Goal: Information Seeking & Learning: Compare options

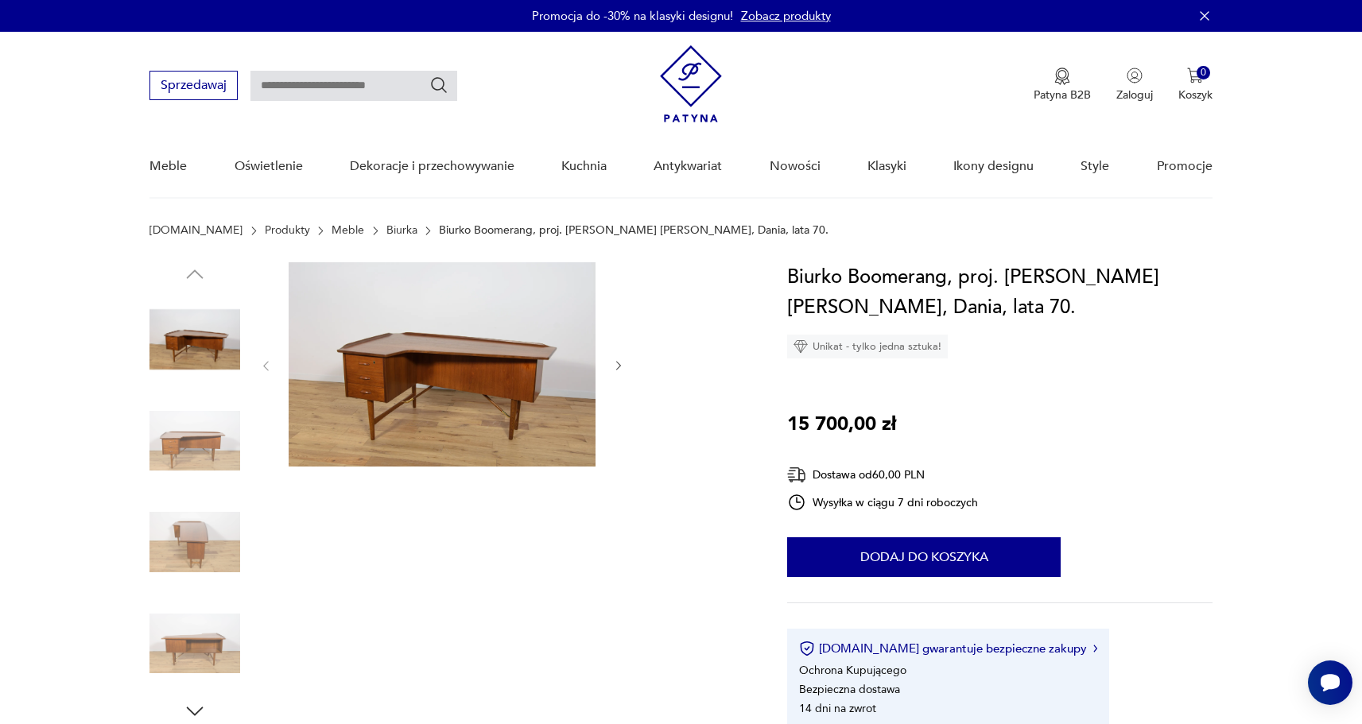
click at [386, 231] on link "Biurka" at bounding box center [401, 230] width 31 height 13
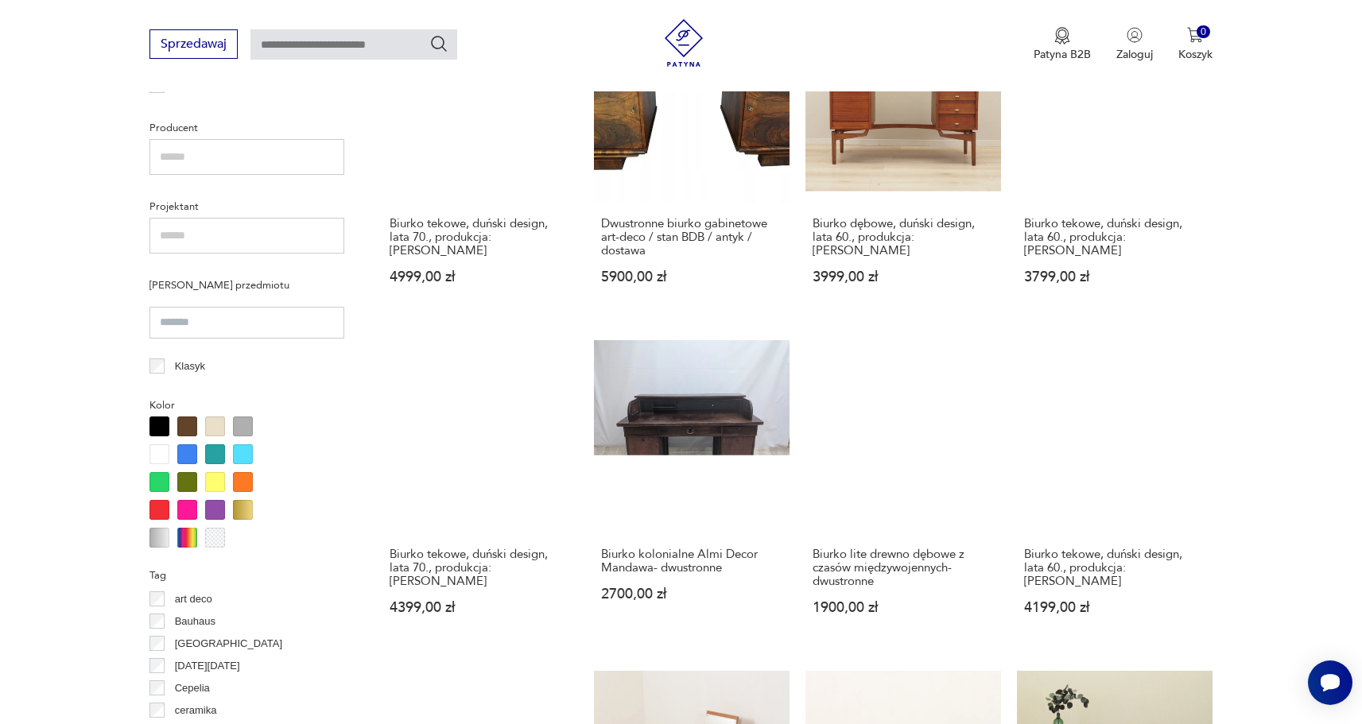
scroll to position [855, 0]
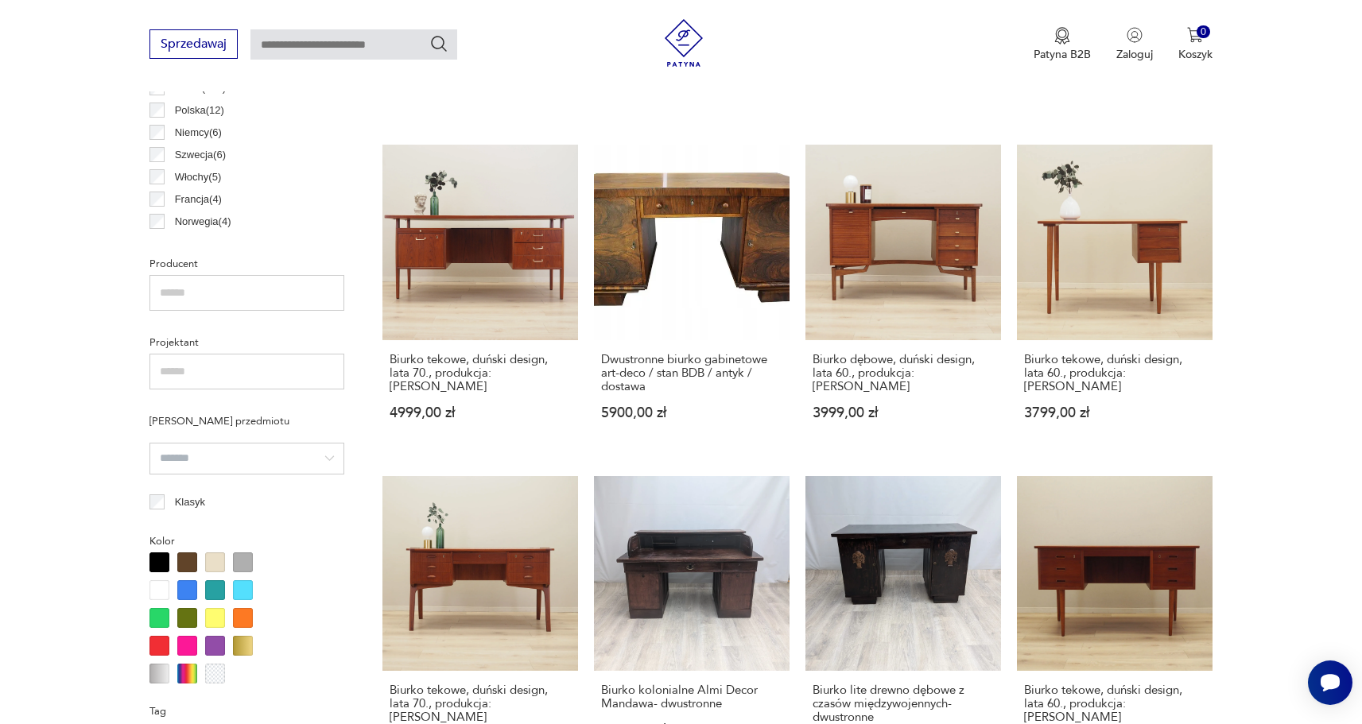
click at [316, 471] on input "search" at bounding box center [246, 459] width 195 height 32
click at [44, 390] on section "Filtruj produkty Cena MIN MAX OK Promocja Datowanie OK Kraj pochodzenia Dania (…" at bounding box center [681, 536] width 1362 height 1555
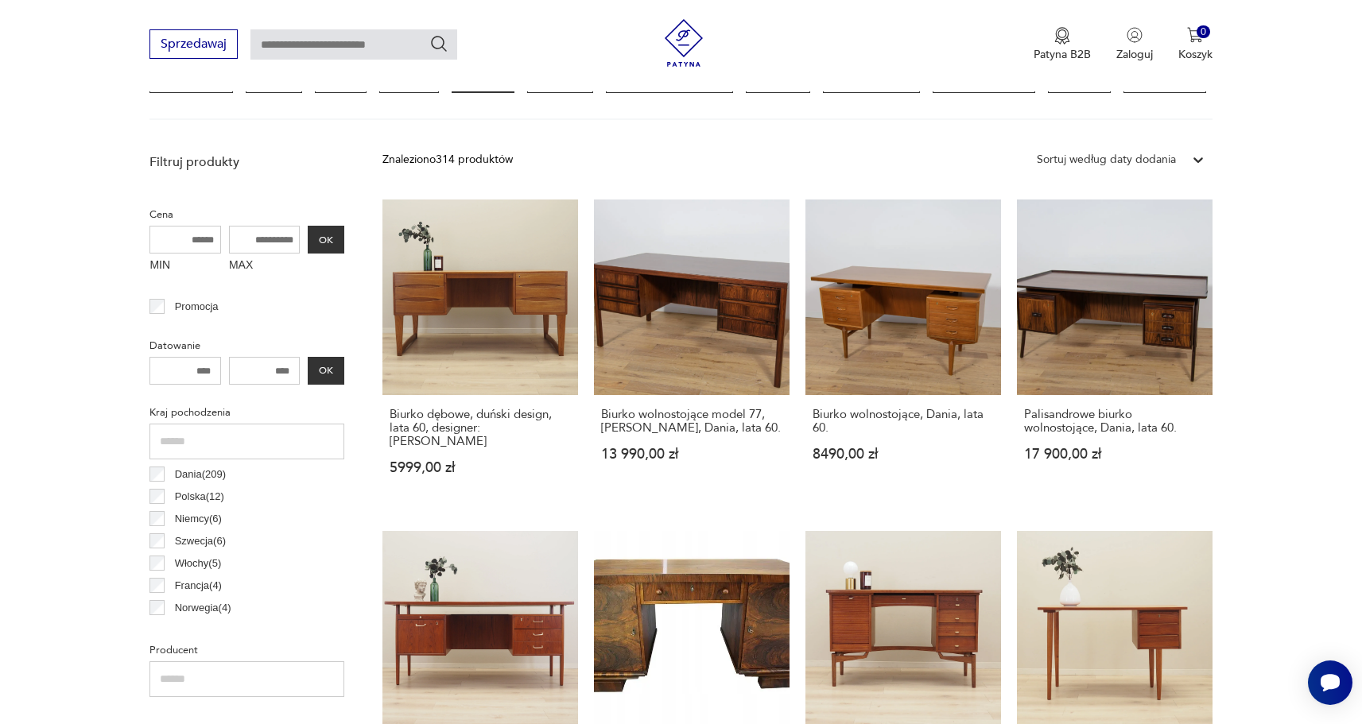
scroll to position [468, 0]
click at [278, 242] on input "MAX" at bounding box center [265, 241] width 72 height 28
type input "*****"
click at [327, 239] on button "OK" at bounding box center [326, 241] width 37 height 28
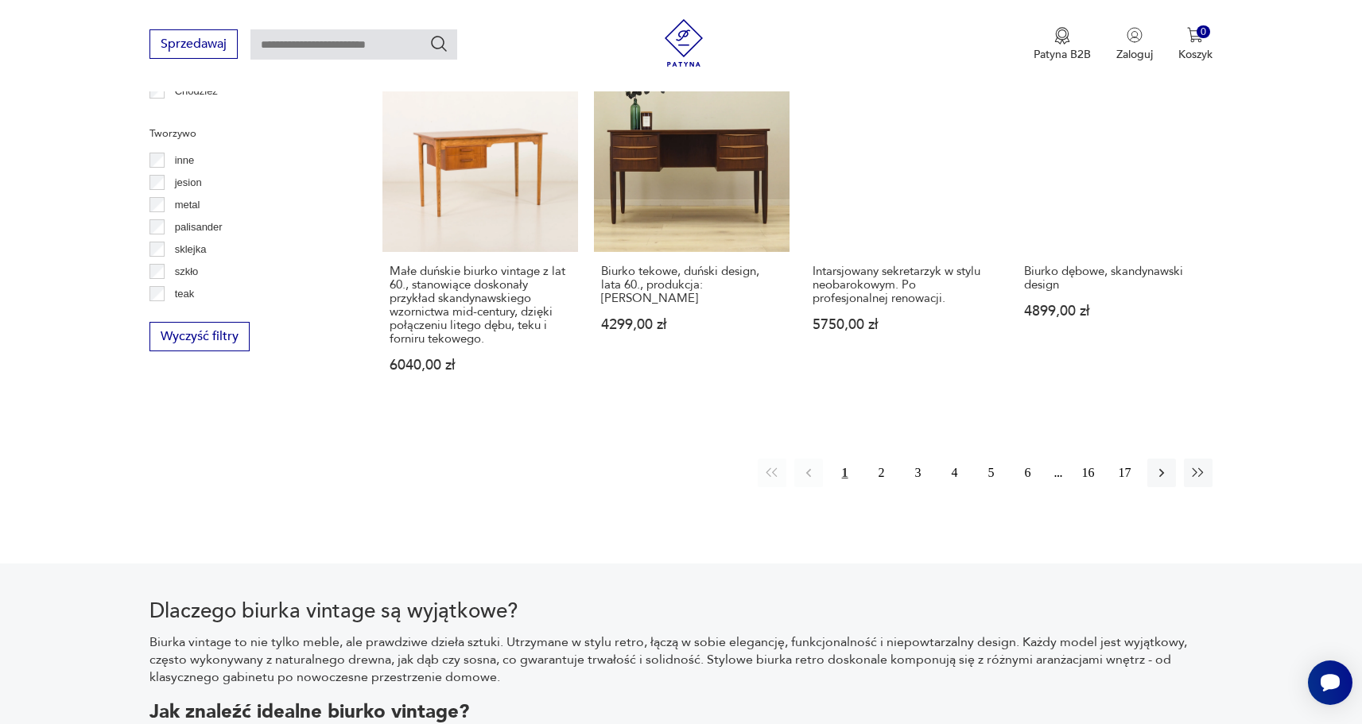
scroll to position [1619, 0]
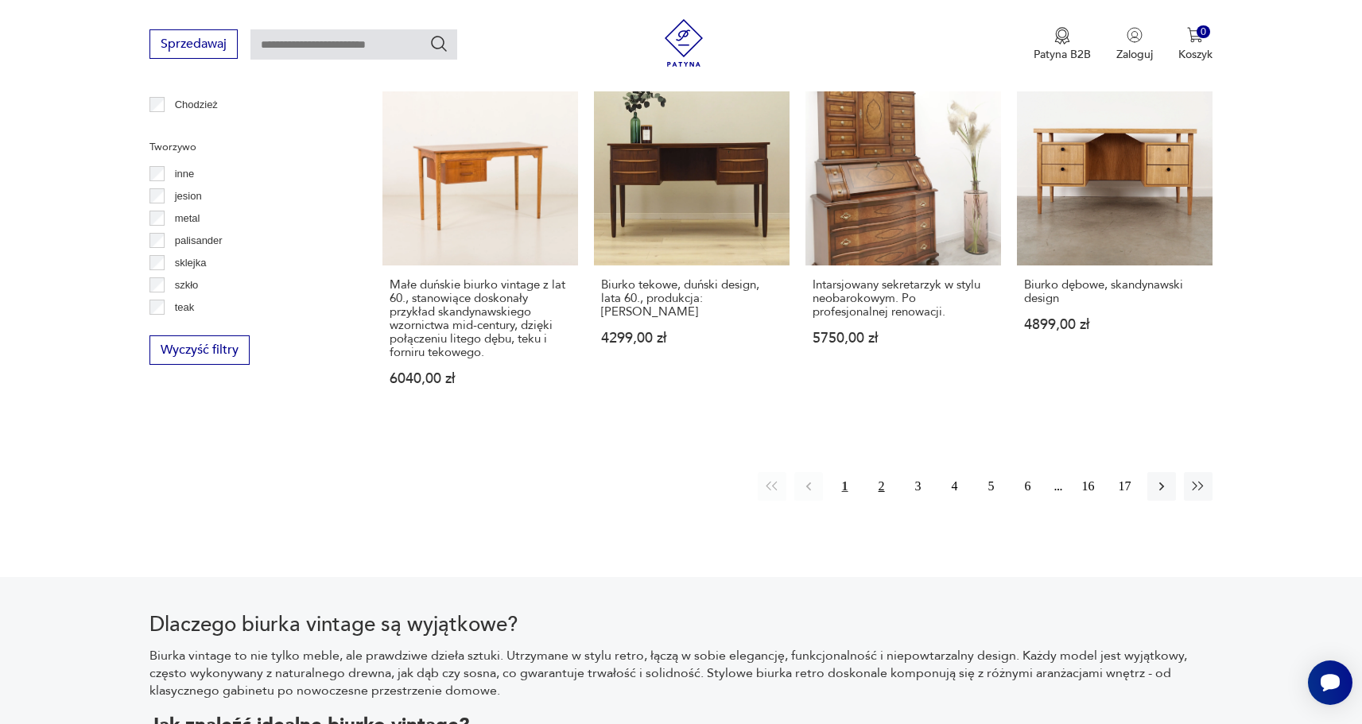
click at [878, 473] on button "2" at bounding box center [881, 486] width 29 height 29
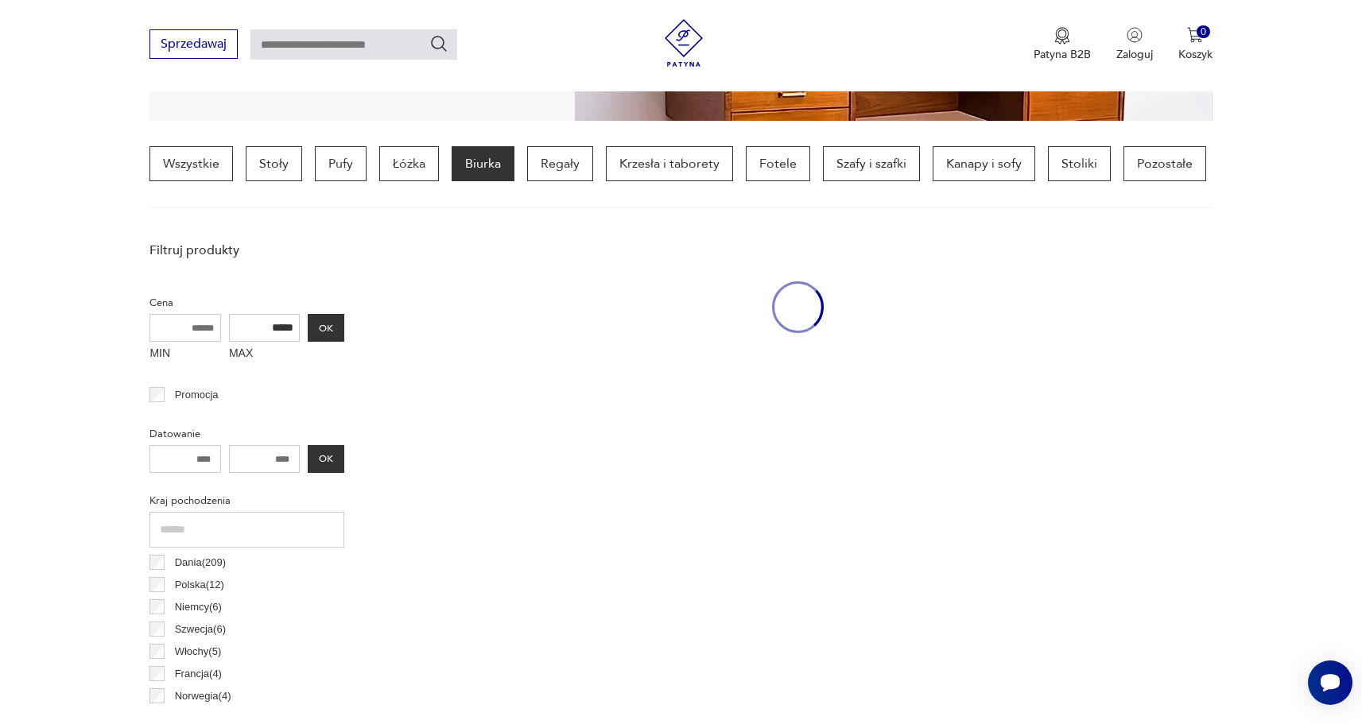
scroll to position [375, 0]
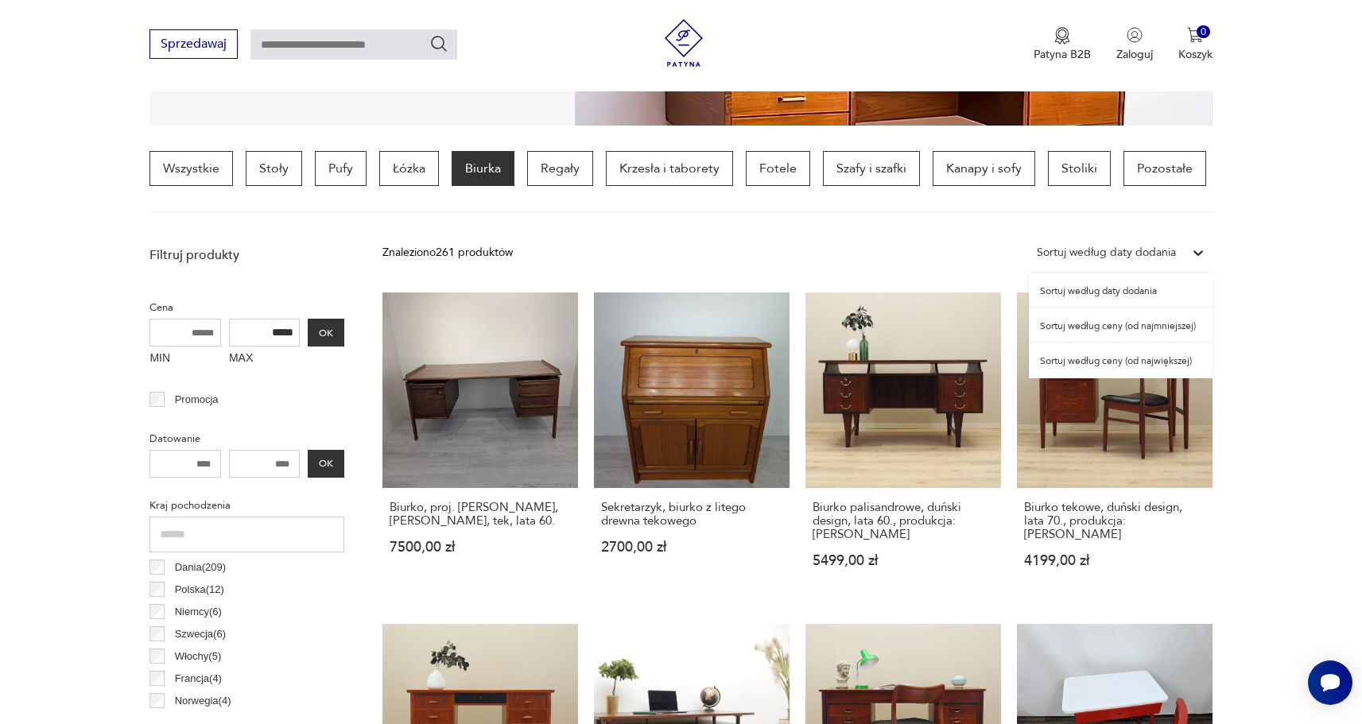
click at [1080, 250] on div "Sortuj według daty dodania" at bounding box center [1106, 252] width 139 height 17
click at [1143, 324] on div "Sortuj według ceny (od najmniejszej)" at bounding box center [1121, 325] width 184 height 35
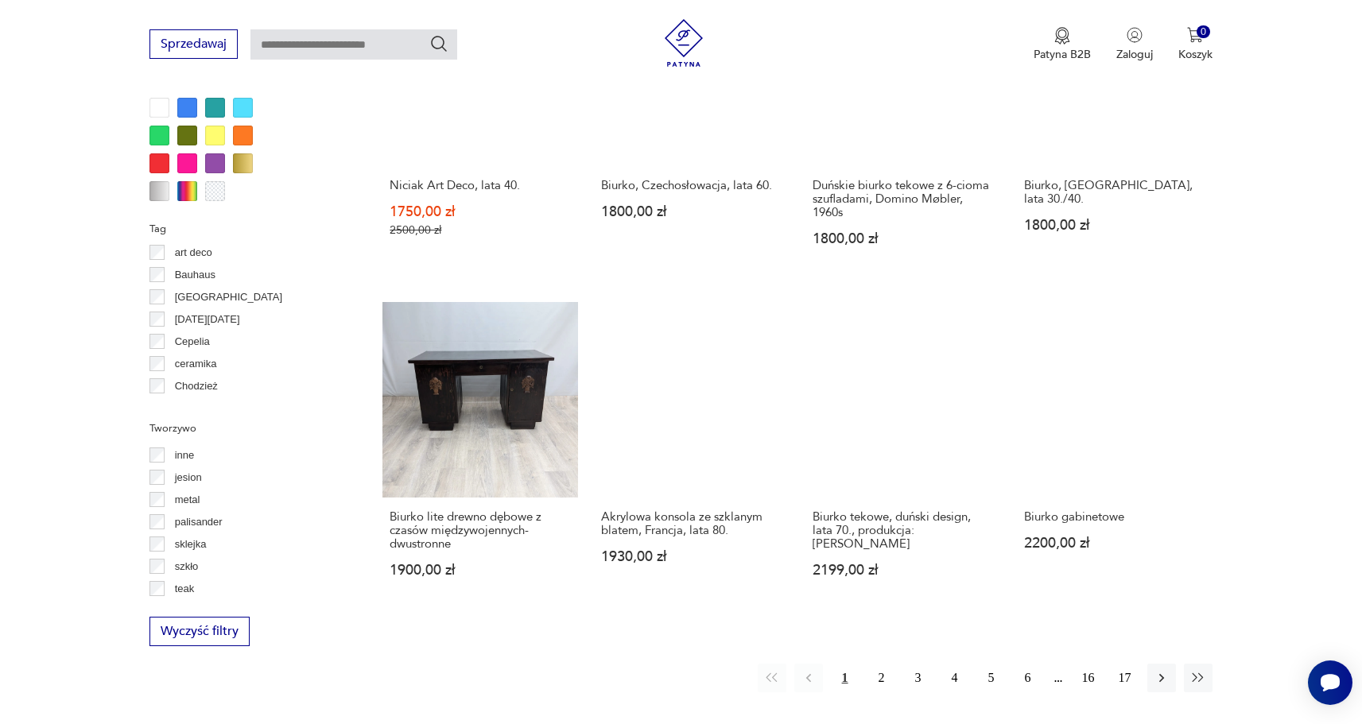
scroll to position [1521, 0]
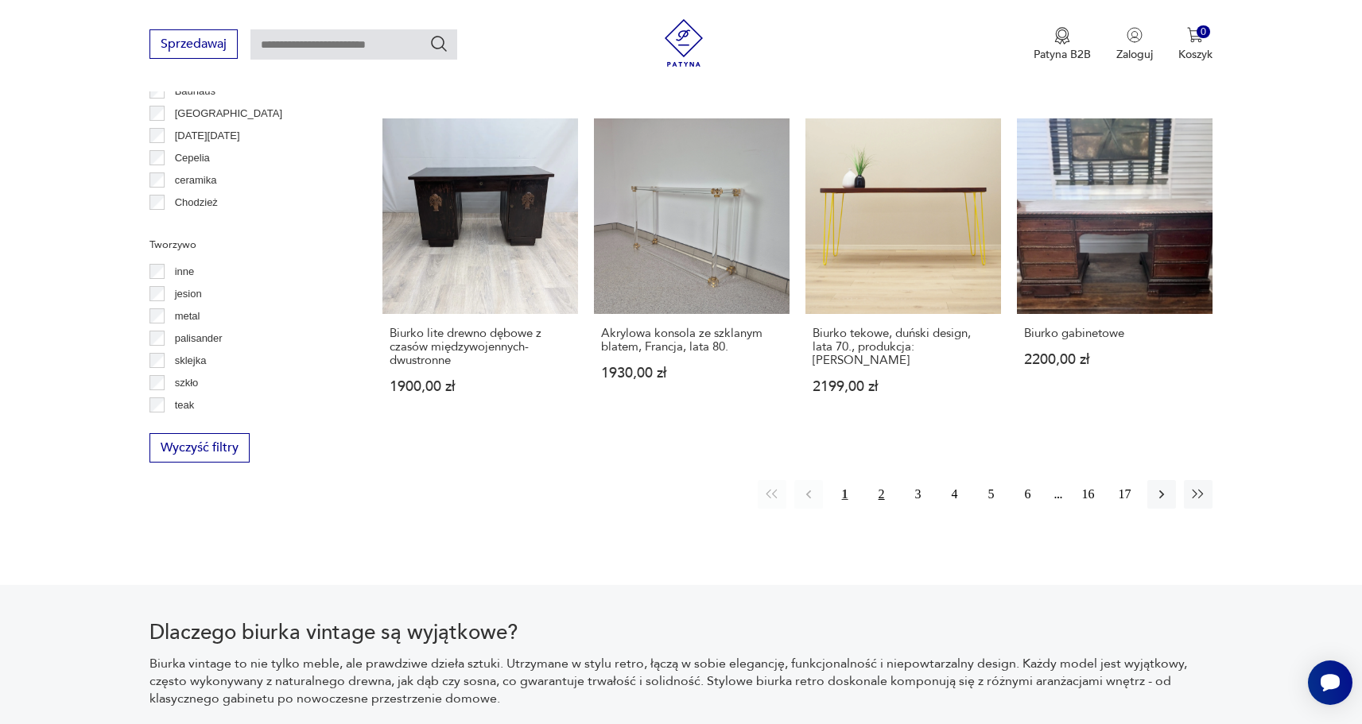
click at [881, 499] on button "2" at bounding box center [881, 494] width 29 height 29
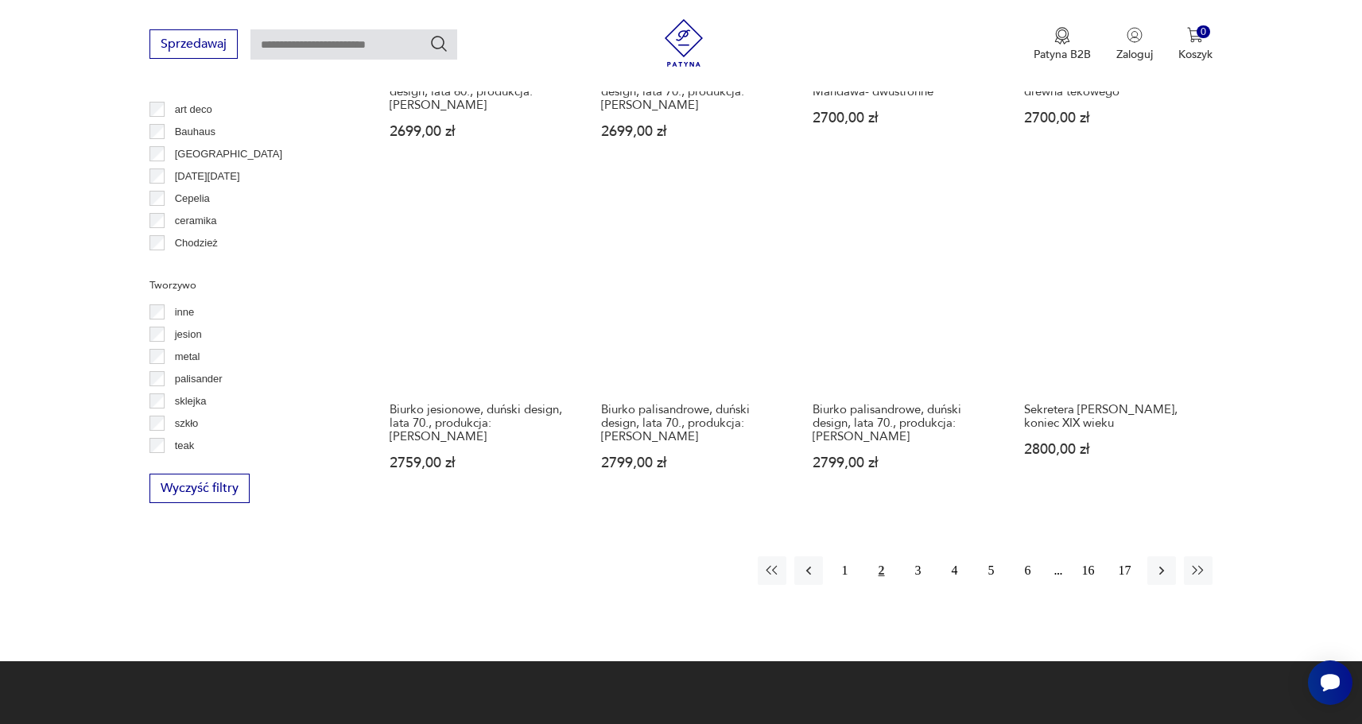
scroll to position [1481, 0]
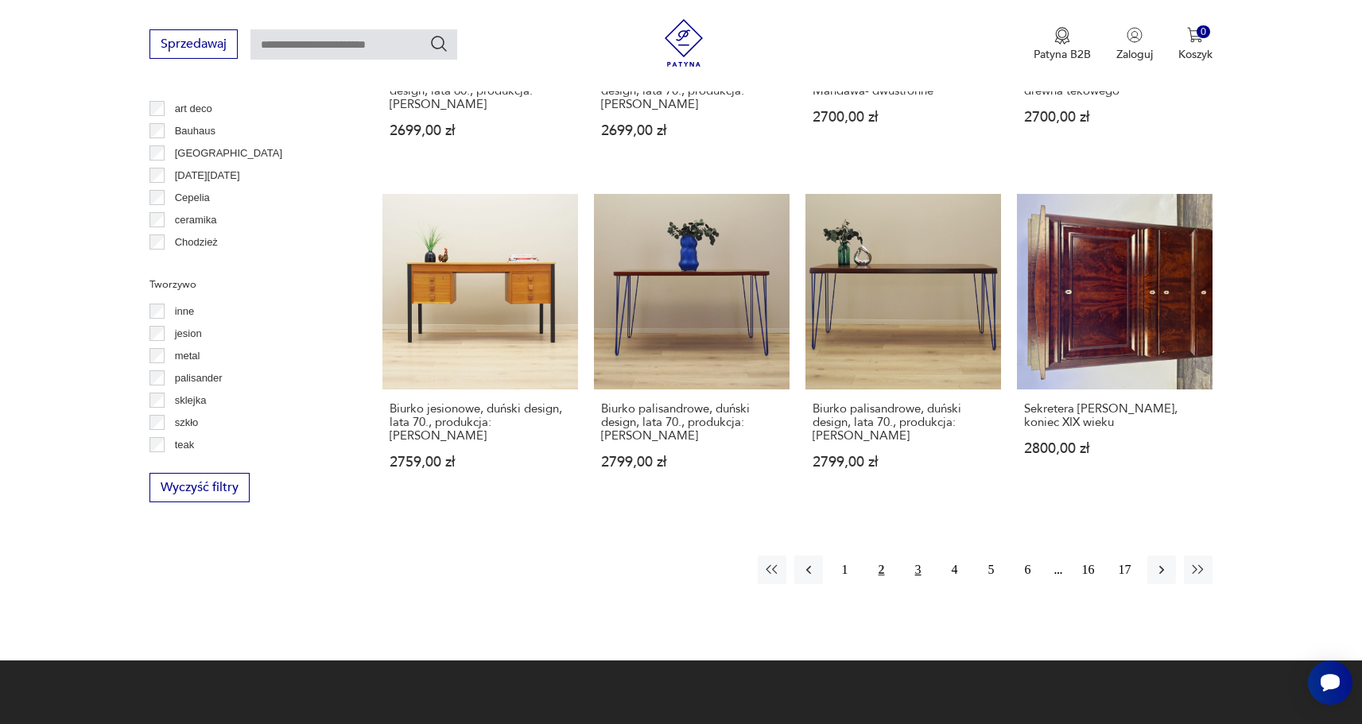
click at [918, 556] on button "3" at bounding box center [918, 570] width 29 height 29
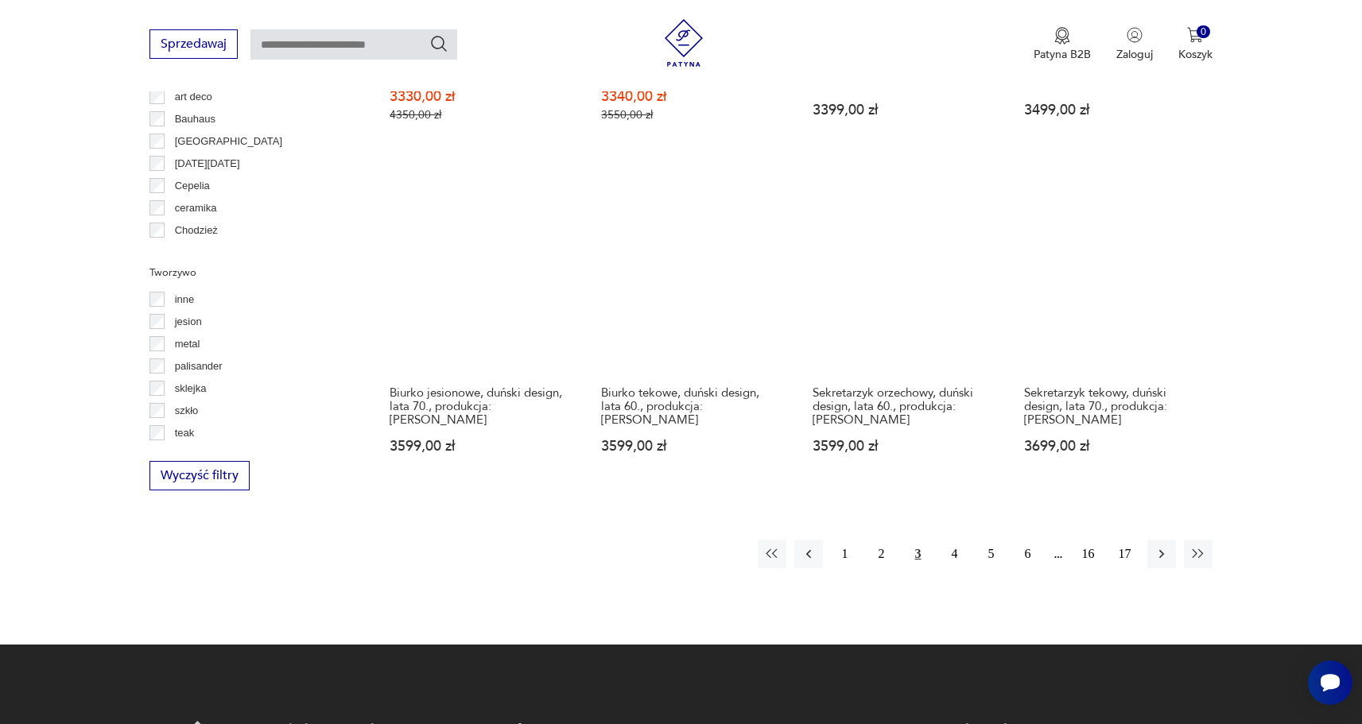
scroll to position [1492, 0]
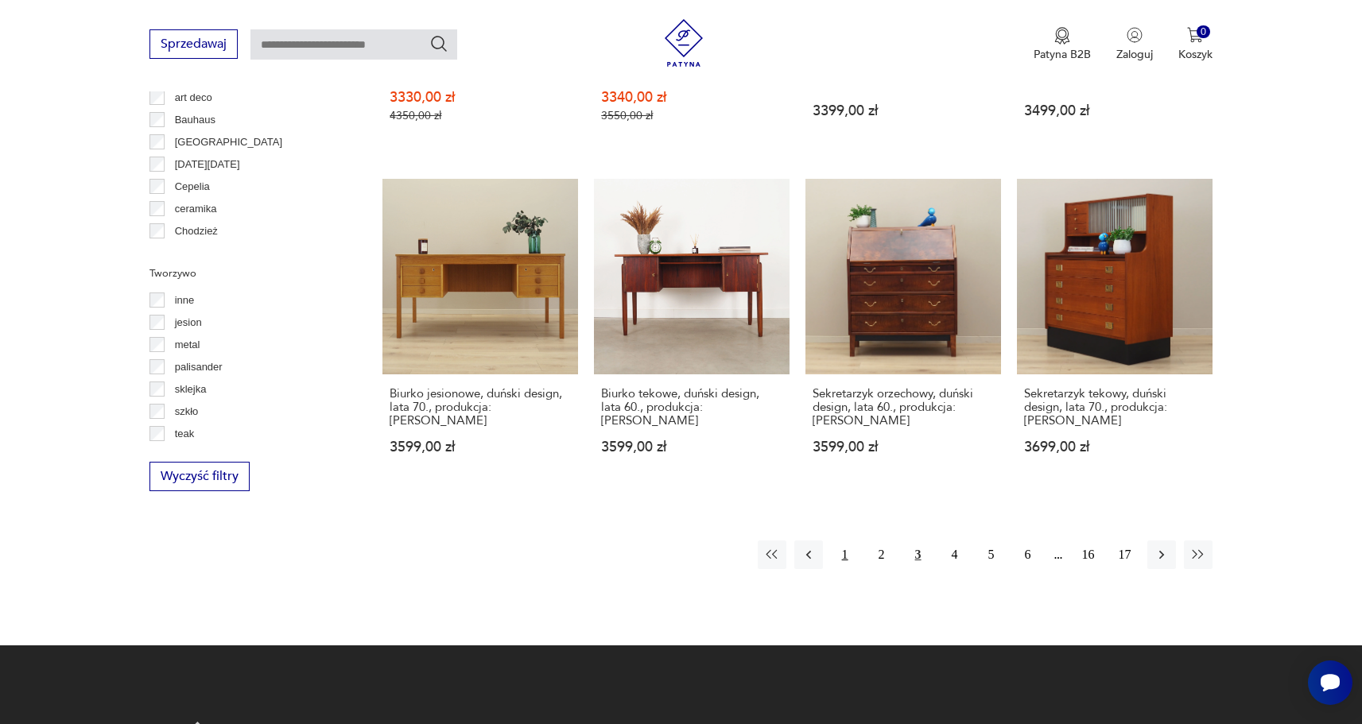
click at [847, 562] on button "1" at bounding box center [845, 555] width 29 height 29
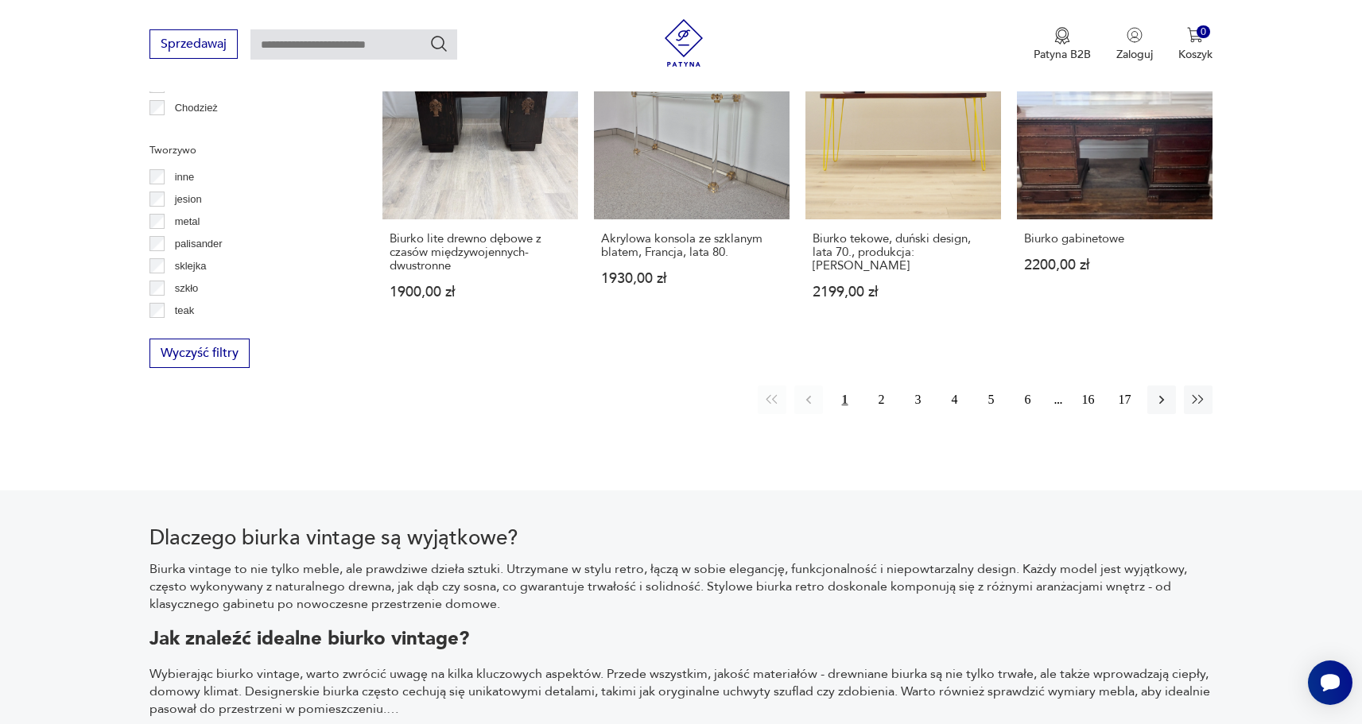
scroll to position [1617, 0]
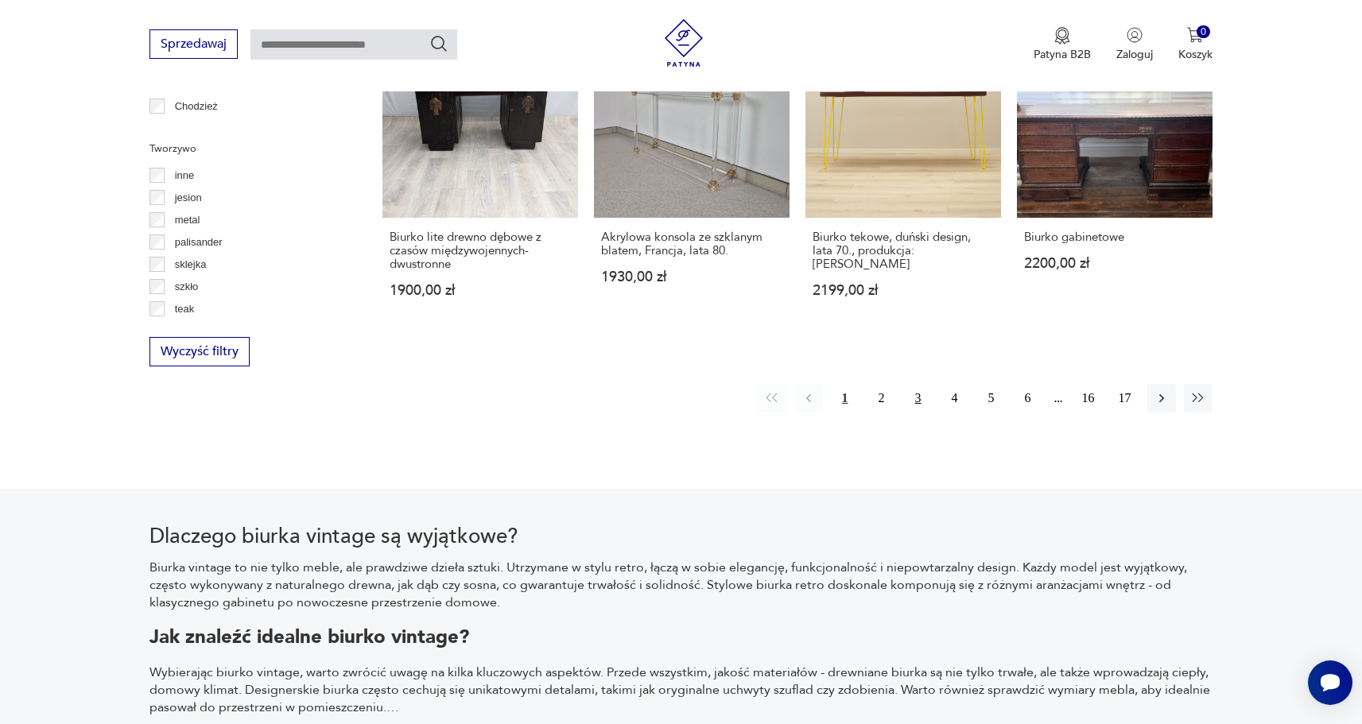
click at [925, 402] on button "3" at bounding box center [918, 398] width 29 height 29
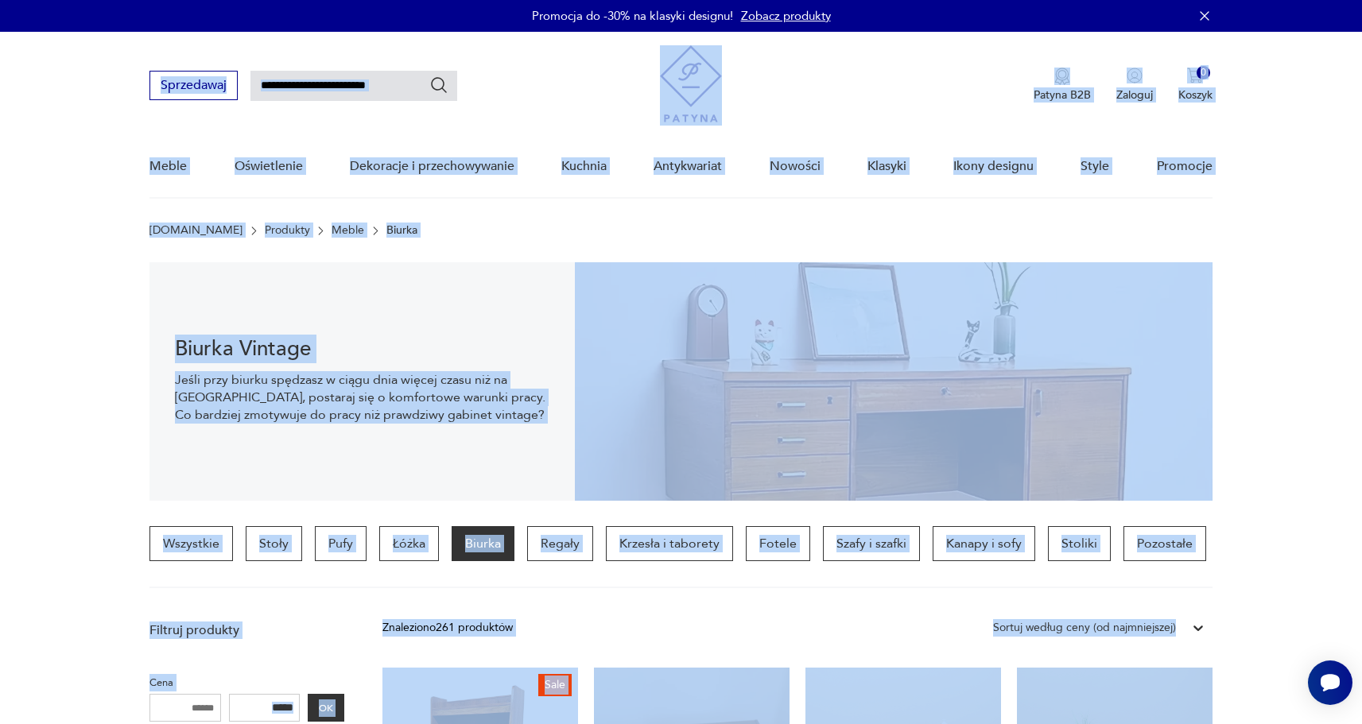
drag, startPoint x: 1288, startPoint y: 414, endPoint x: 1318, endPoint y: 35, distance: 380.5
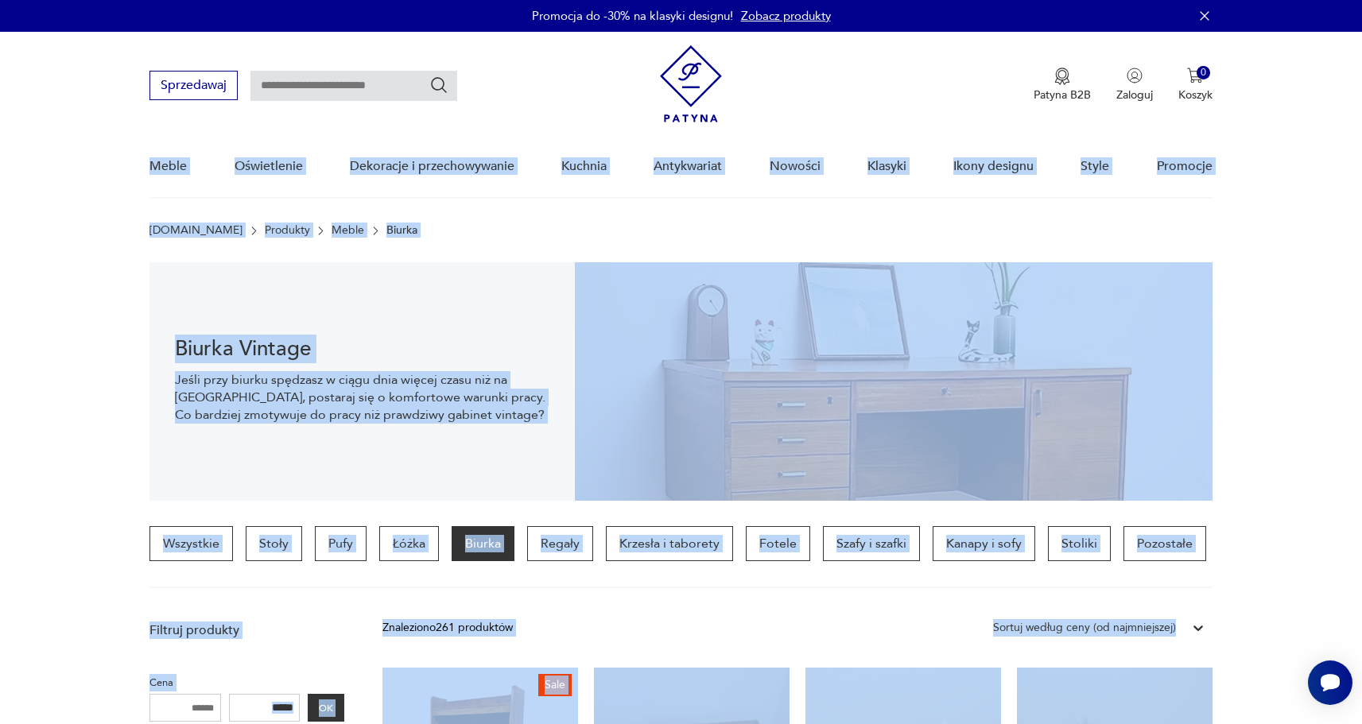
click at [1321, 150] on nav "Sprzedawaj Patyna B2B Zaloguj 0 Koszyk Twój koszyk ( 0 ) Brak produktów w koszy…" at bounding box center [681, 115] width 1362 height 167
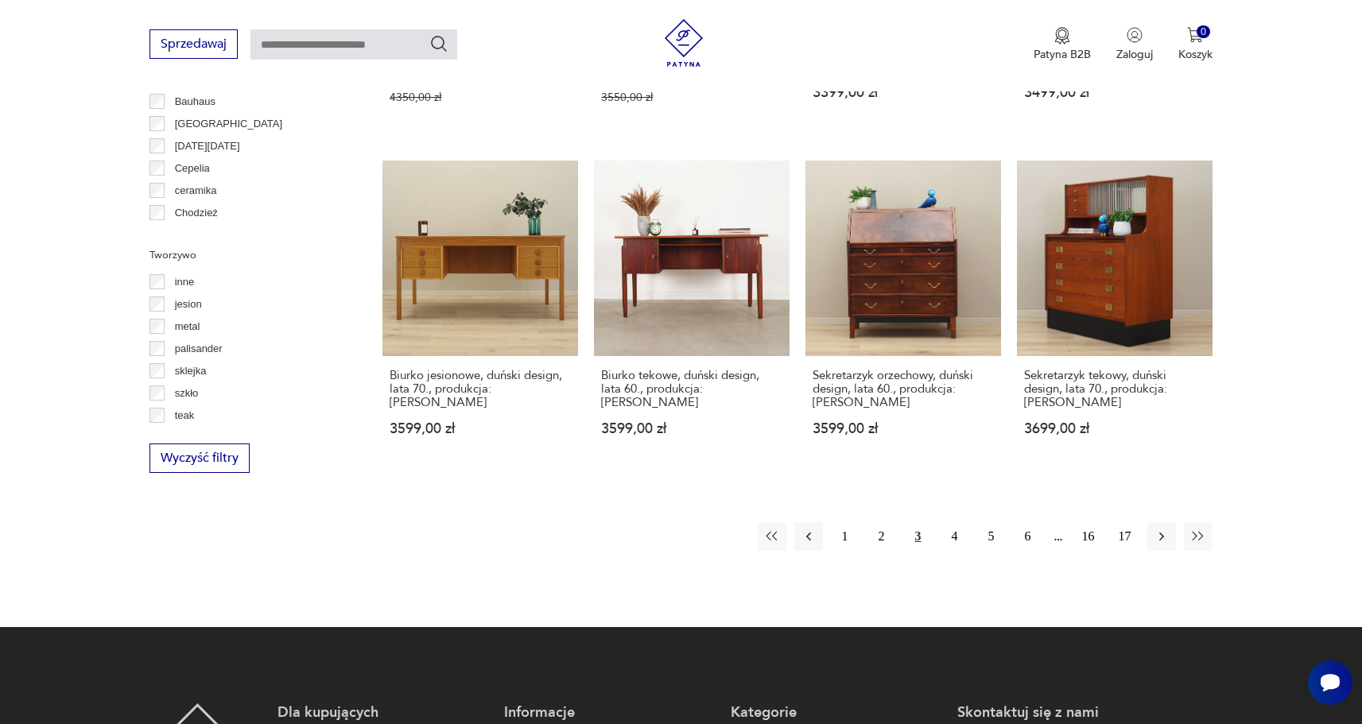
scroll to position [1558, 0]
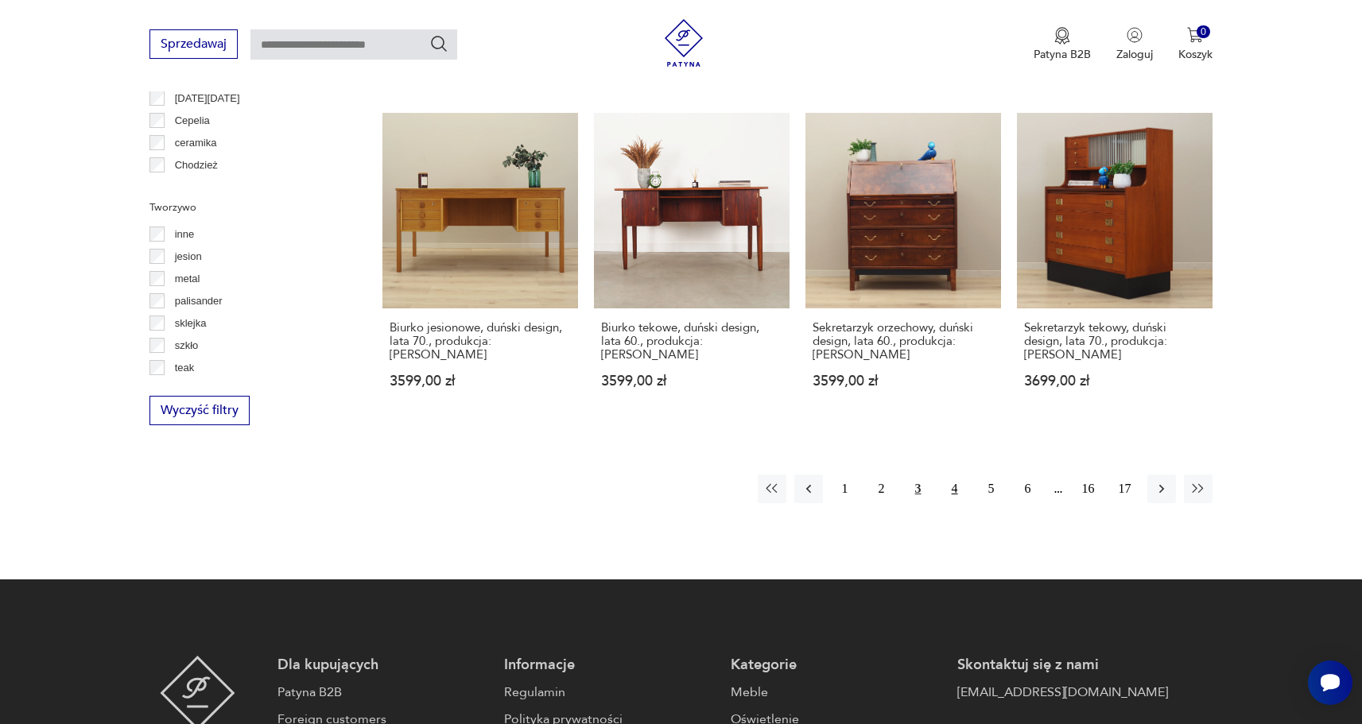
click at [967, 492] on button "4" at bounding box center [955, 489] width 29 height 29
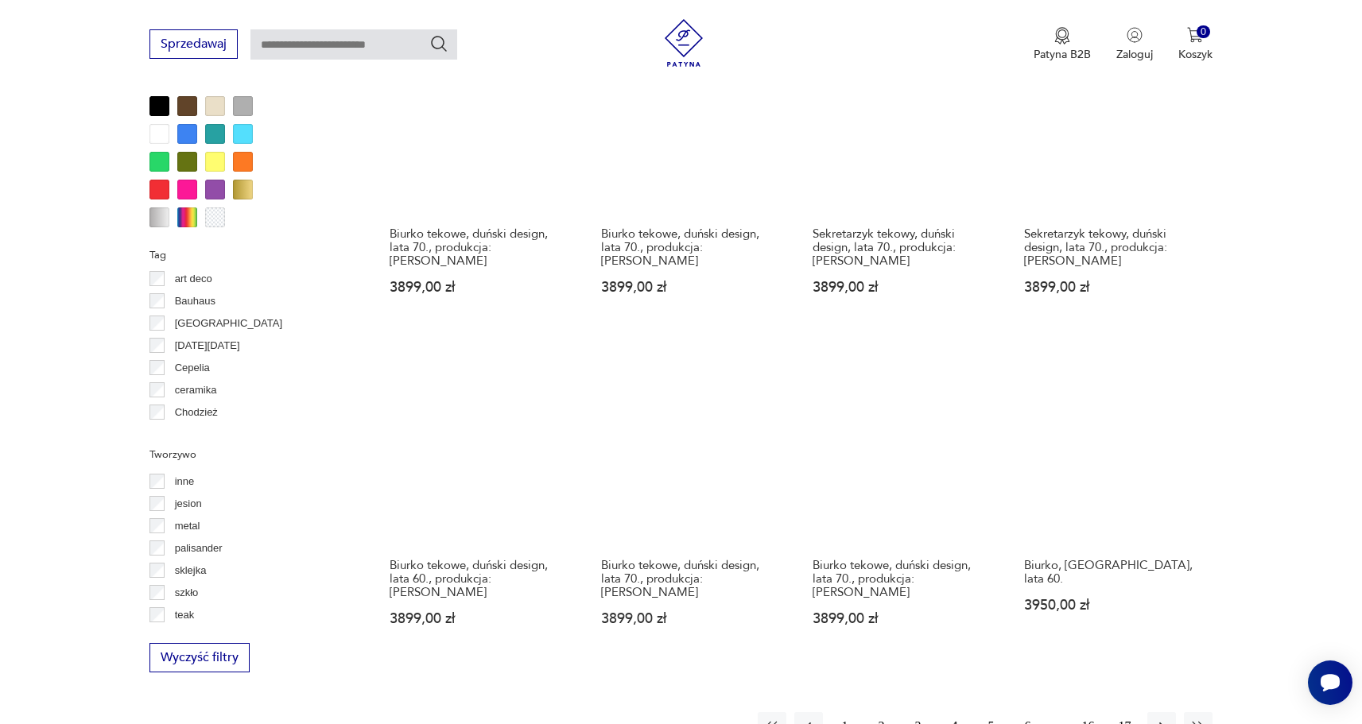
scroll to position [1312, 0]
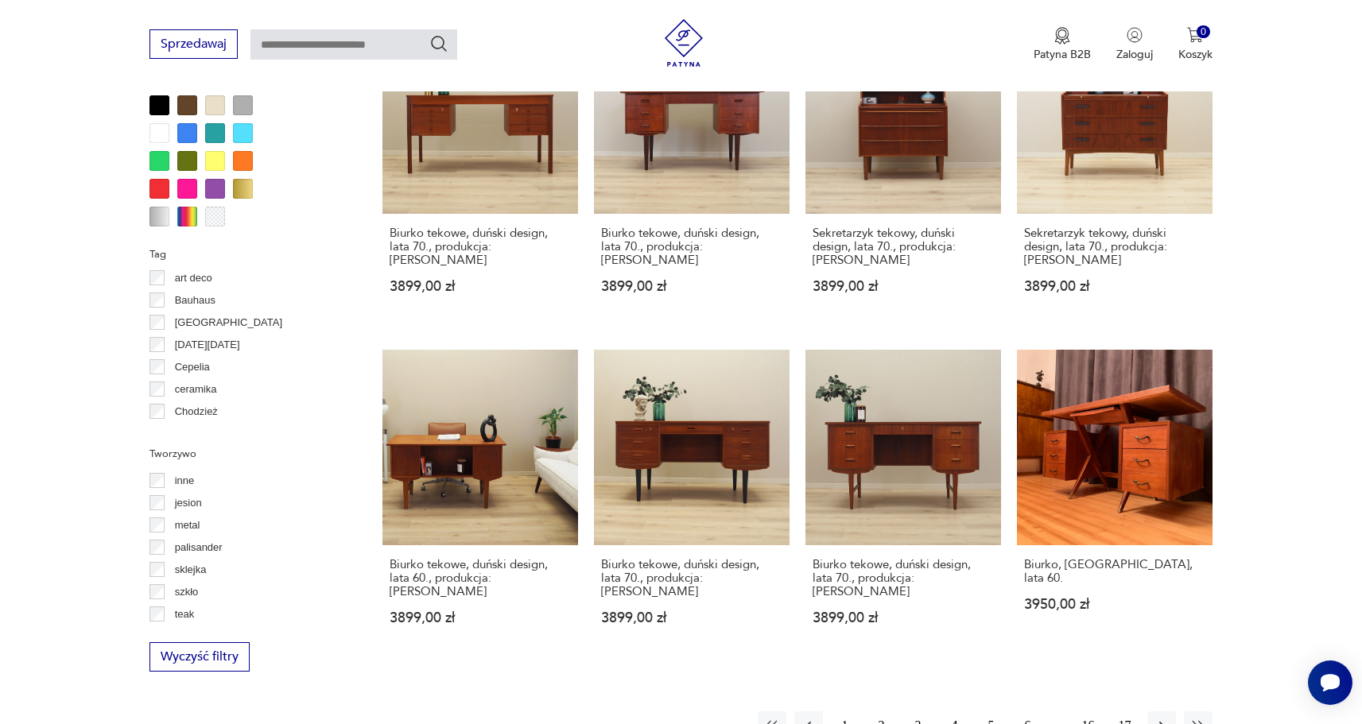
click at [990, 712] on button "5" at bounding box center [991, 726] width 29 height 29
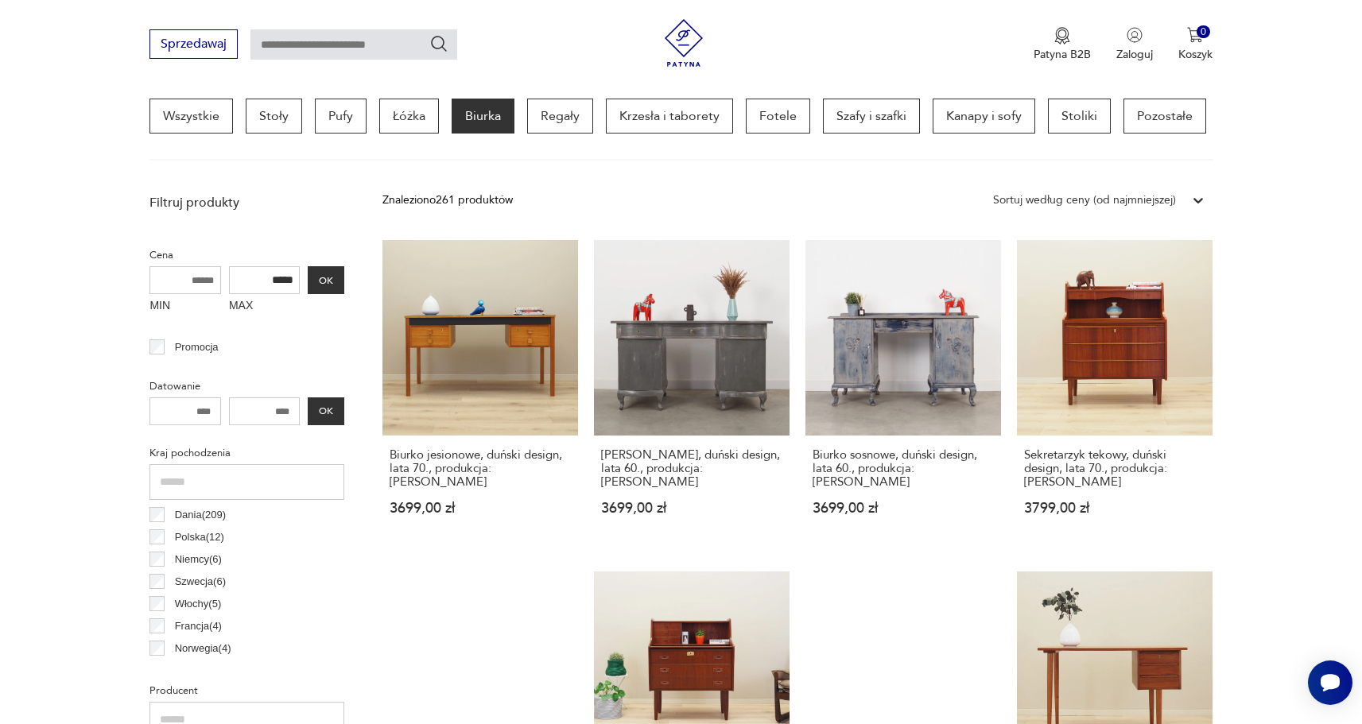
scroll to position [375, 0]
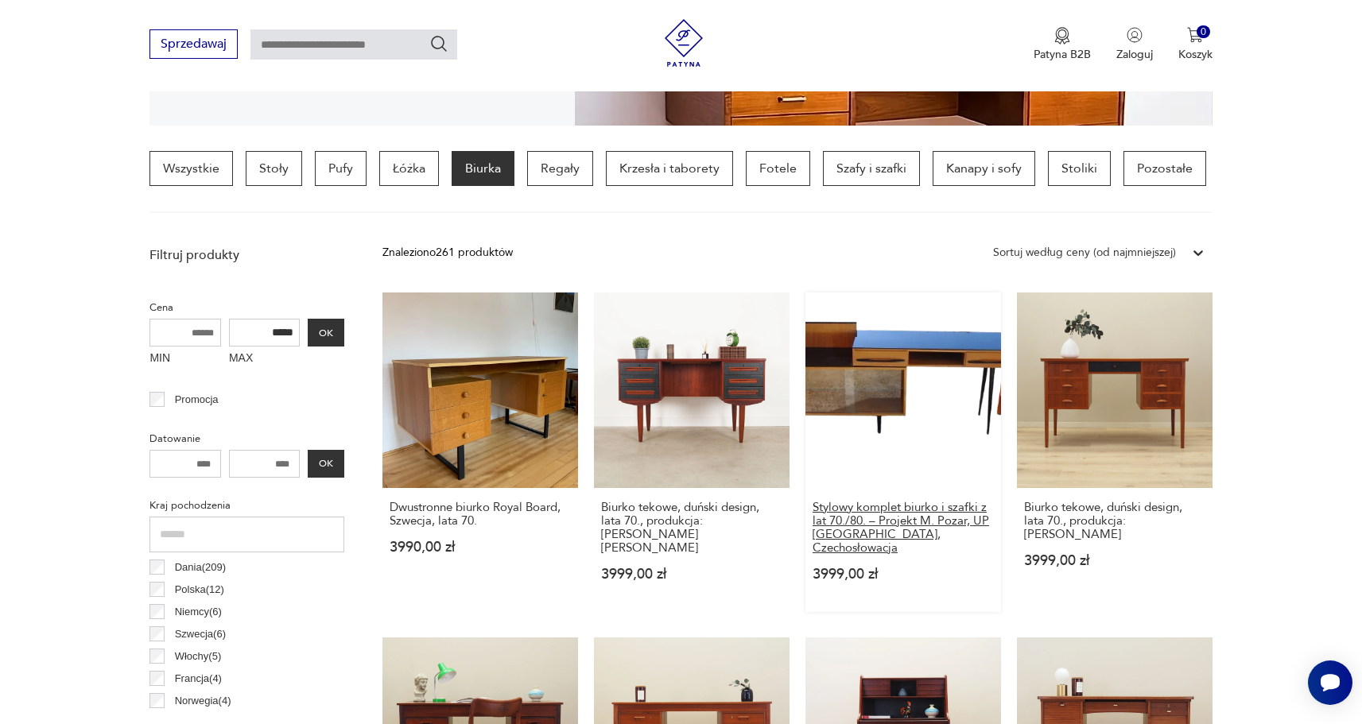
click at [936, 518] on h3 "Stylowy komplet biurko i szafki z lat 70./80. – Projekt M. Pozar, UP [GEOGRAPHI…" at bounding box center [903, 528] width 181 height 54
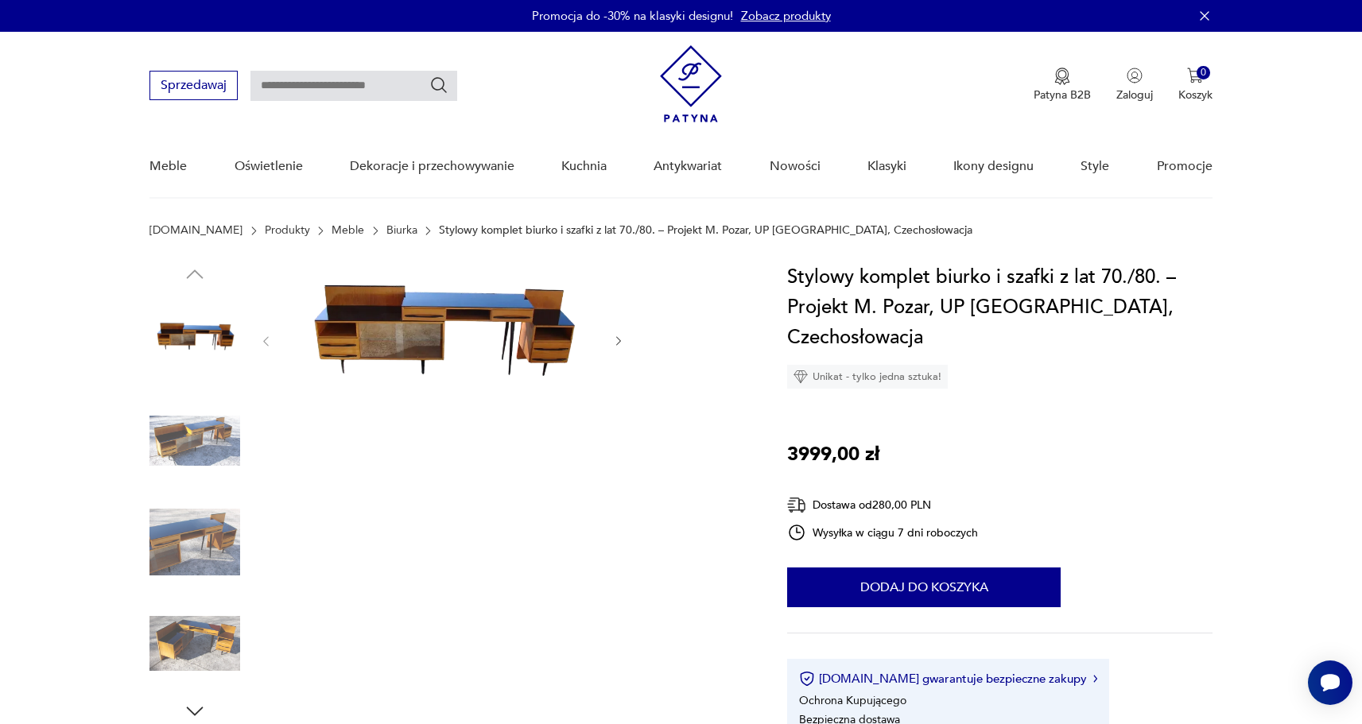
click at [193, 356] on img at bounding box center [194, 339] width 91 height 91
click at [459, 310] on img at bounding box center [442, 339] width 307 height 155
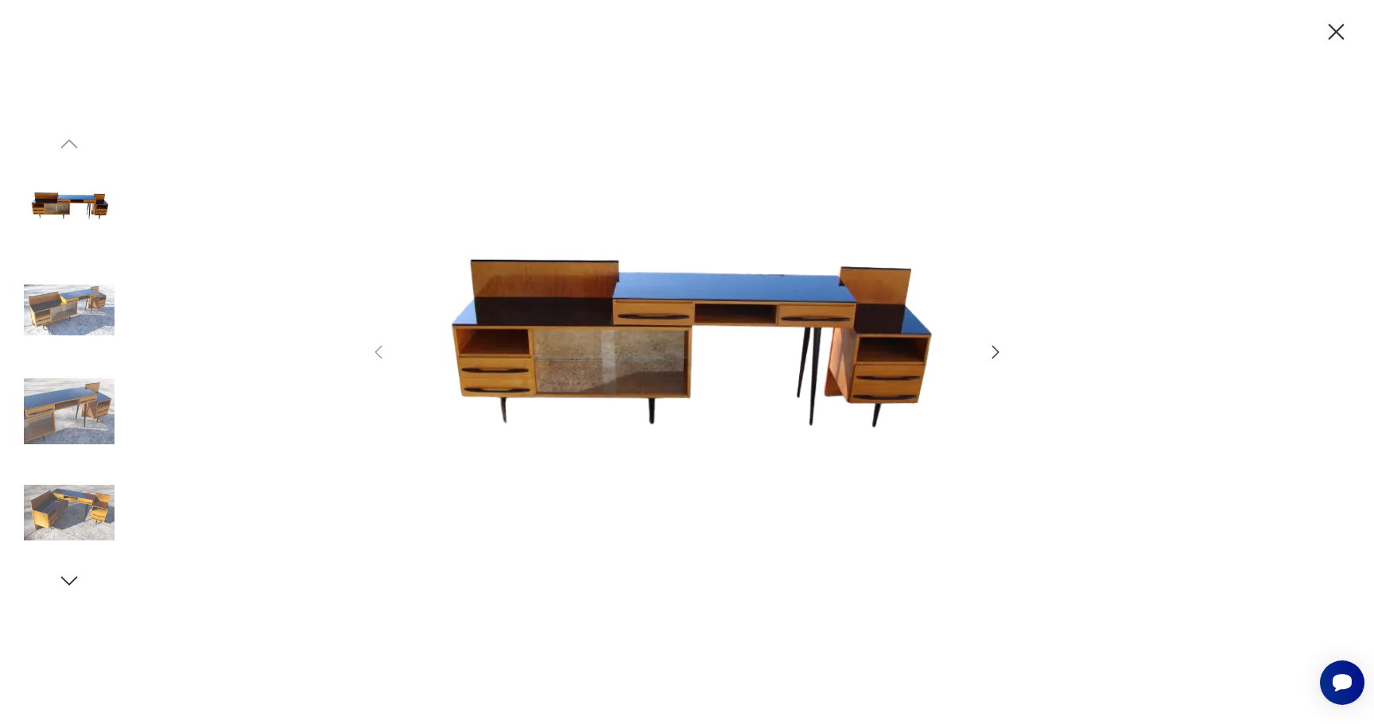
click at [93, 324] on img at bounding box center [69, 310] width 91 height 91
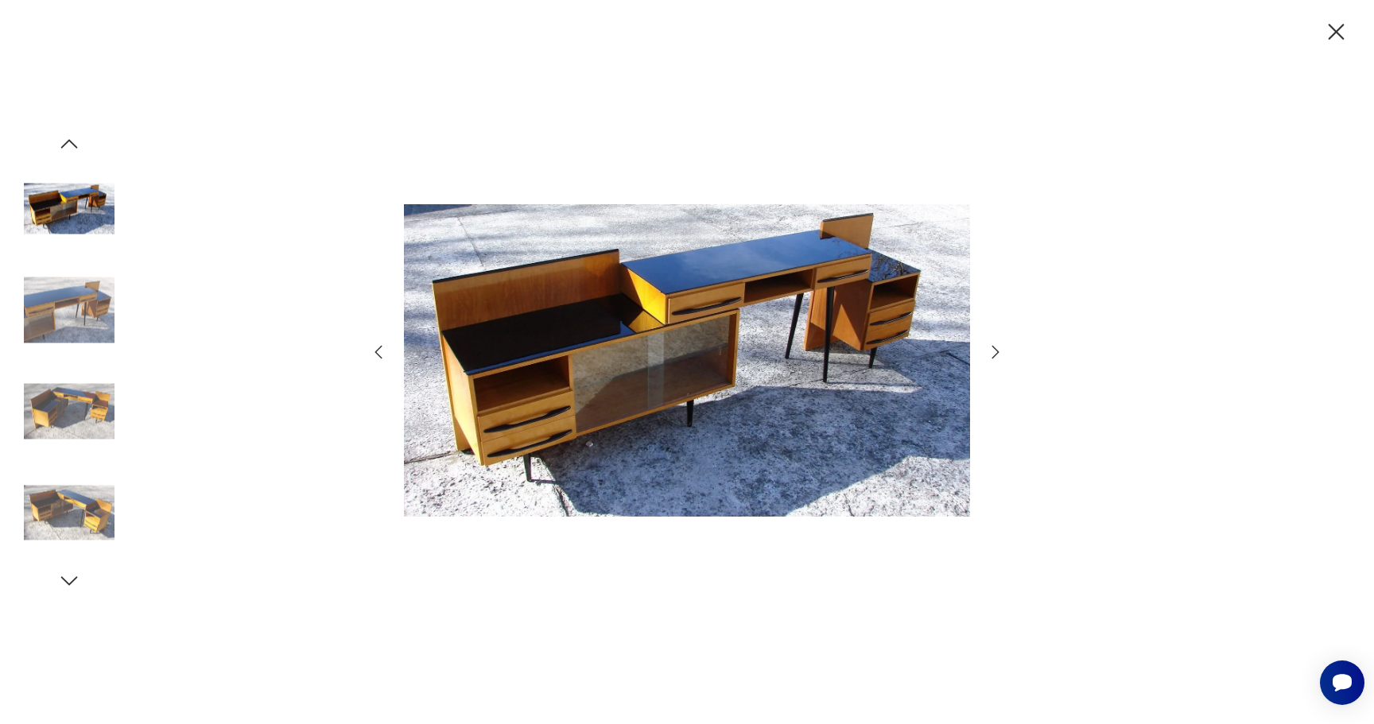
click at [89, 415] on img at bounding box center [69, 412] width 91 height 91
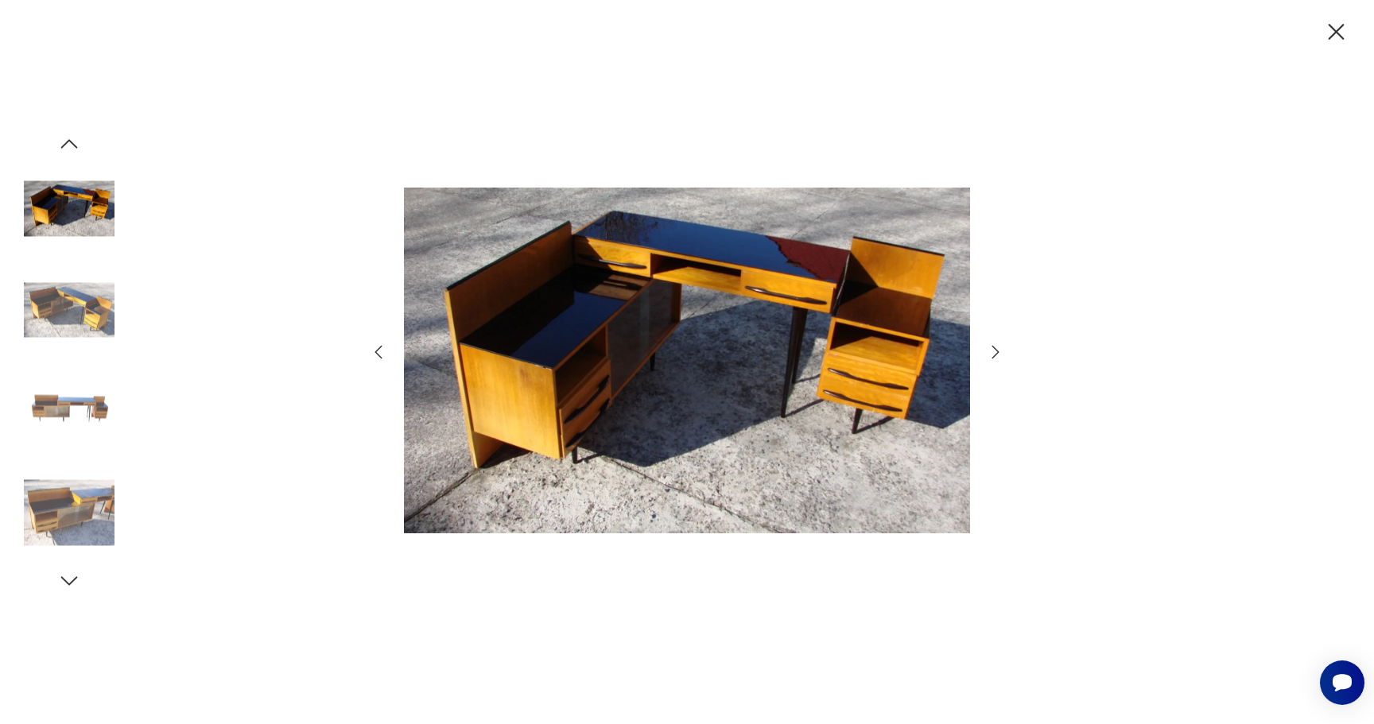
click at [1348, 39] on icon "button" at bounding box center [1336, 32] width 28 height 28
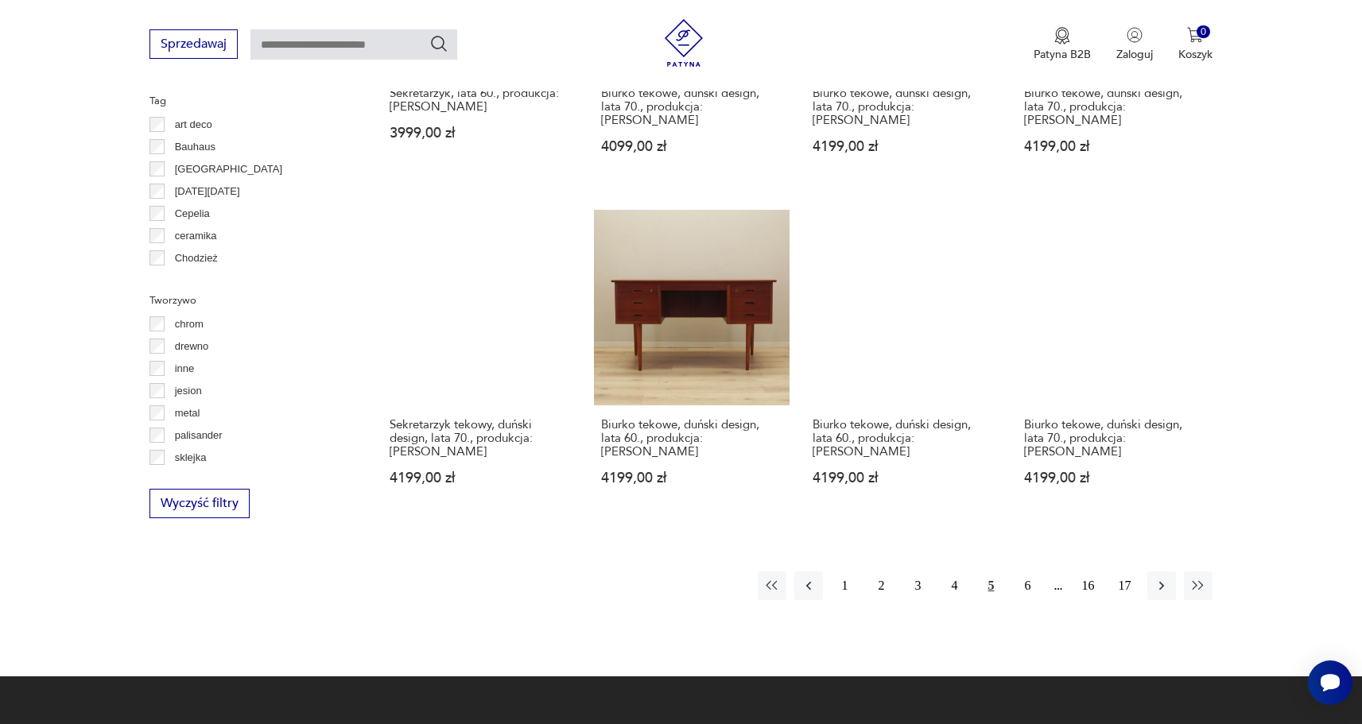
scroll to position [1467, 0]
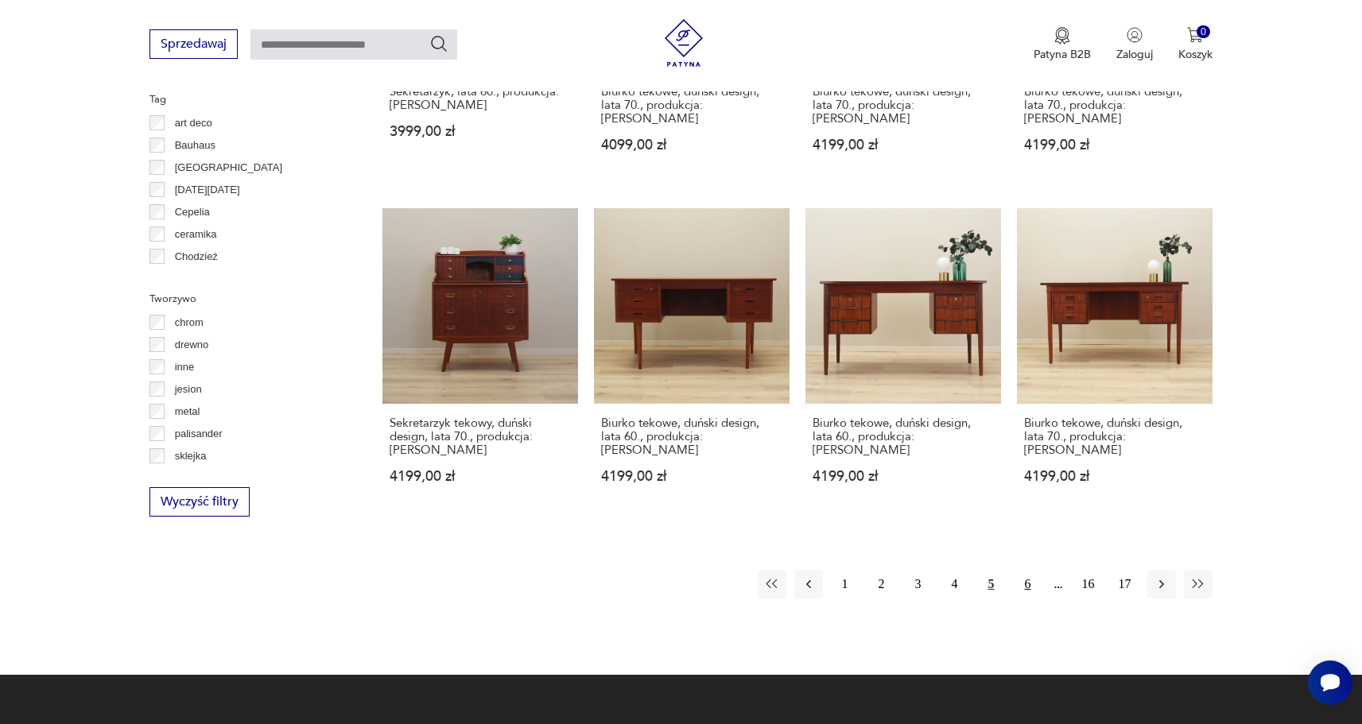
click at [1027, 570] on button "6" at bounding box center [1028, 584] width 29 height 29
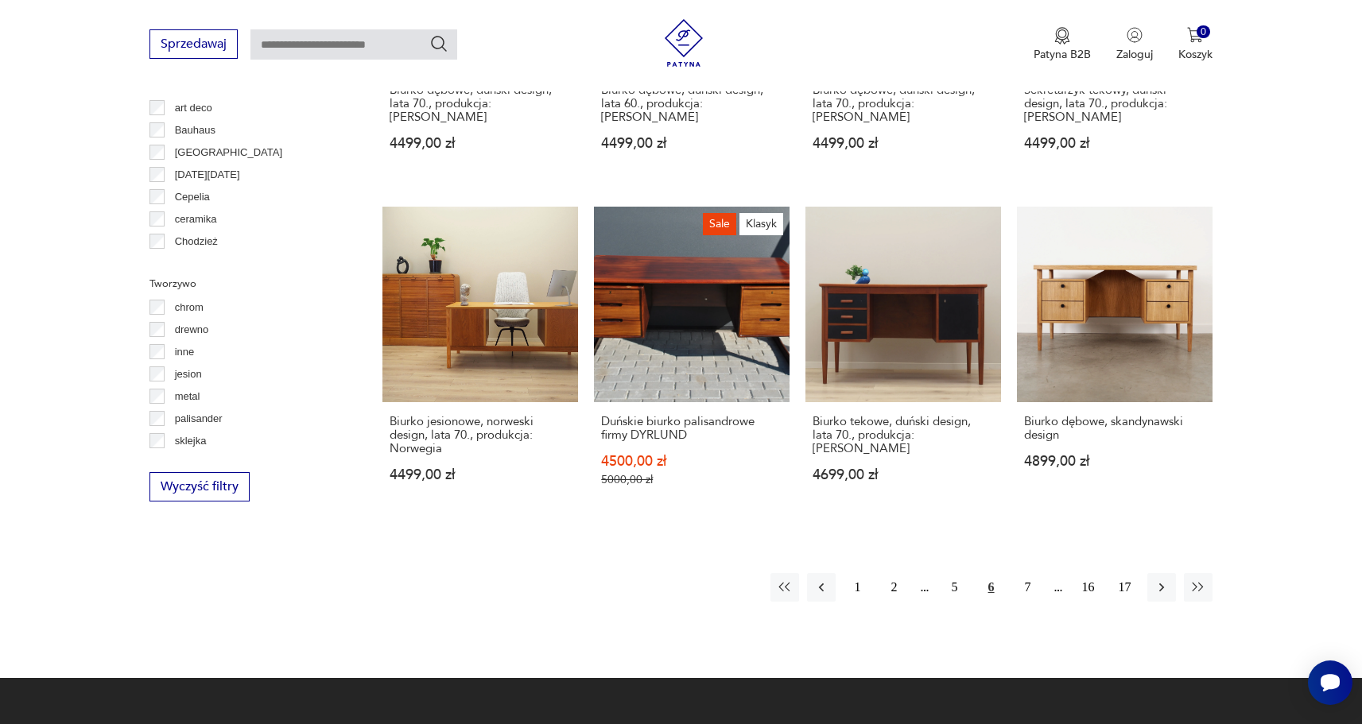
scroll to position [1483, 0]
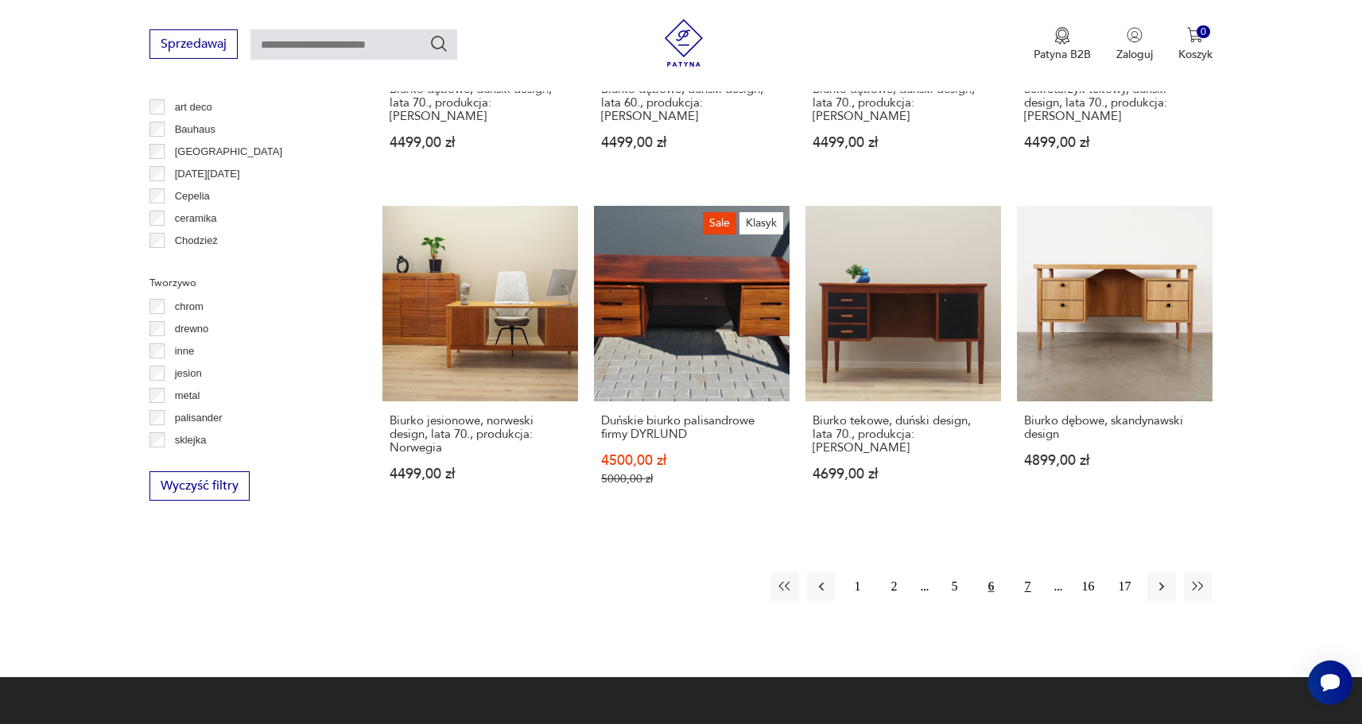
click at [1025, 572] on button "7" at bounding box center [1028, 586] width 29 height 29
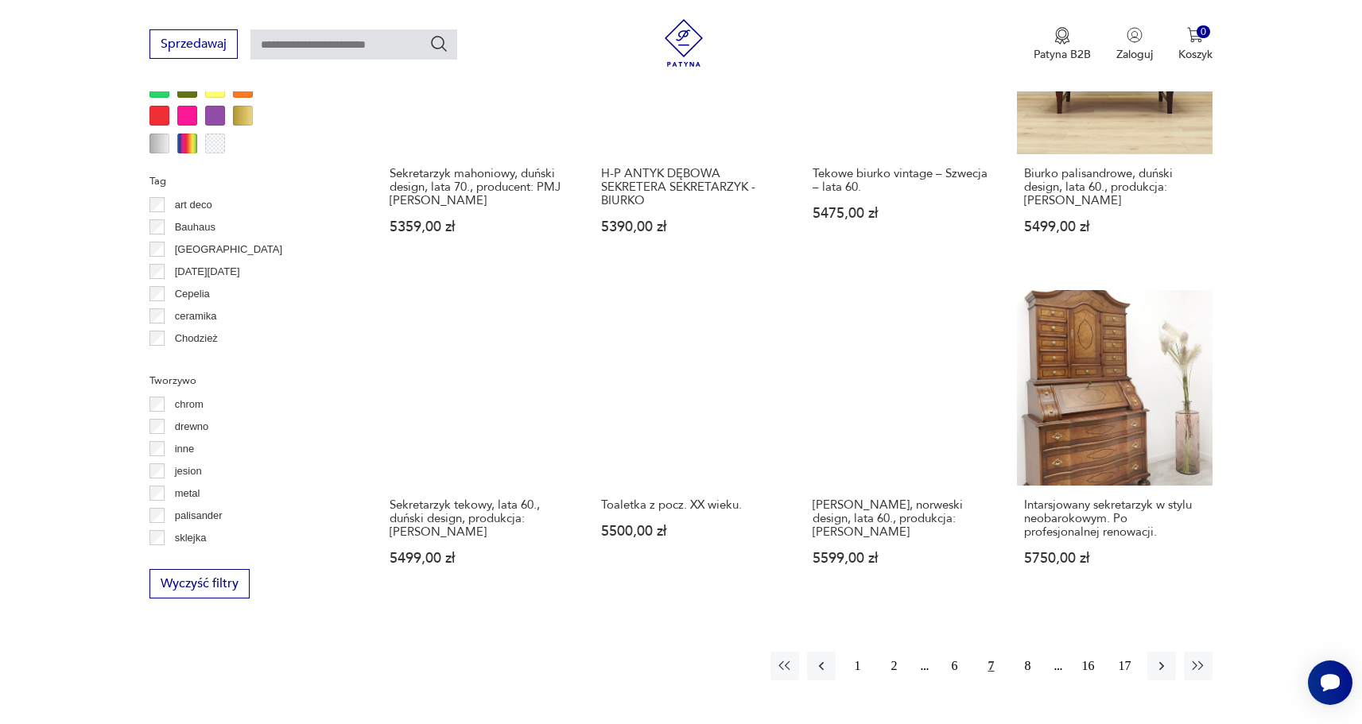
scroll to position [1391, 0]
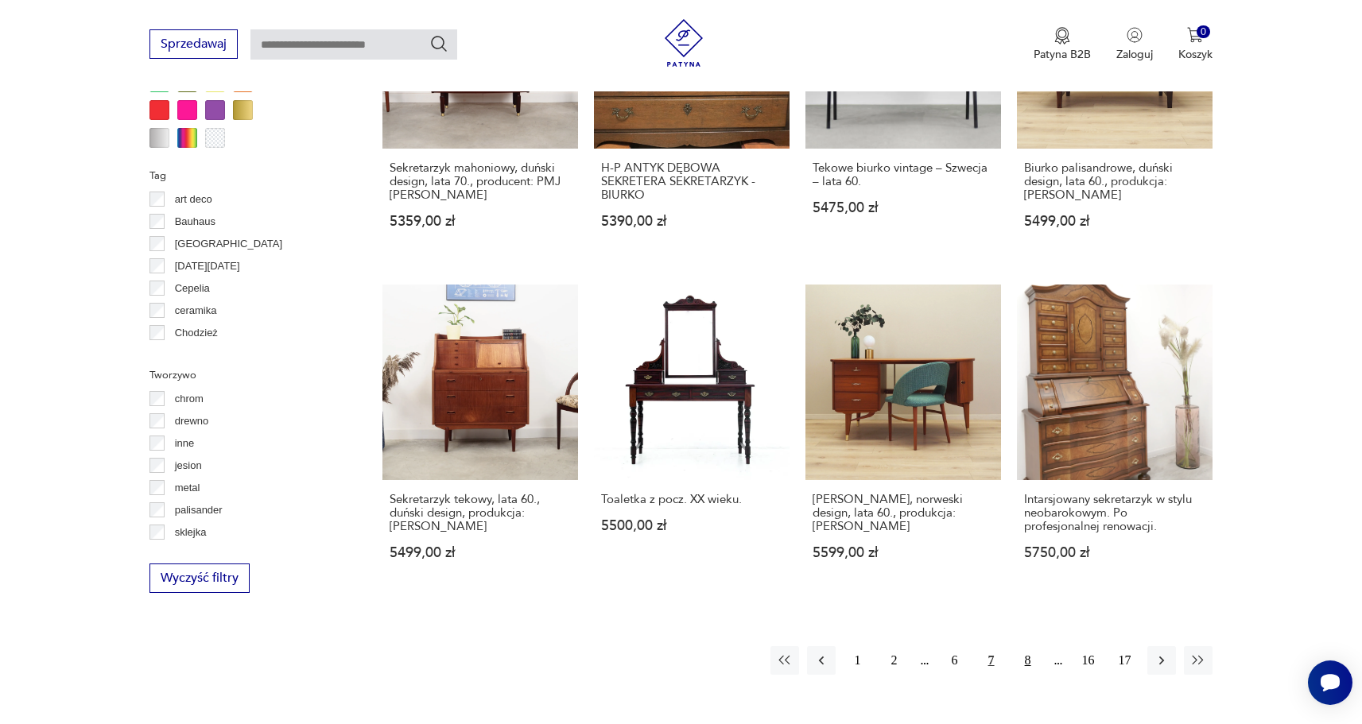
click at [1021, 646] on button "8" at bounding box center [1028, 660] width 29 height 29
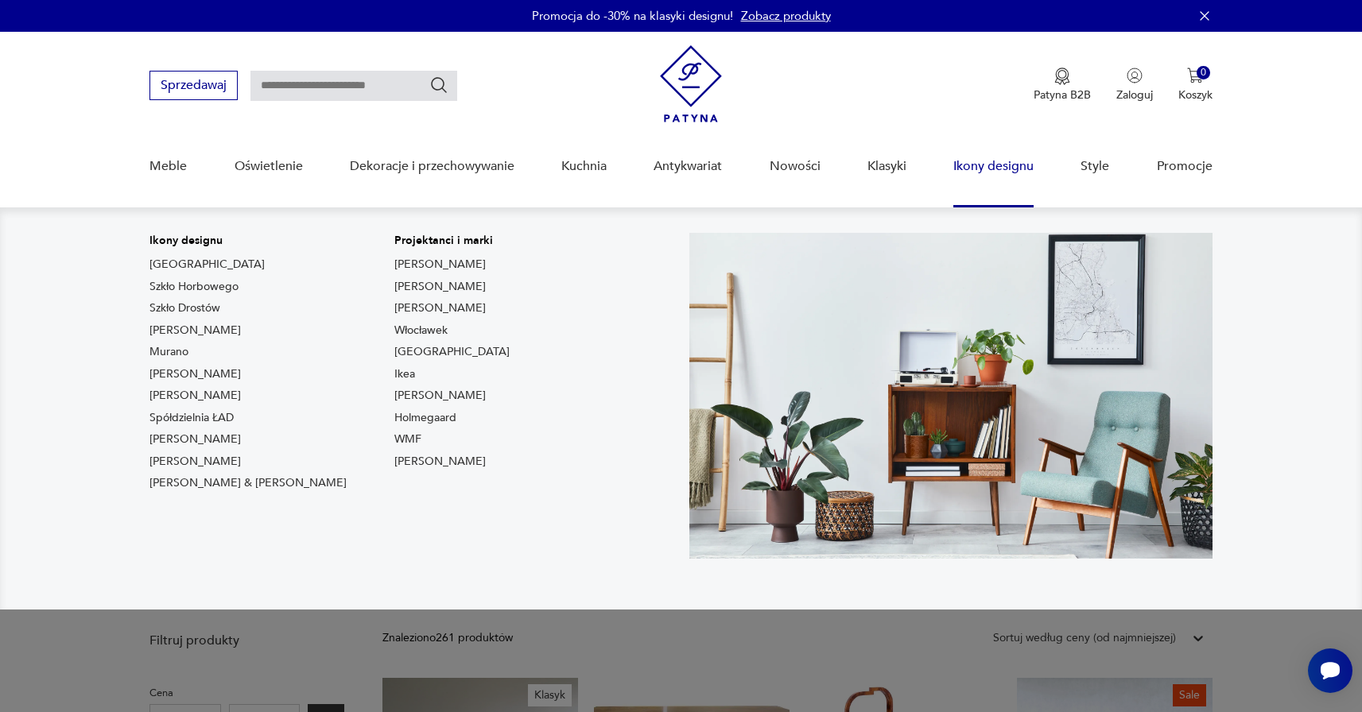
click at [999, 177] on link "Ikony designu" at bounding box center [993, 166] width 80 height 61
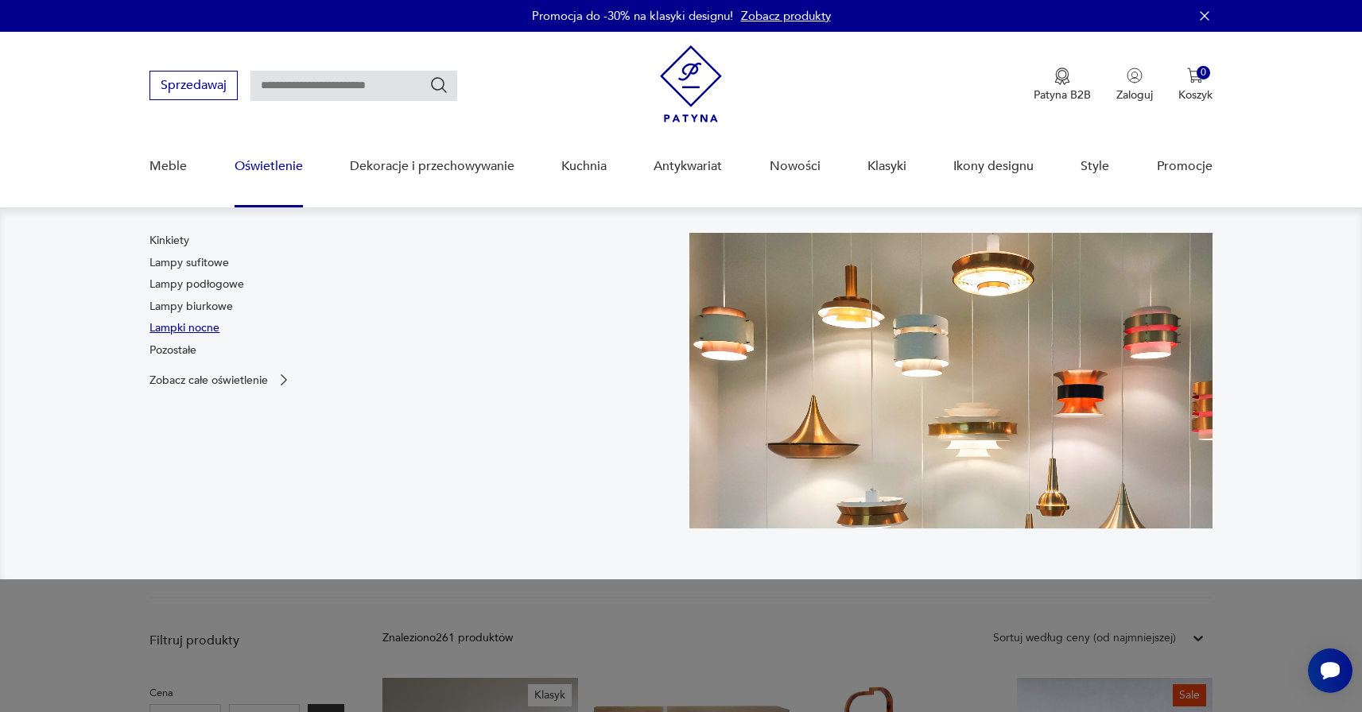
click at [207, 331] on link "Lampki nocne" at bounding box center [184, 328] width 70 height 16
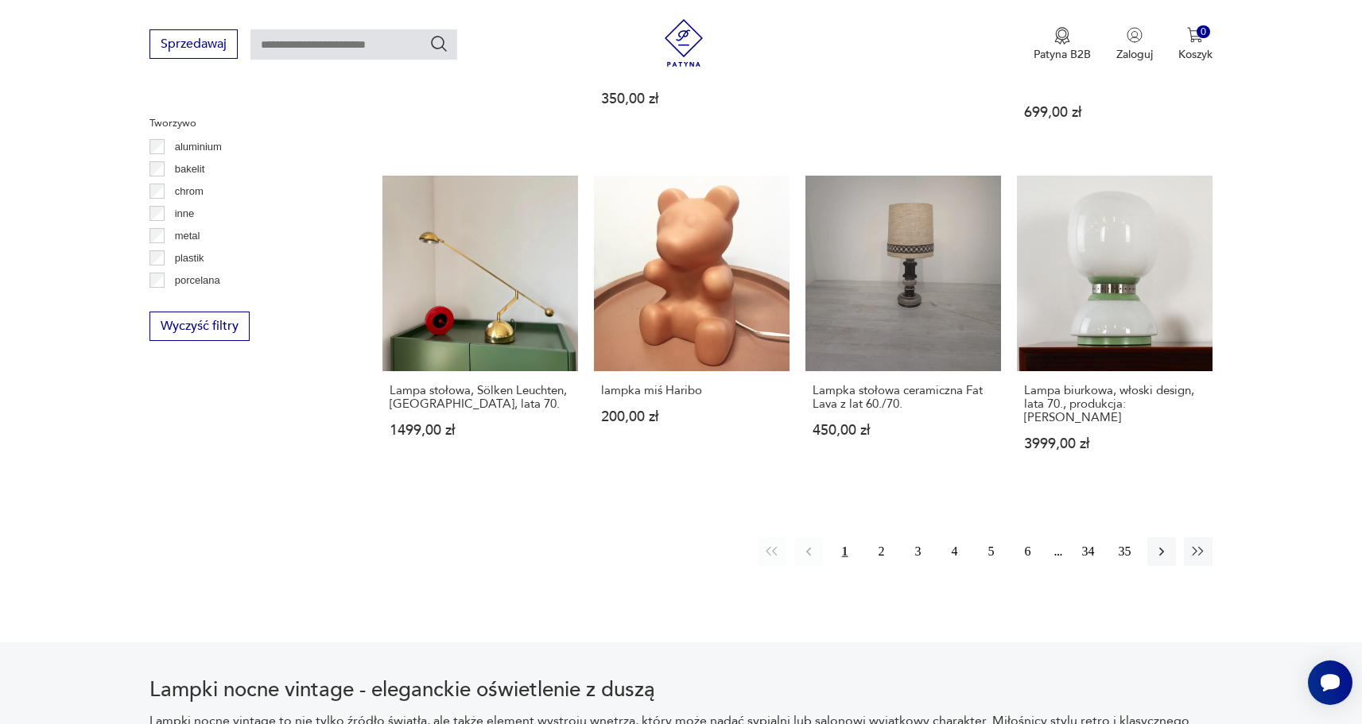
scroll to position [1484, 0]
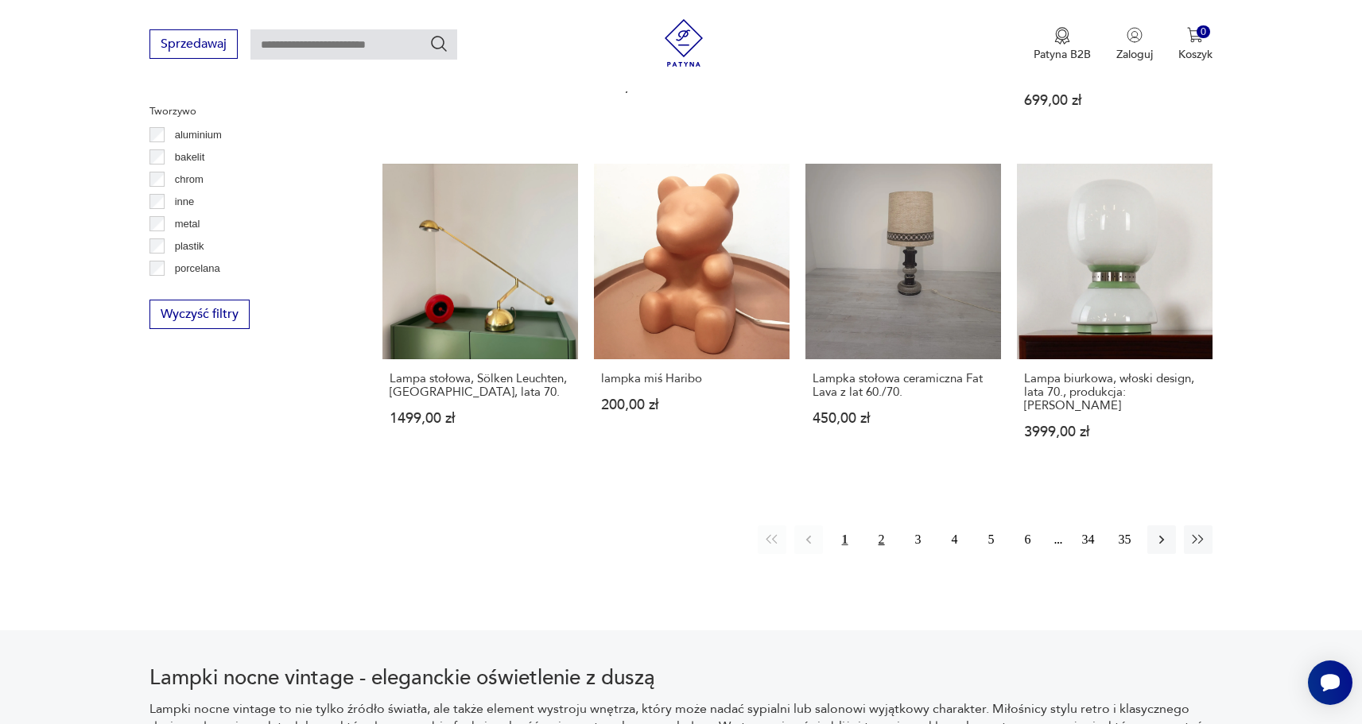
click at [877, 526] on button "2" at bounding box center [881, 540] width 29 height 29
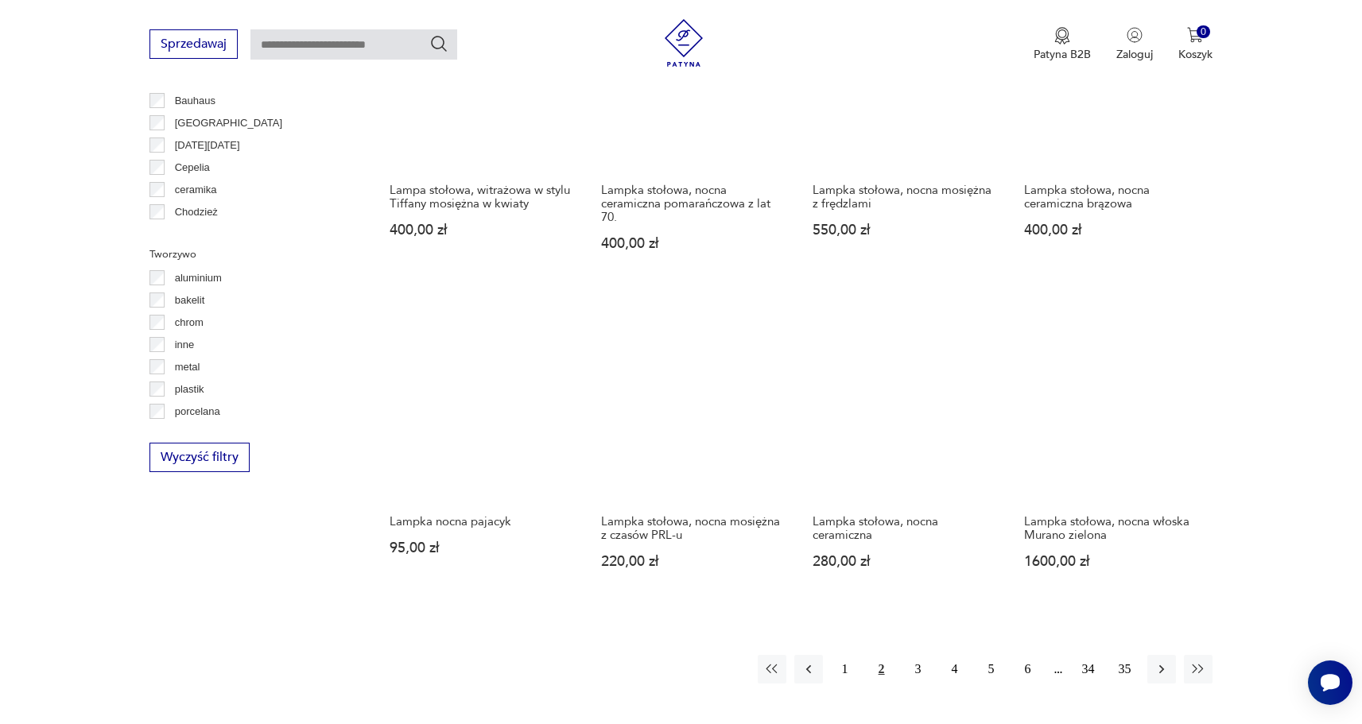
scroll to position [1342, 0]
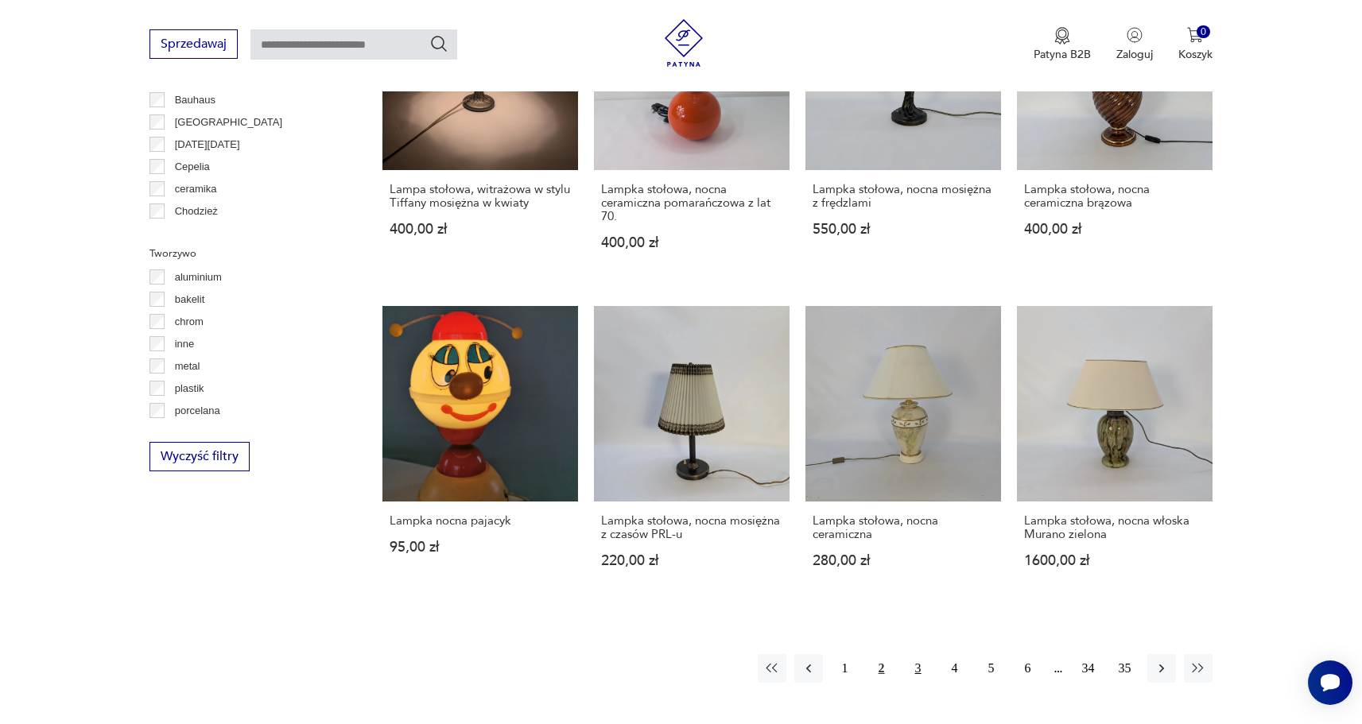
click at [921, 655] on button "3" at bounding box center [918, 668] width 29 height 29
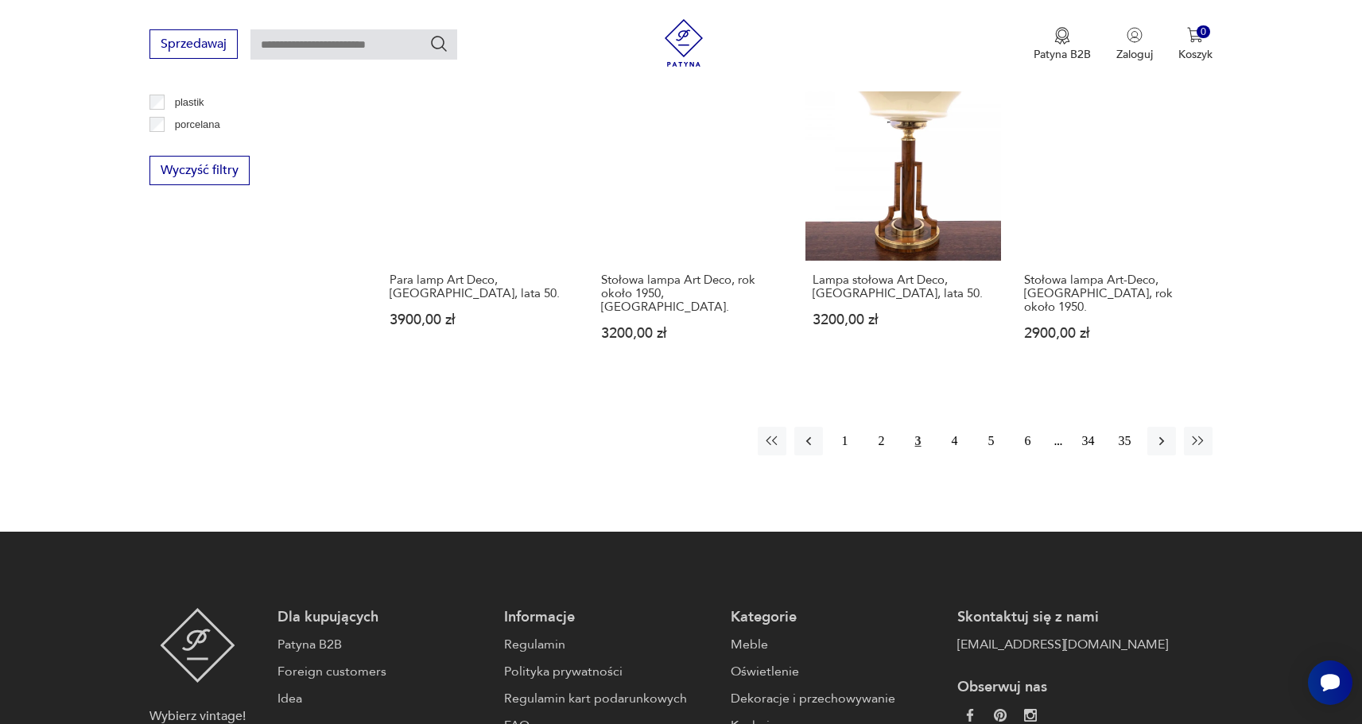
scroll to position [1774, 0]
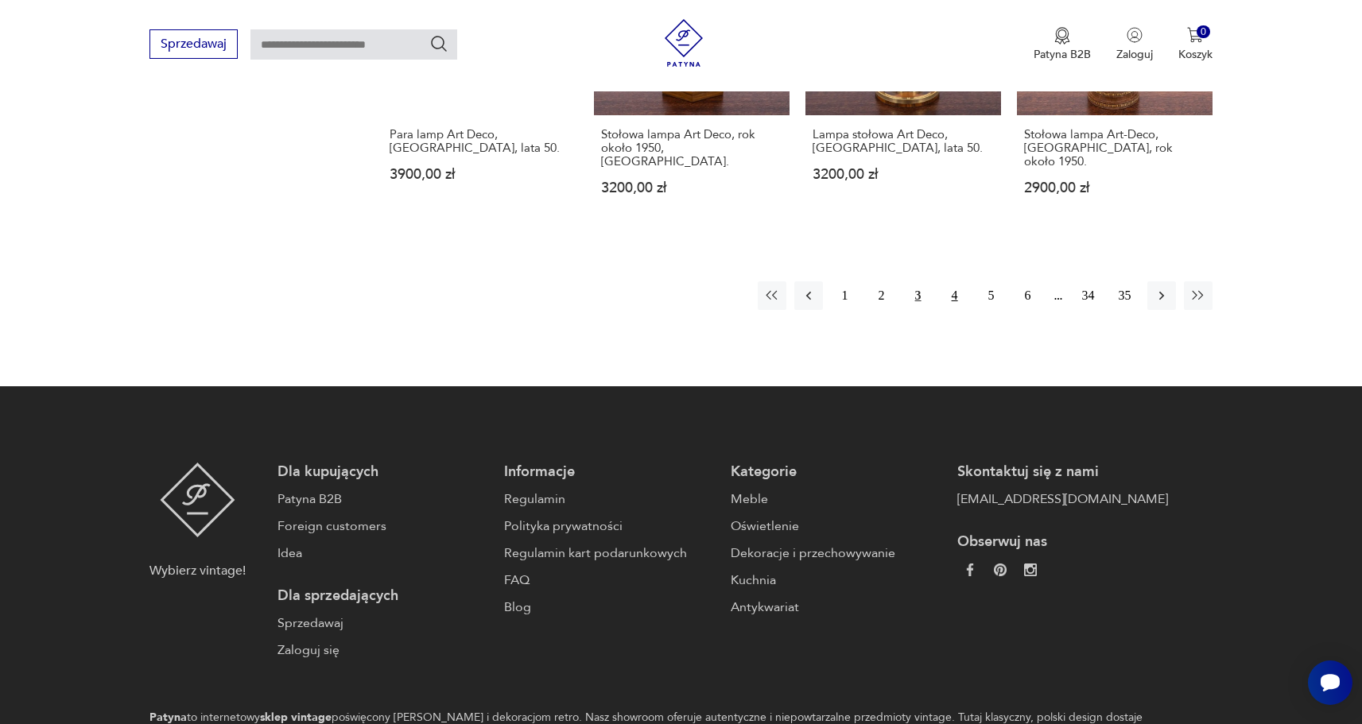
click at [953, 281] on button "4" at bounding box center [955, 295] width 29 height 29
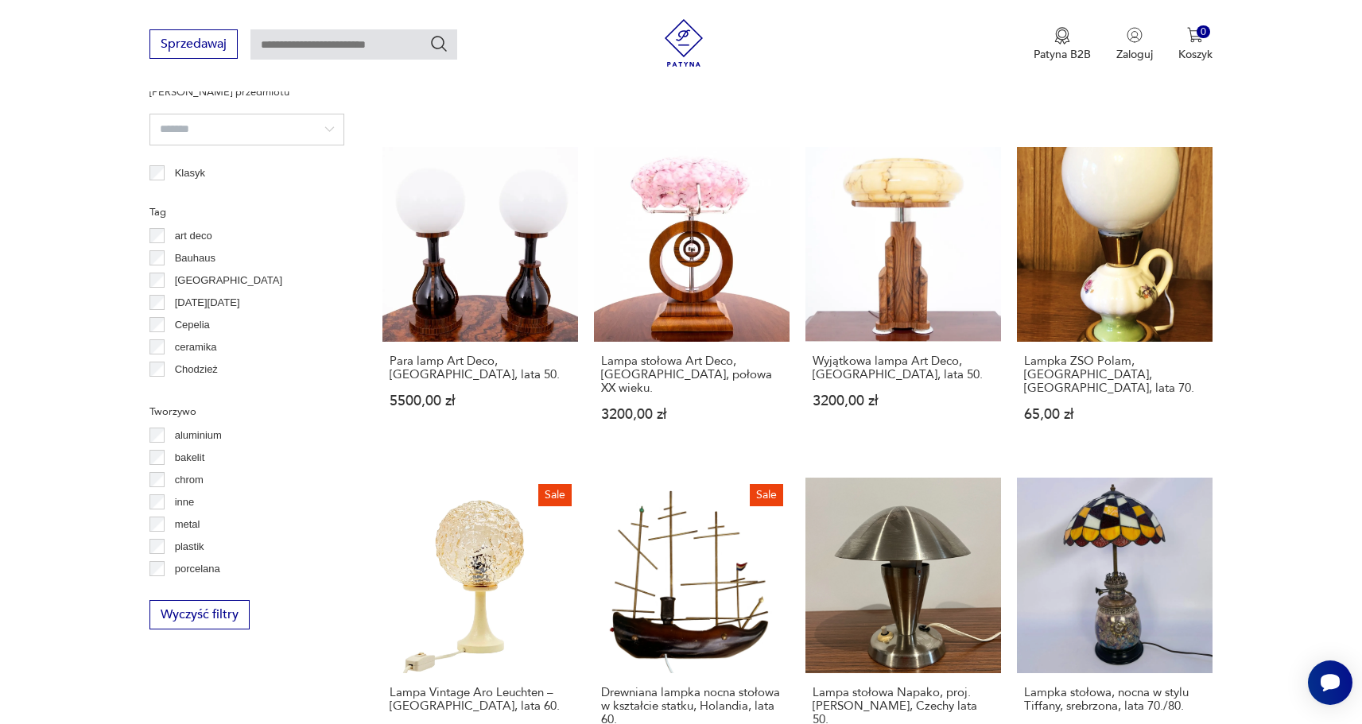
scroll to position [1414, 0]
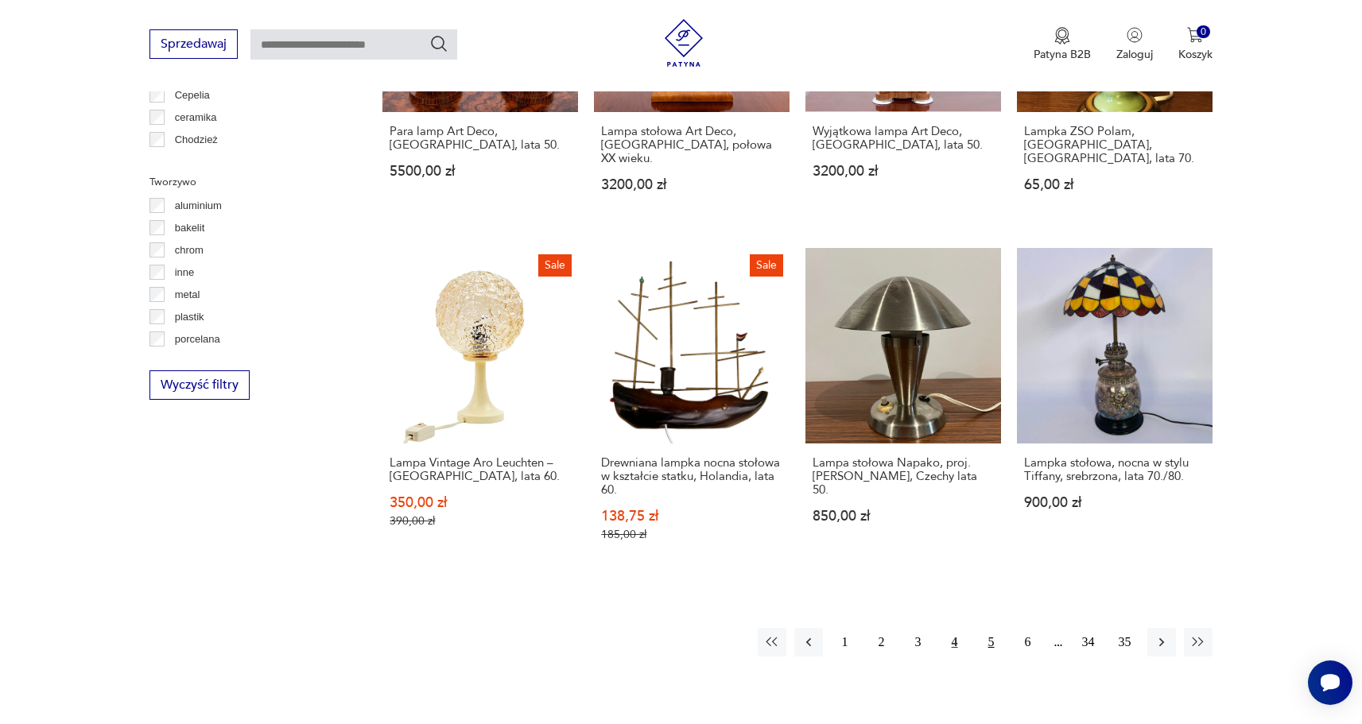
click at [995, 628] on button "5" at bounding box center [991, 642] width 29 height 29
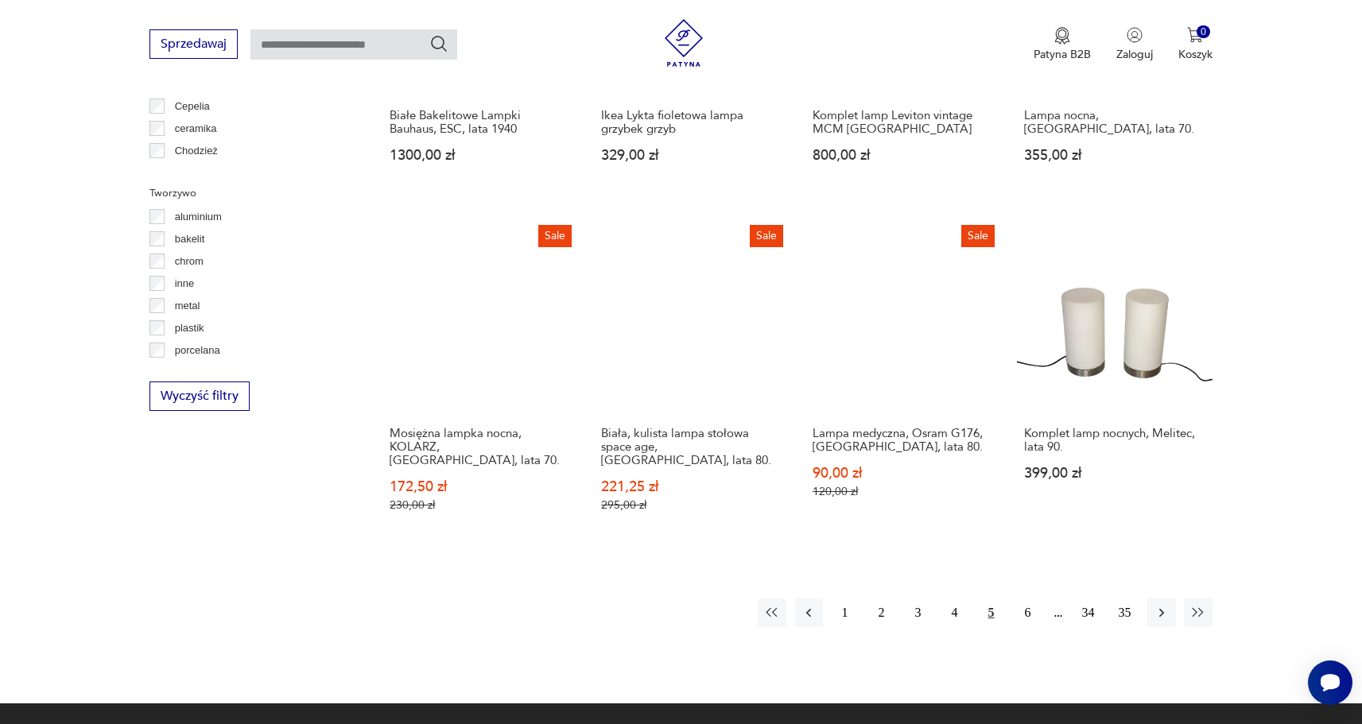
scroll to position [1426, 0]
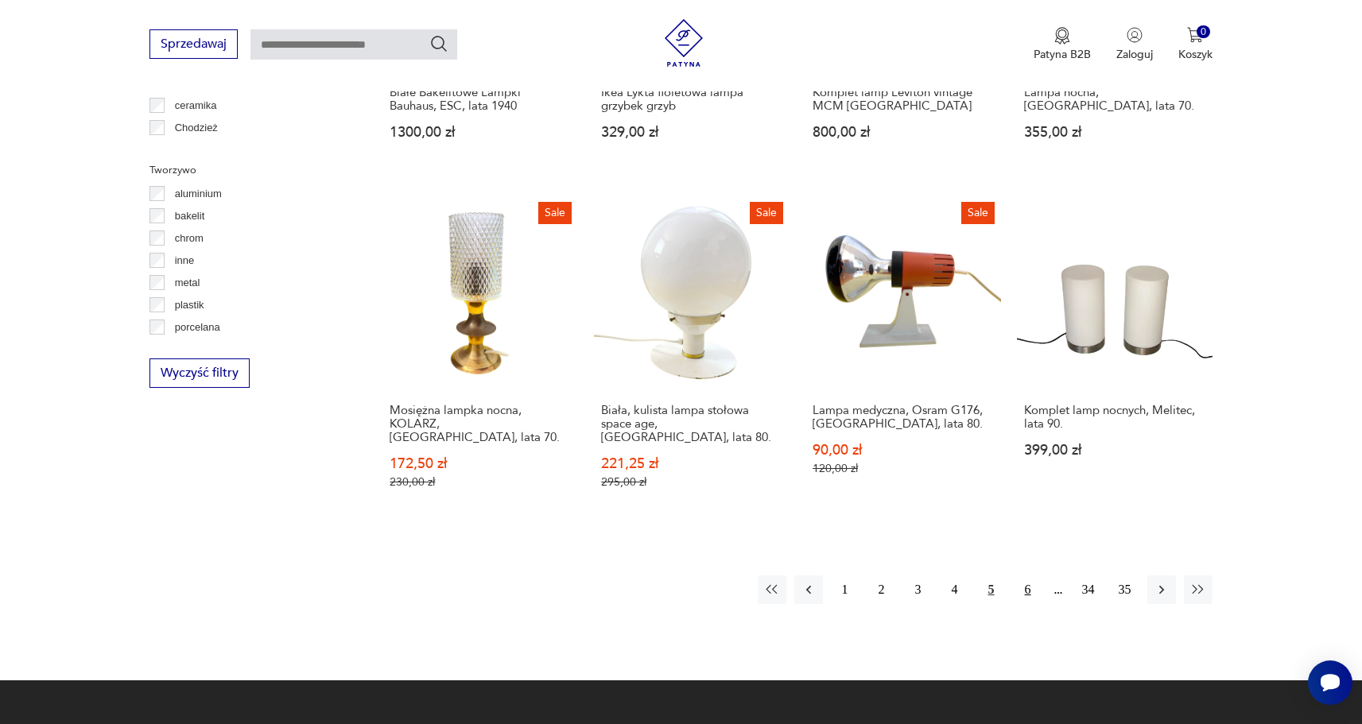
click at [1025, 576] on button "6" at bounding box center [1028, 590] width 29 height 29
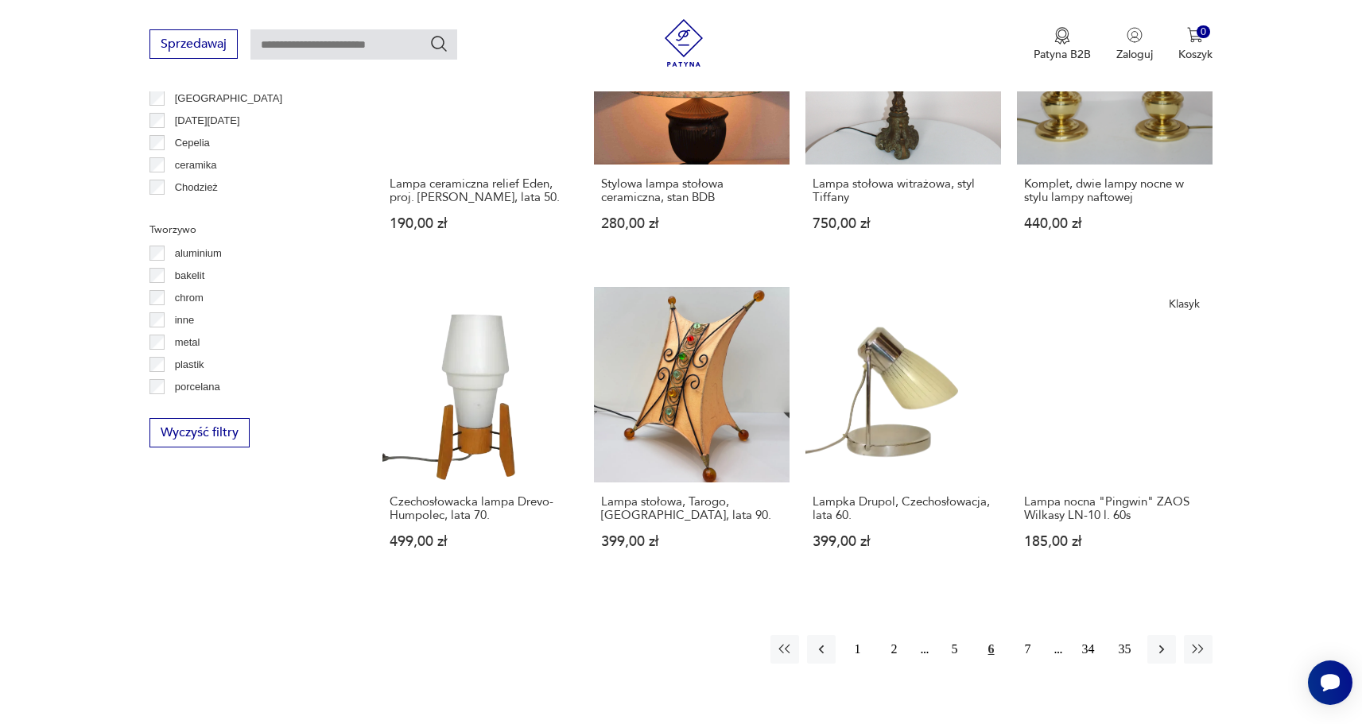
scroll to position [1375, 0]
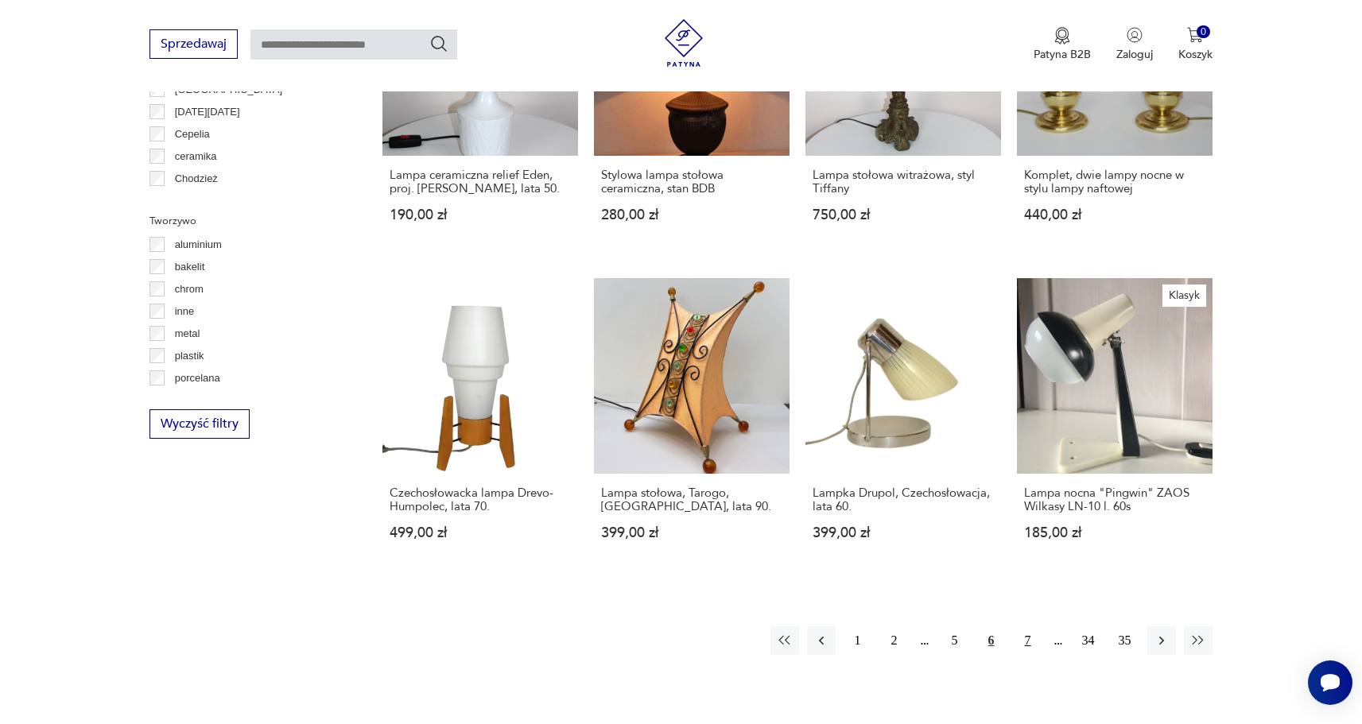
click at [1031, 629] on button "7" at bounding box center [1028, 641] width 29 height 29
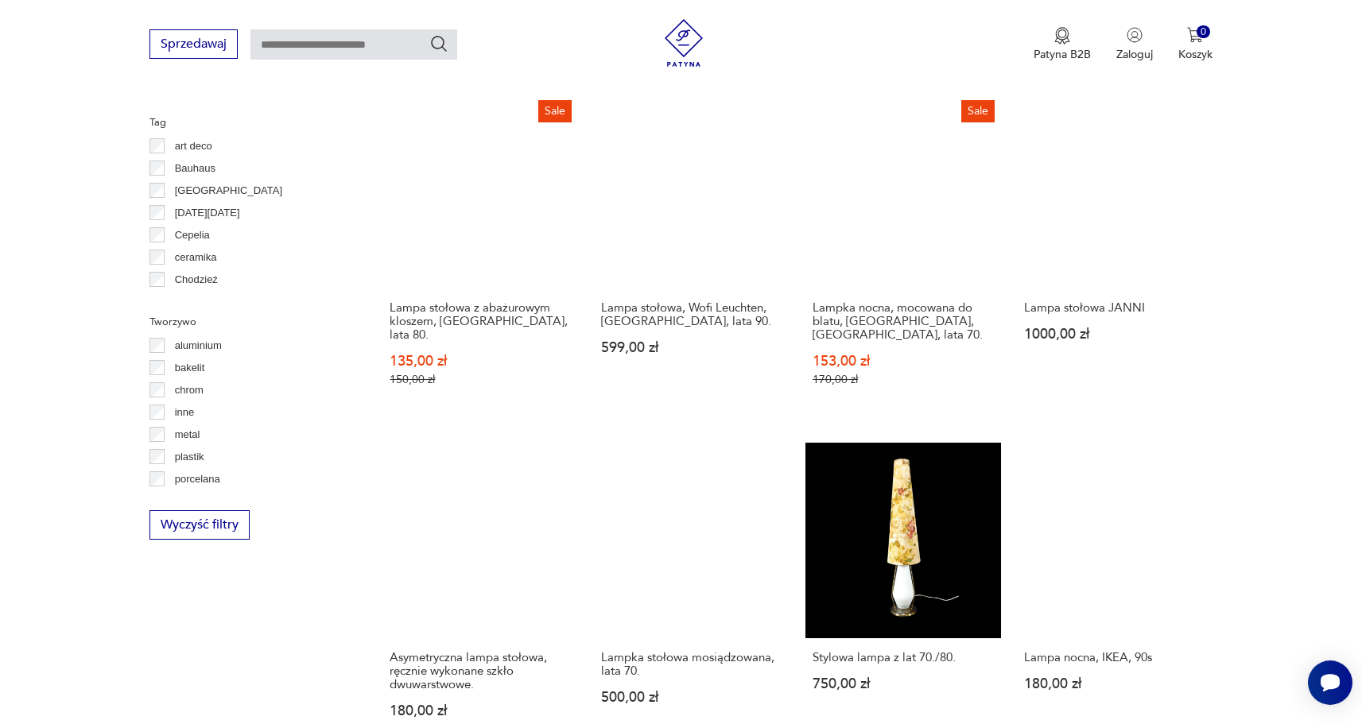
scroll to position [1430, 0]
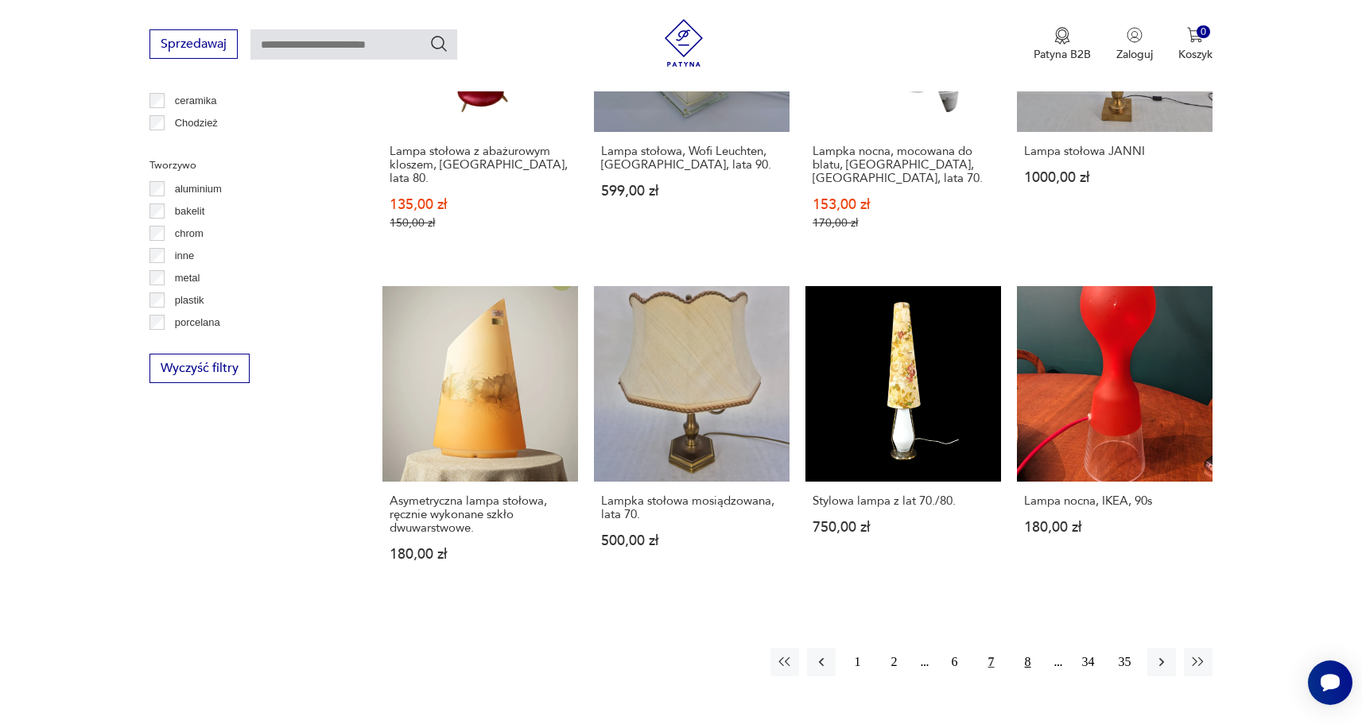
click at [1031, 648] on button "8" at bounding box center [1028, 662] width 29 height 29
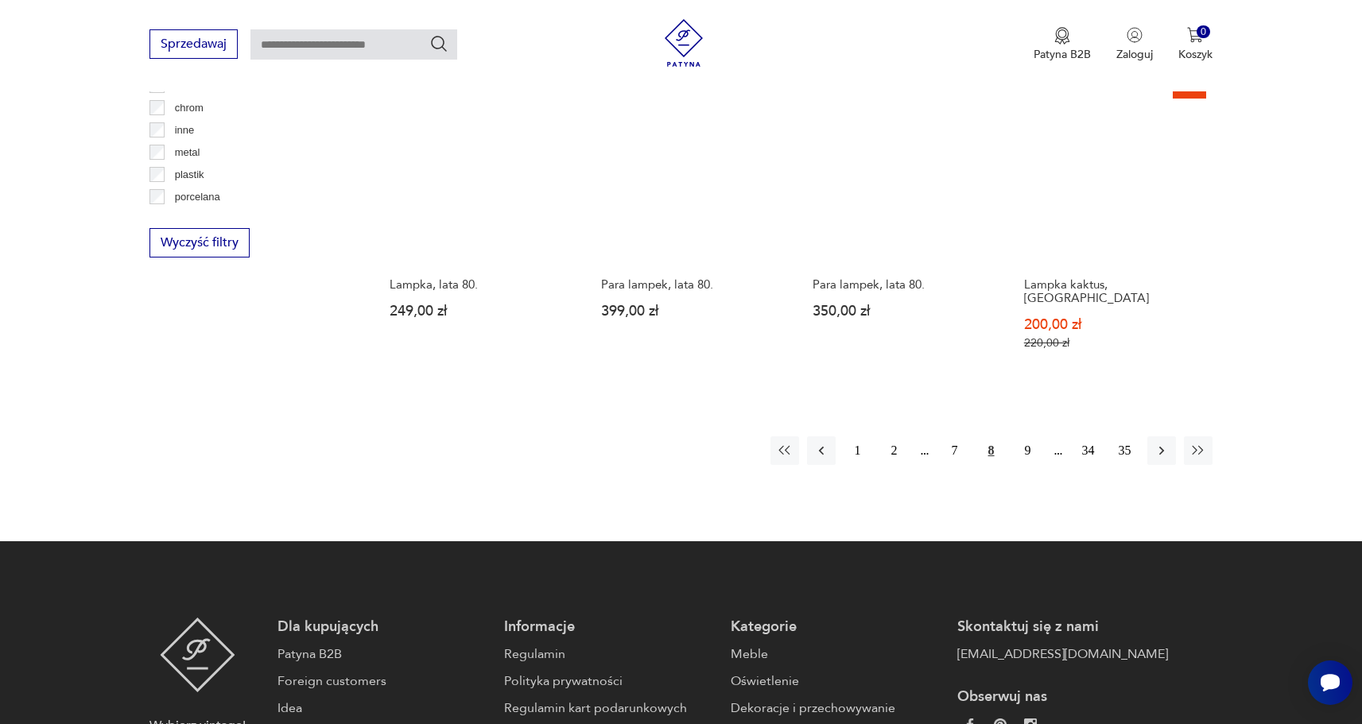
scroll to position [1557, 0]
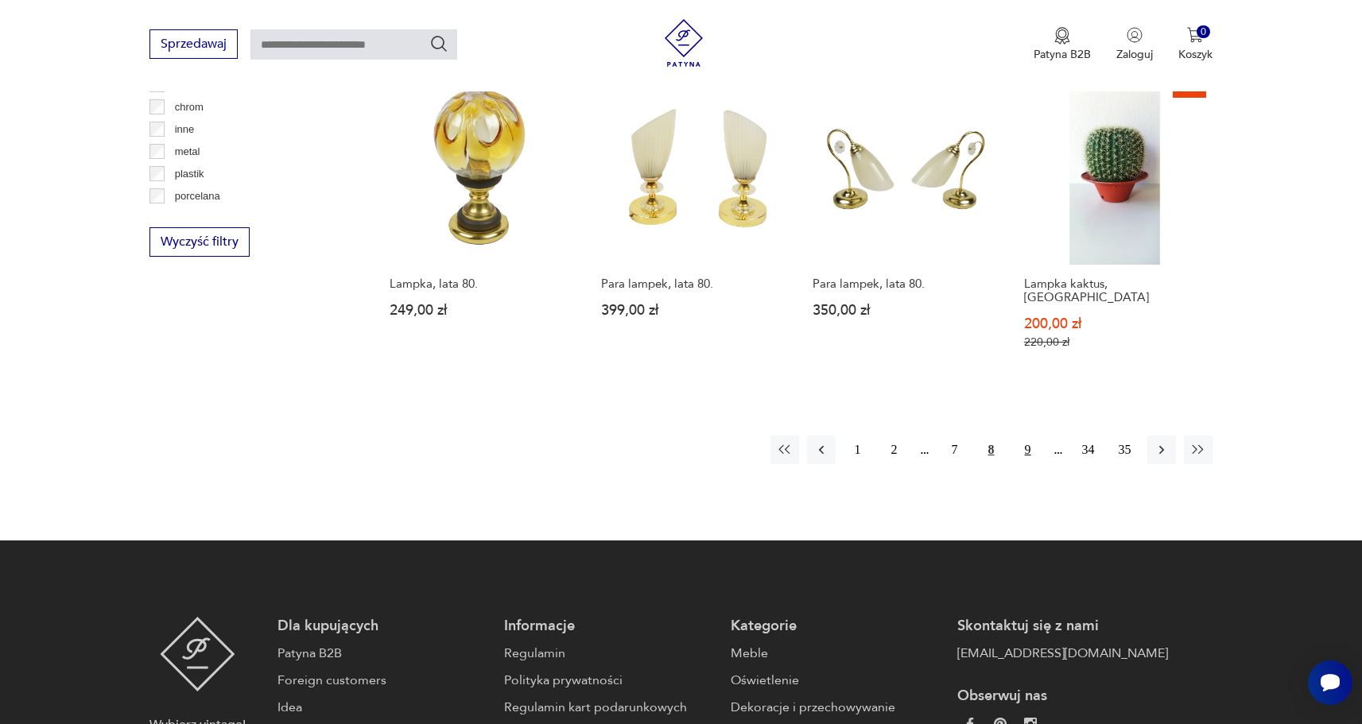
click at [1027, 436] on button "9" at bounding box center [1028, 450] width 29 height 29
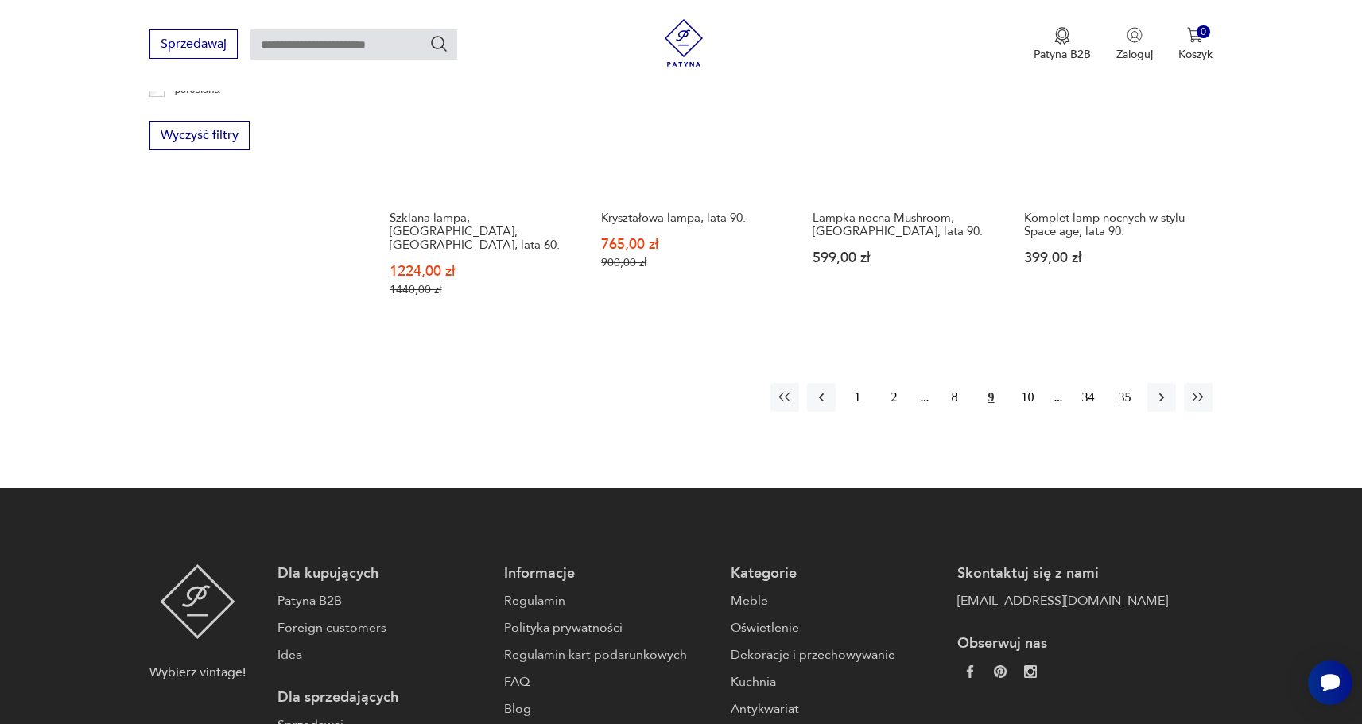
scroll to position [1664, 0]
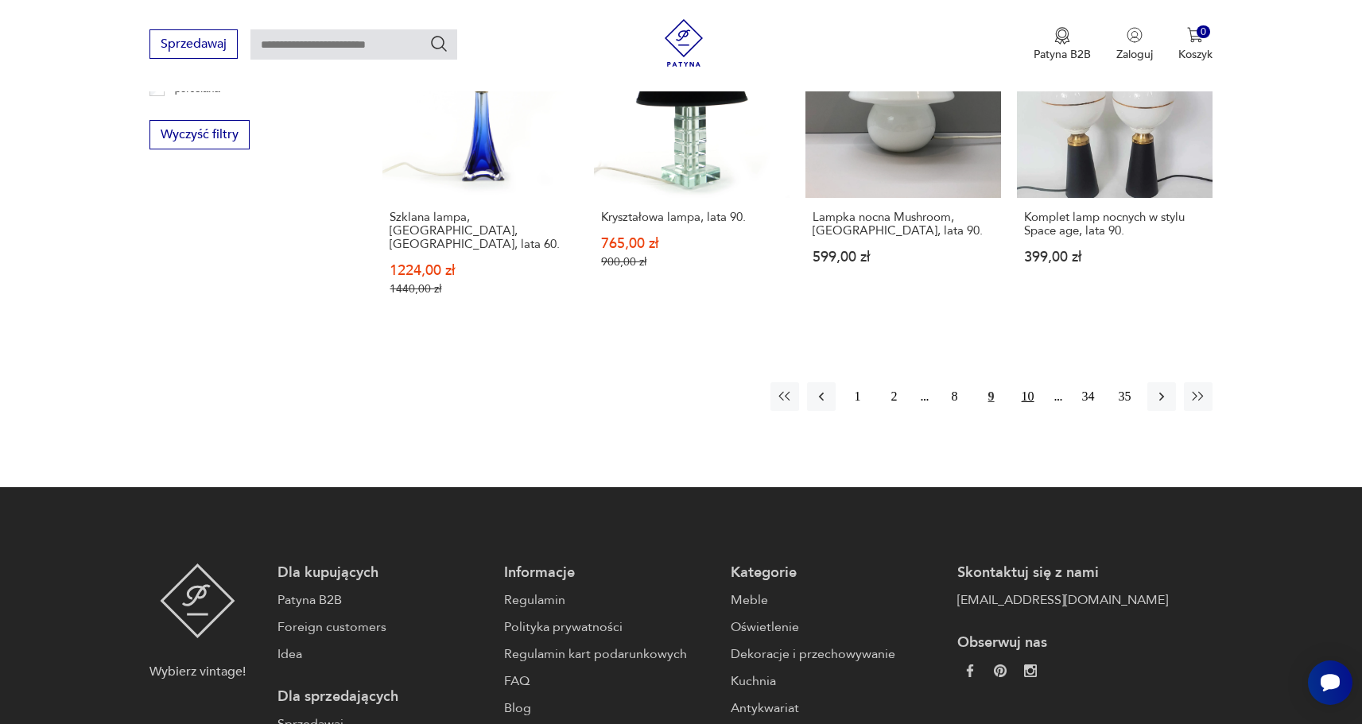
click at [1026, 382] on button "10" at bounding box center [1028, 396] width 29 height 29
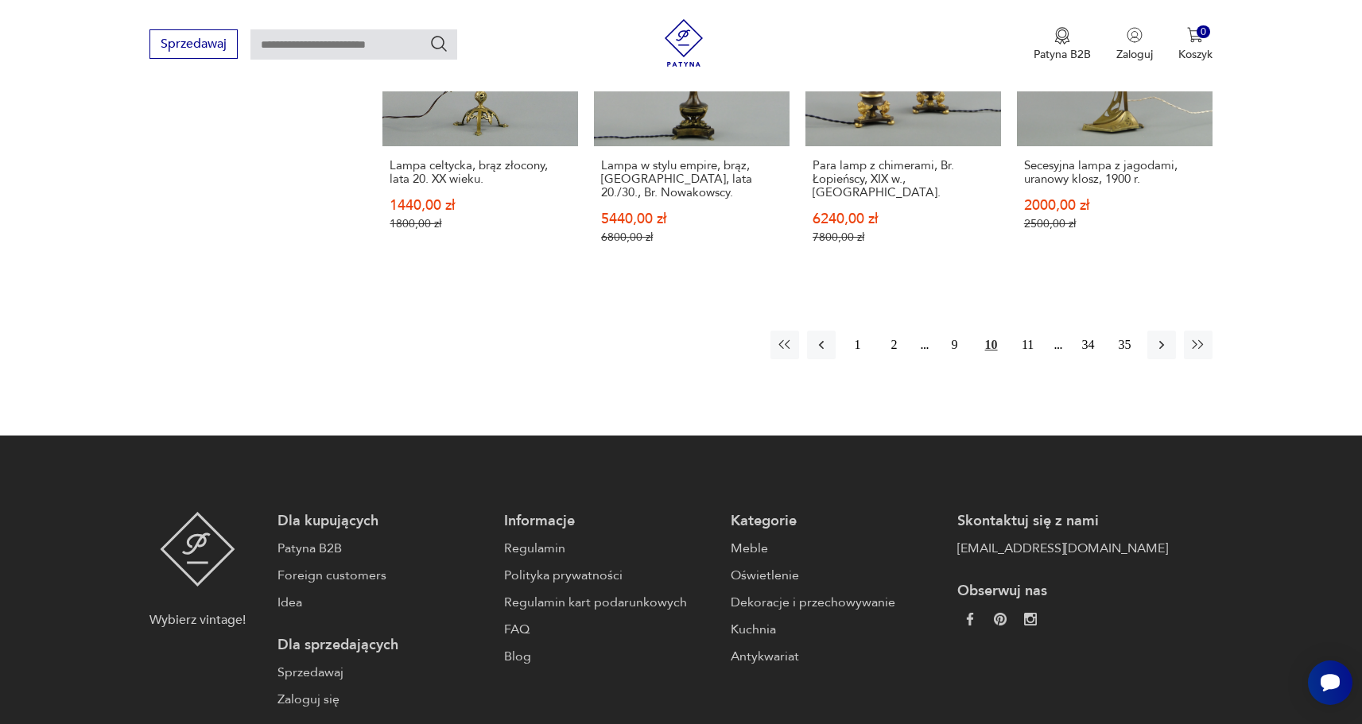
scroll to position [1739, 0]
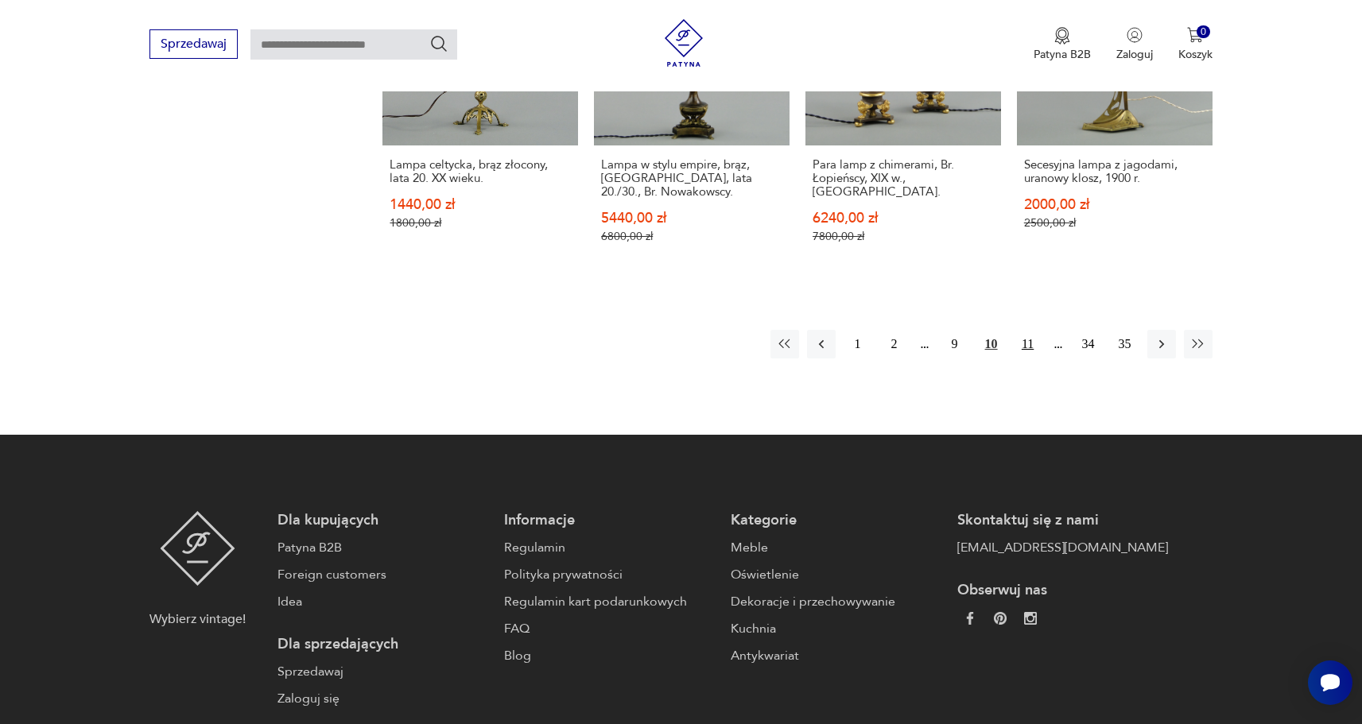
click at [1028, 330] on button "11" at bounding box center [1028, 344] width 29 height 29
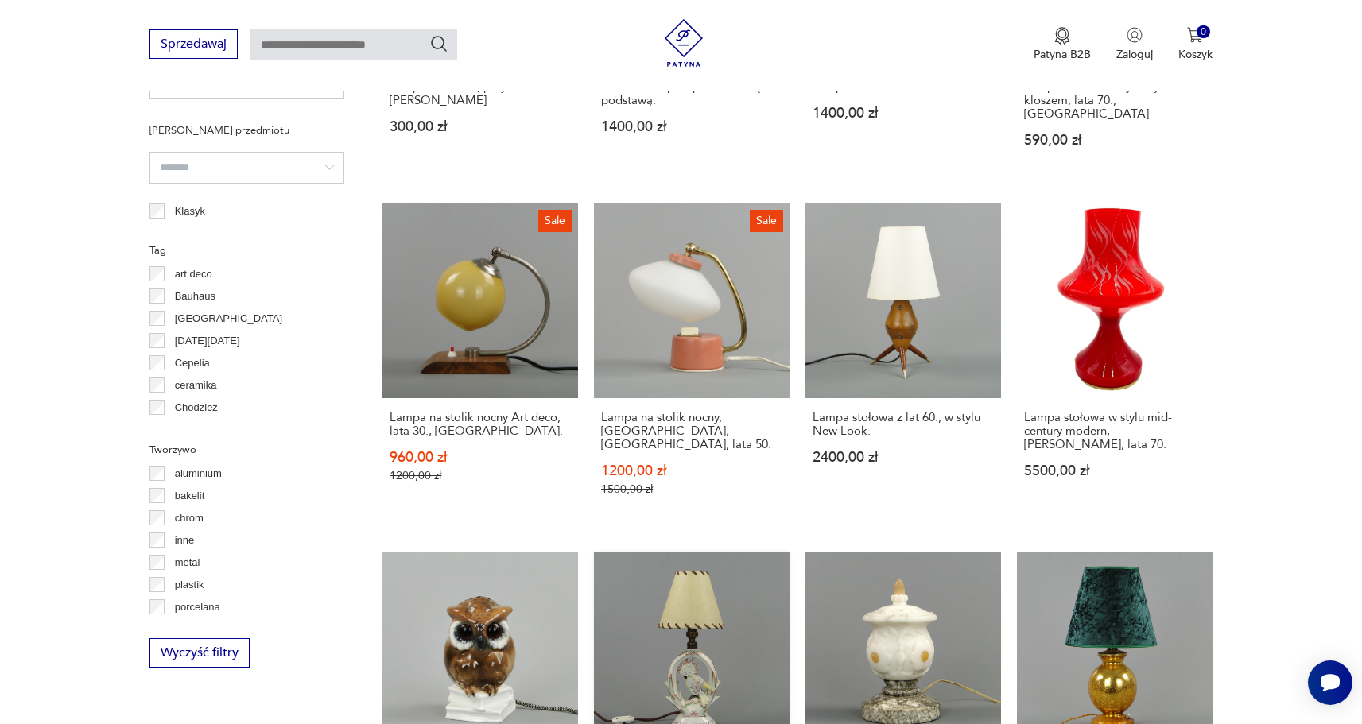
scroll to position [1140, 0]
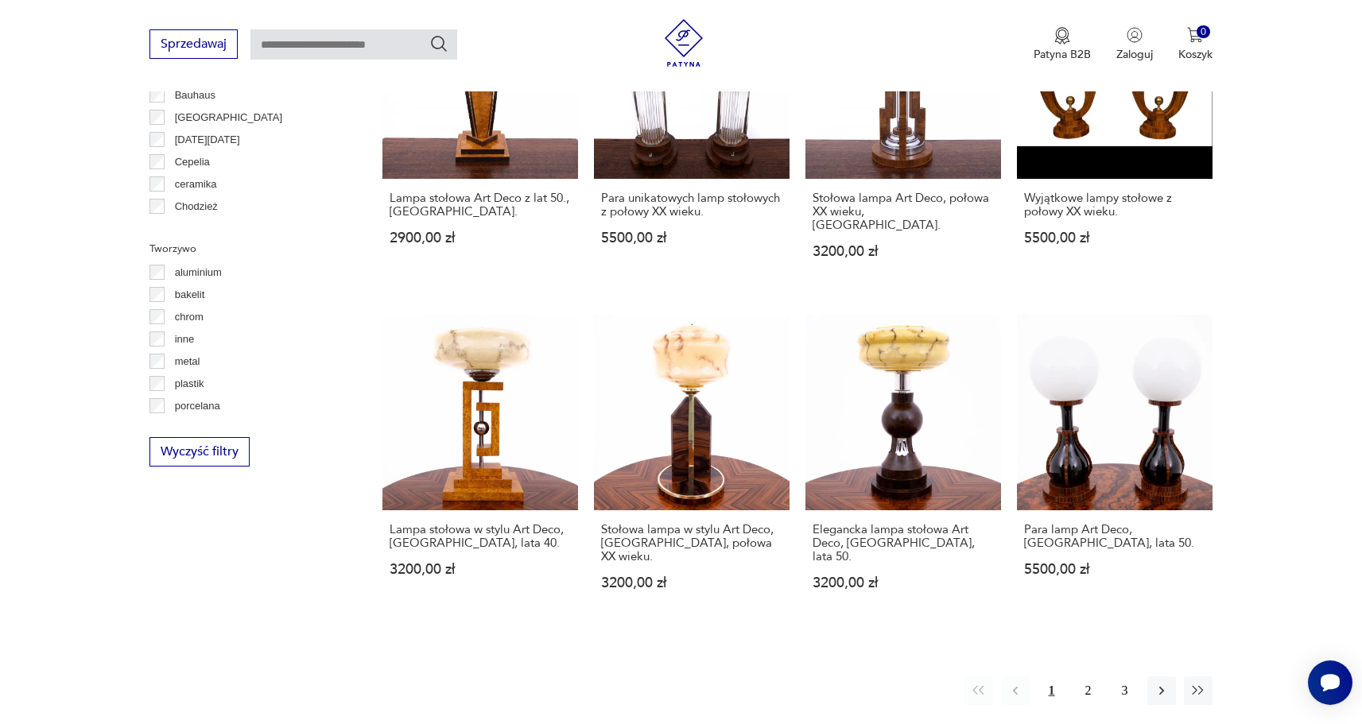
scroll to position [1348, 0]
click at [1097, 676] on button "2" at bounding box center [1088, 690] width 29 height 29
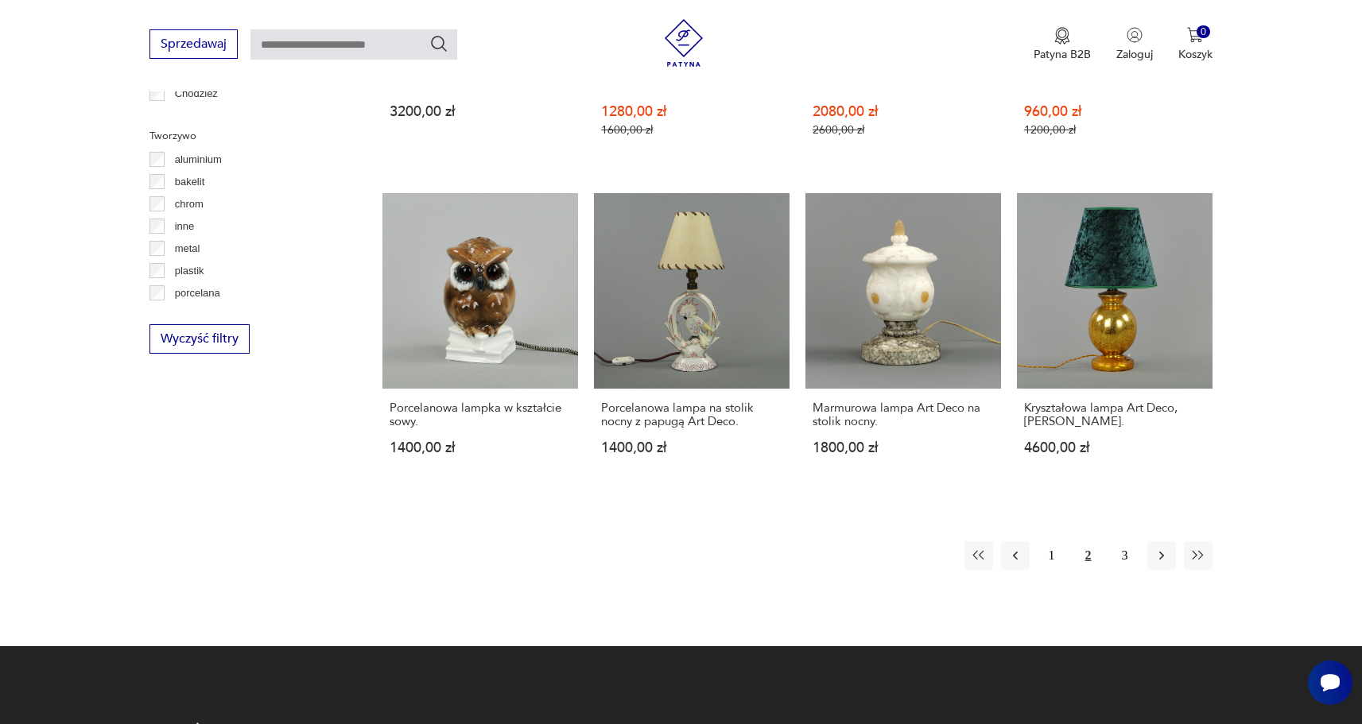
scroll to position [1472, 0]
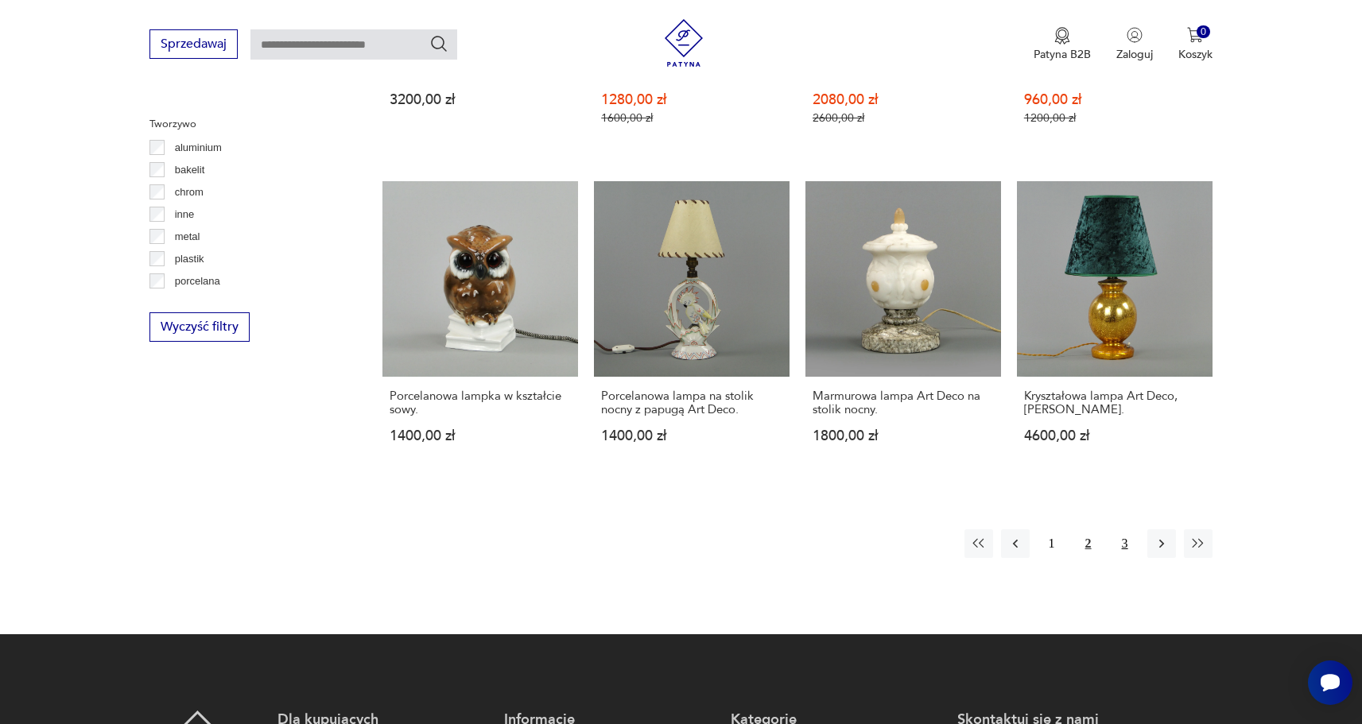
click at [1112, 530] on button "3" at bounding box center [1125, 544] width 29 height 29
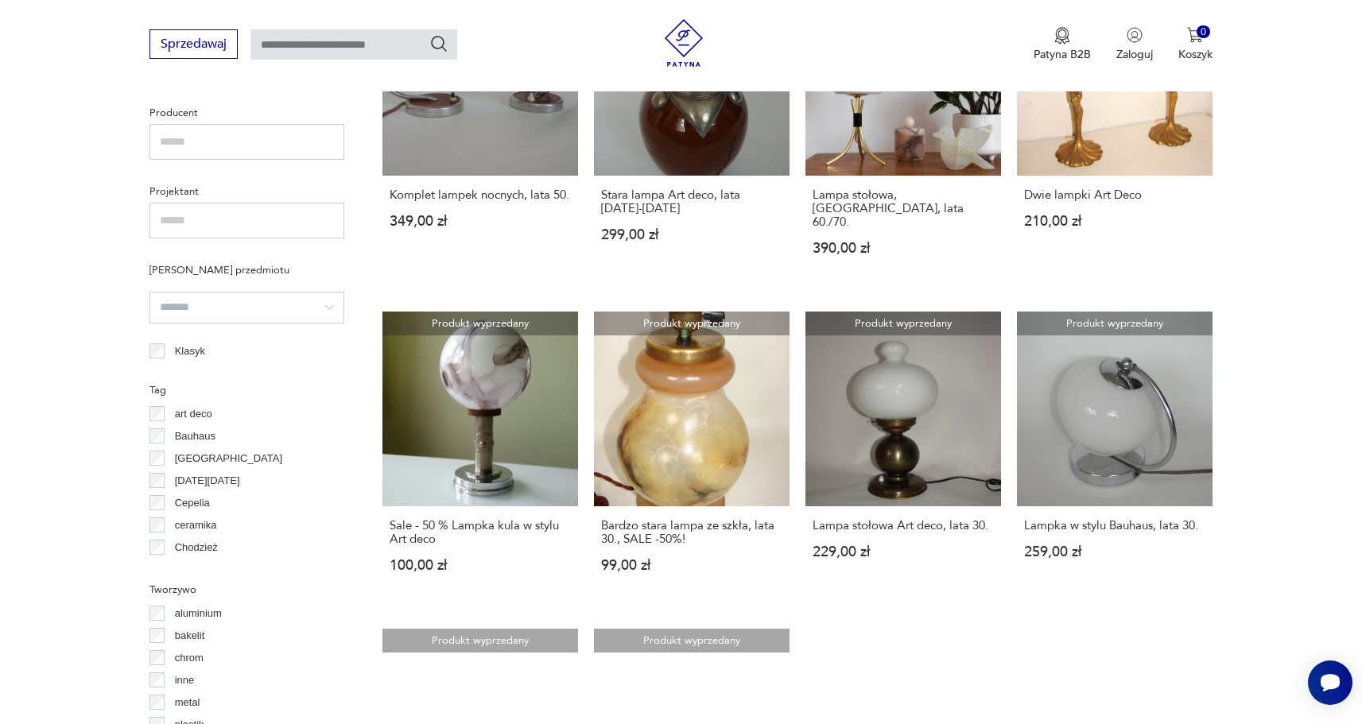
scroll to position [1071, 0]
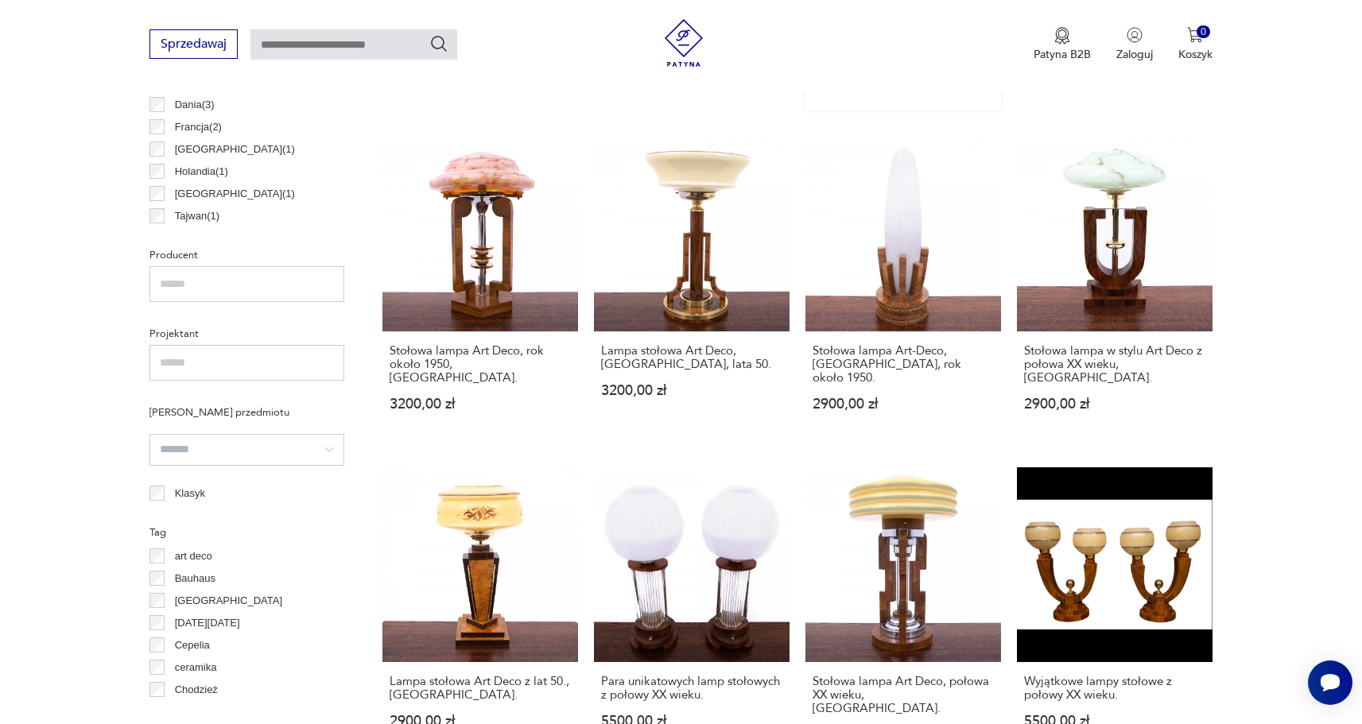
scroll to position [862, 0]
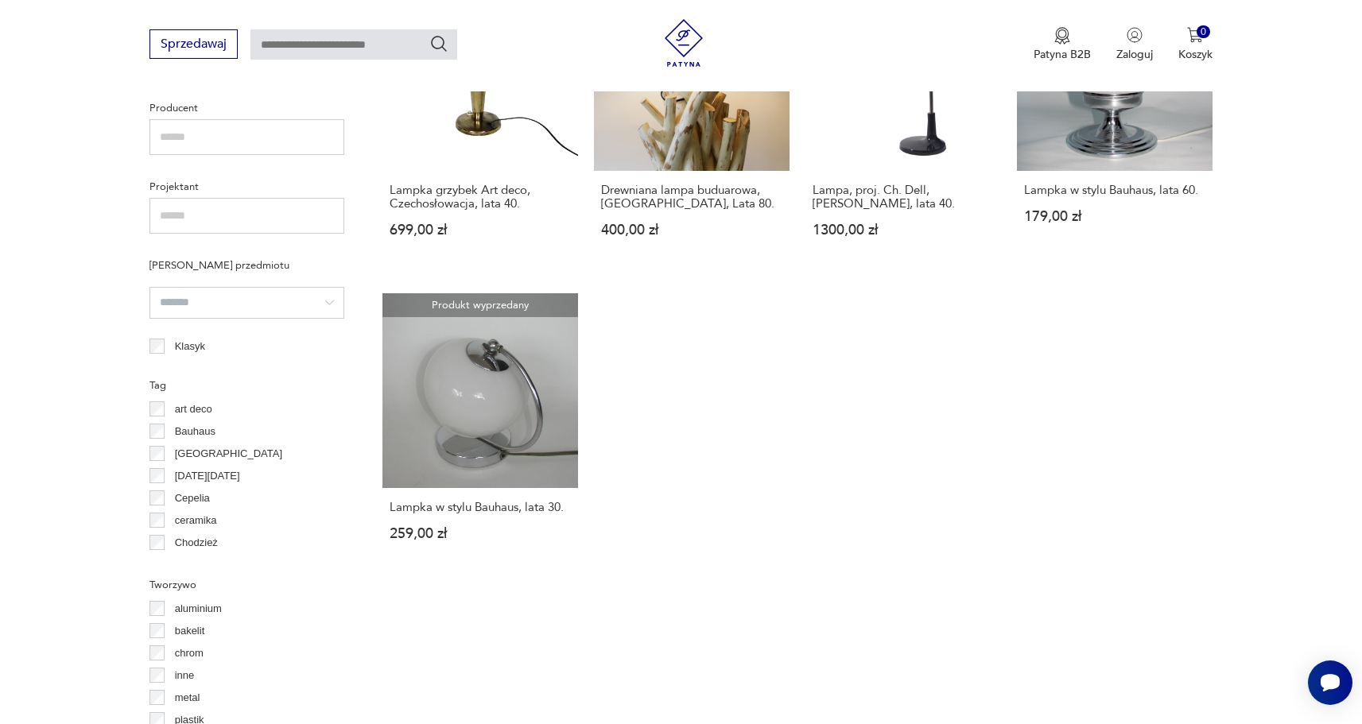
scroll to position [1019, 0]
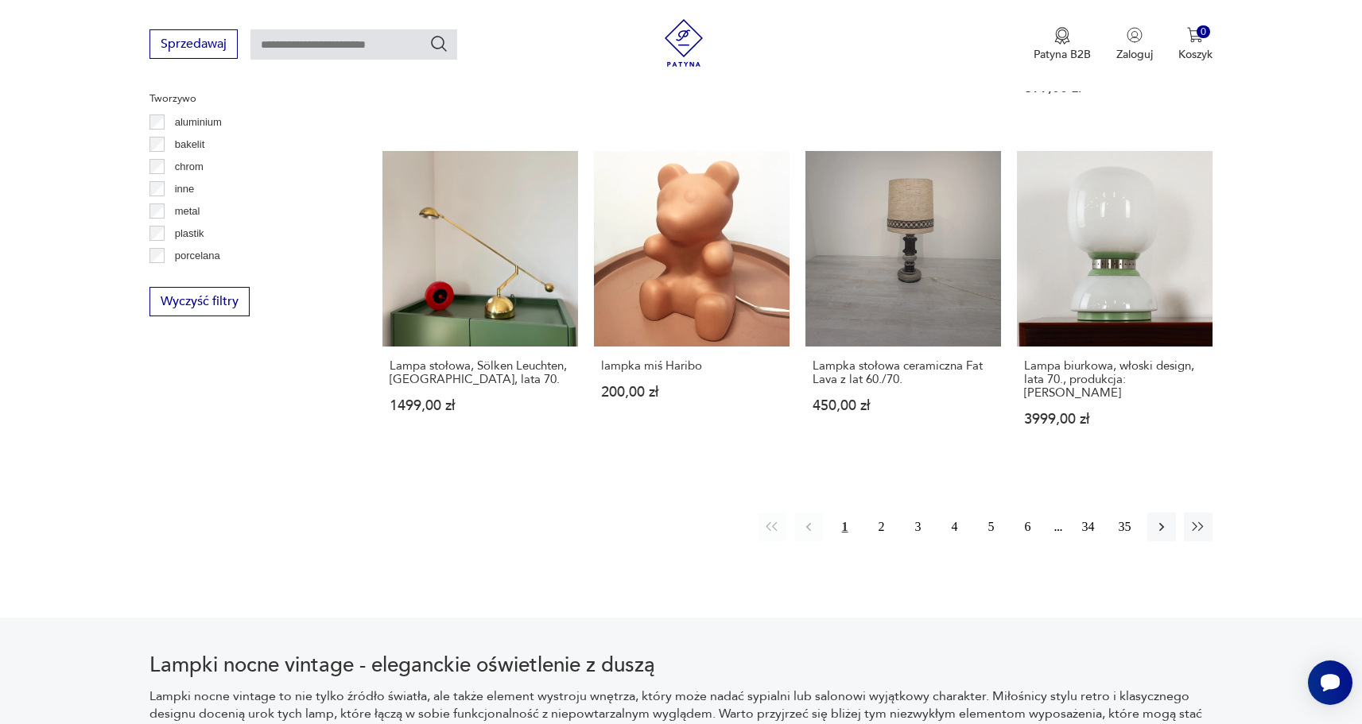
scroll to position [1498, 0]
click at [985, 512] on button "5" at bounding box center [991, 526] width 29 height 29
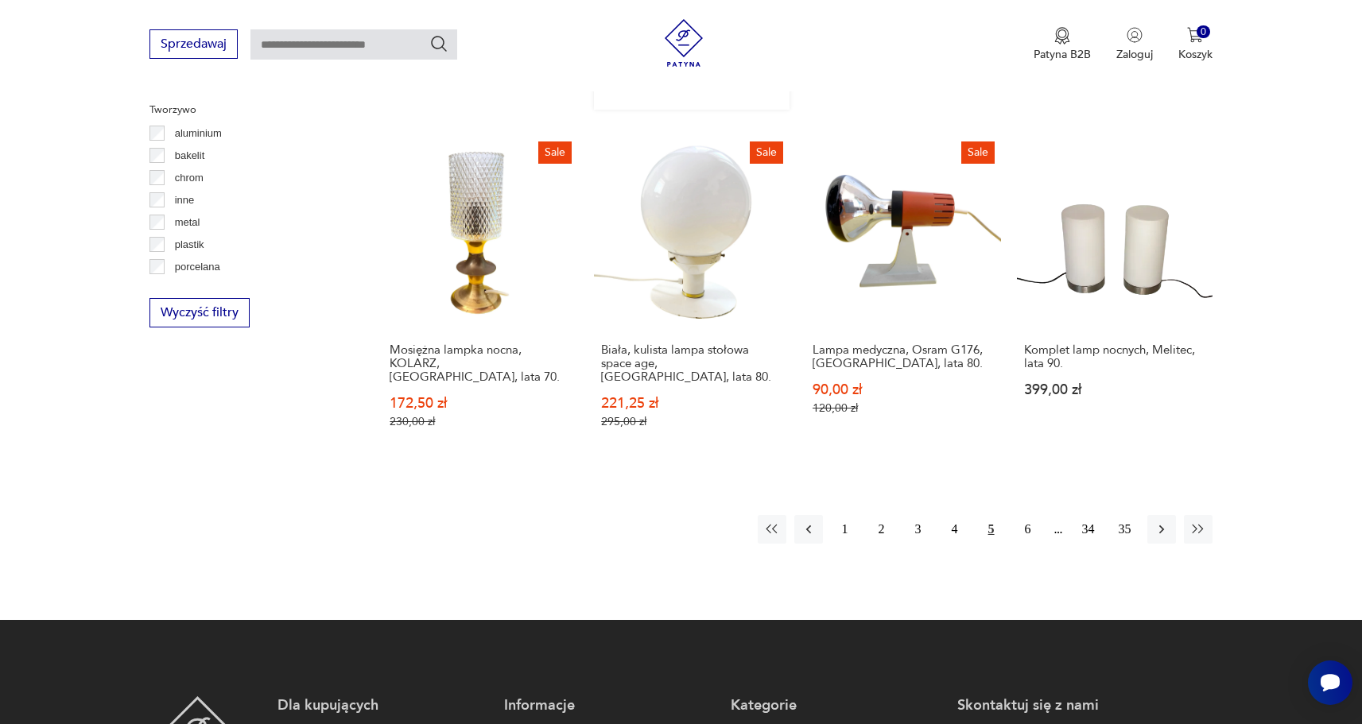
scroll to position [1482, 0]
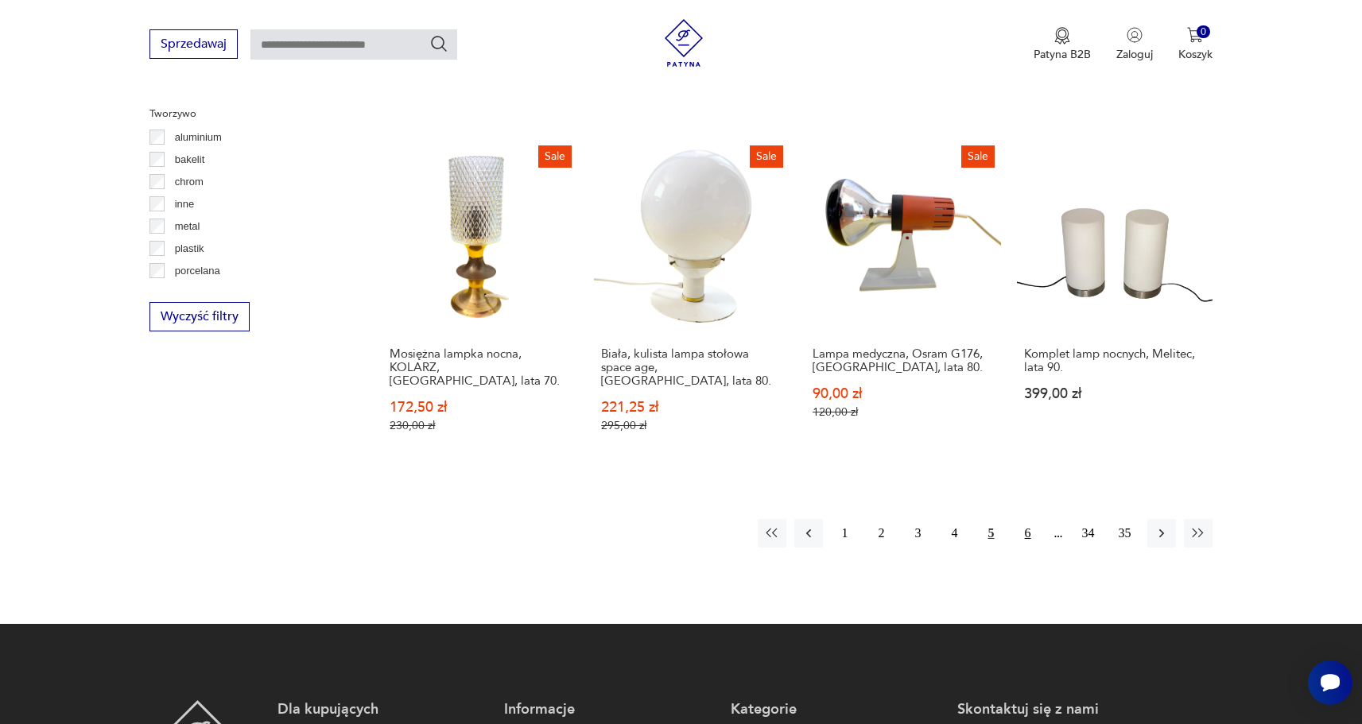
click at [1019, 519] on button "6" at bounding box center [1028, 533] width 29 height 29
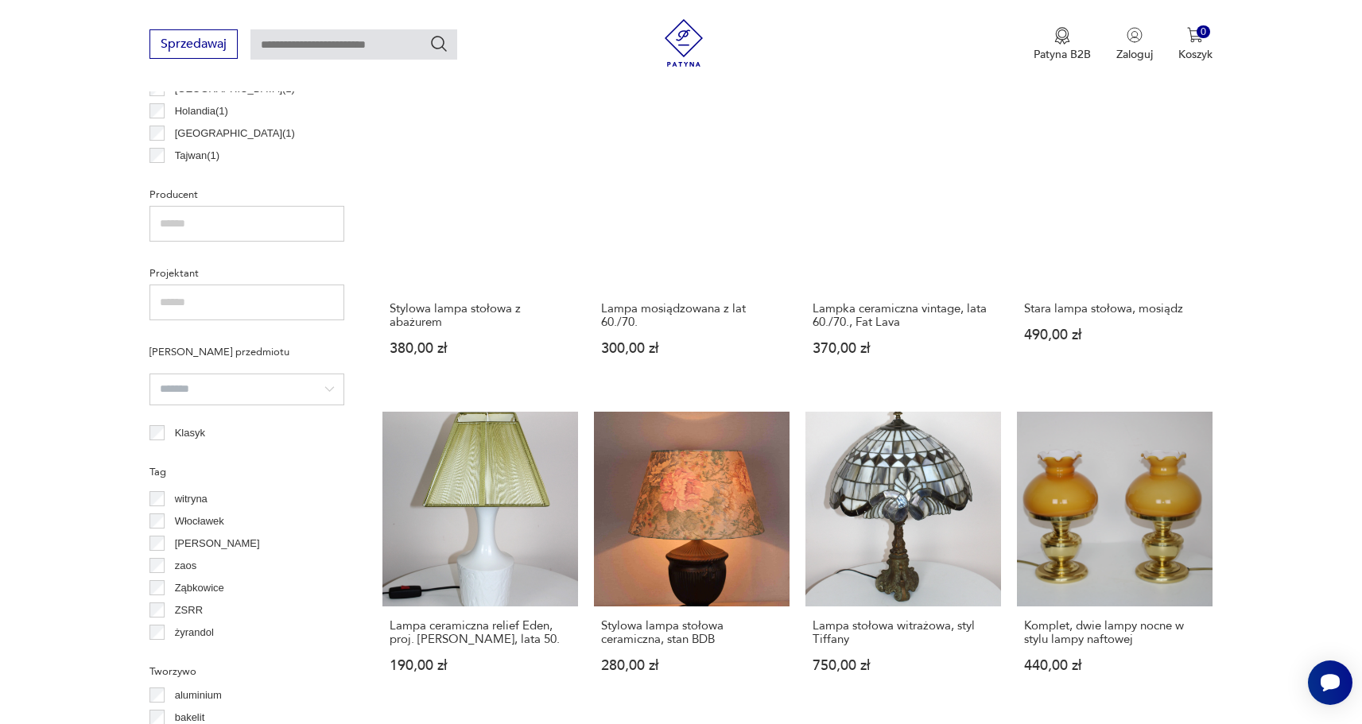
scroll to position [1327, 0]
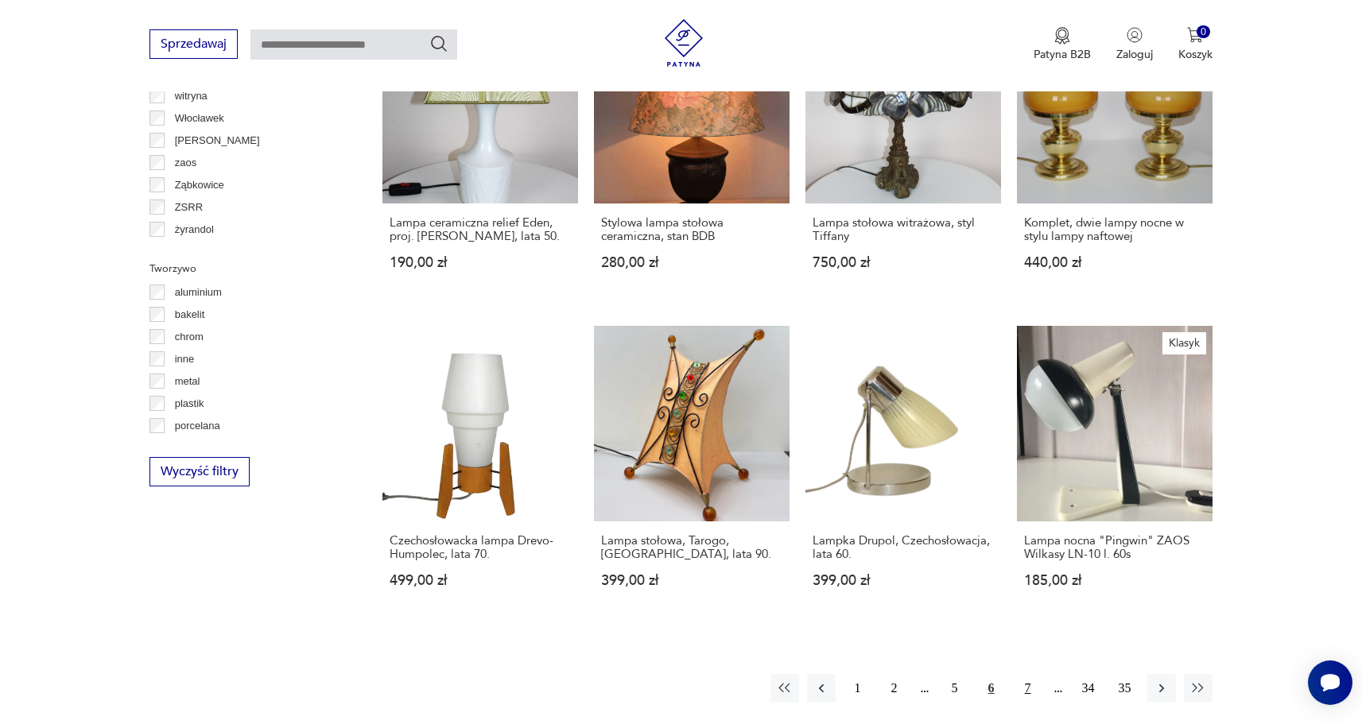
click at [1034, 677] on button "7" at bounding box center [1028, 688] width 29 height 29
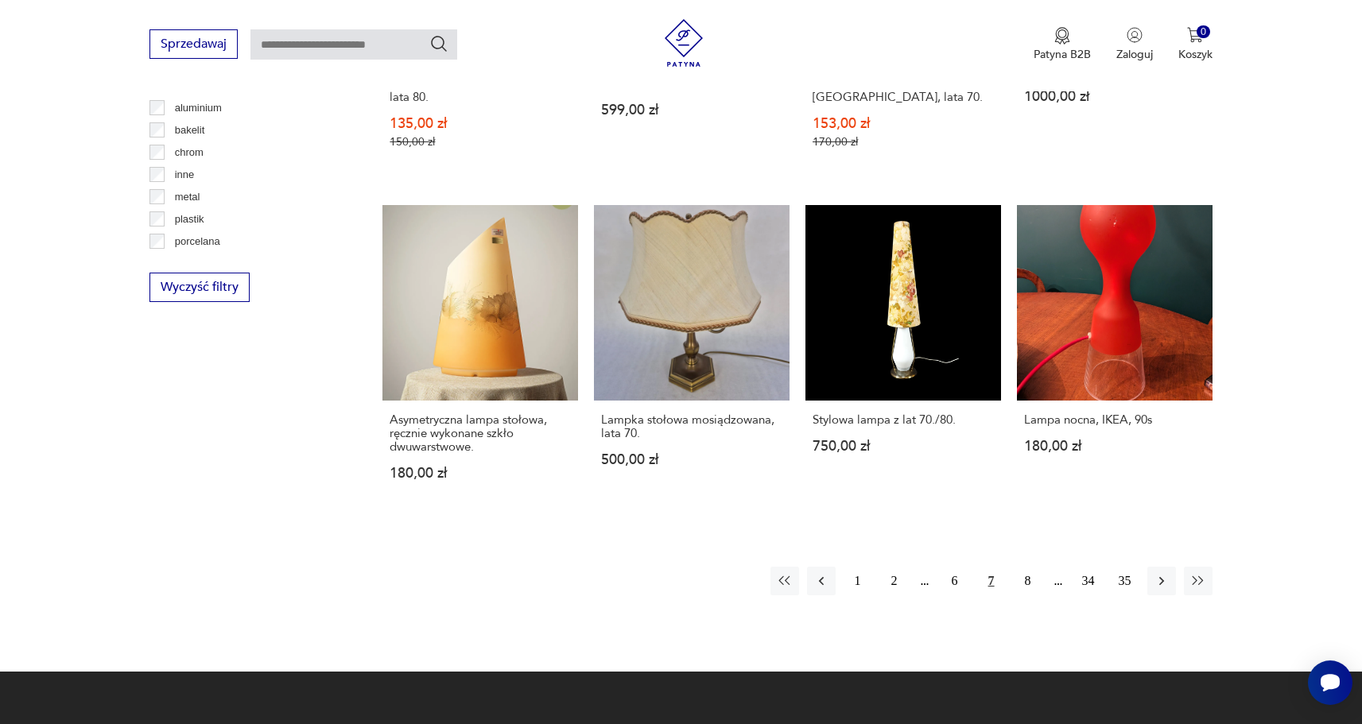
scroll to position [1512, 0]
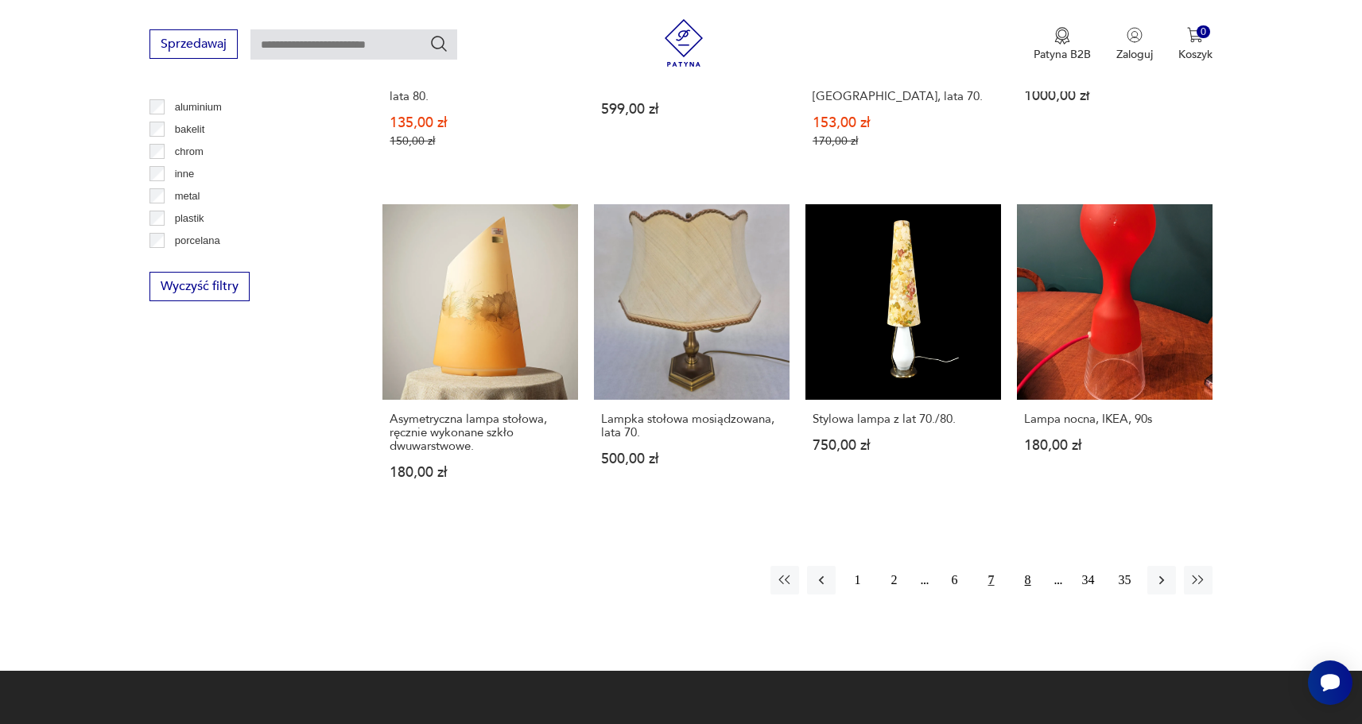
click at [1022, 566] on button "8" at bounding box center [1028, 580] width 29 height 29
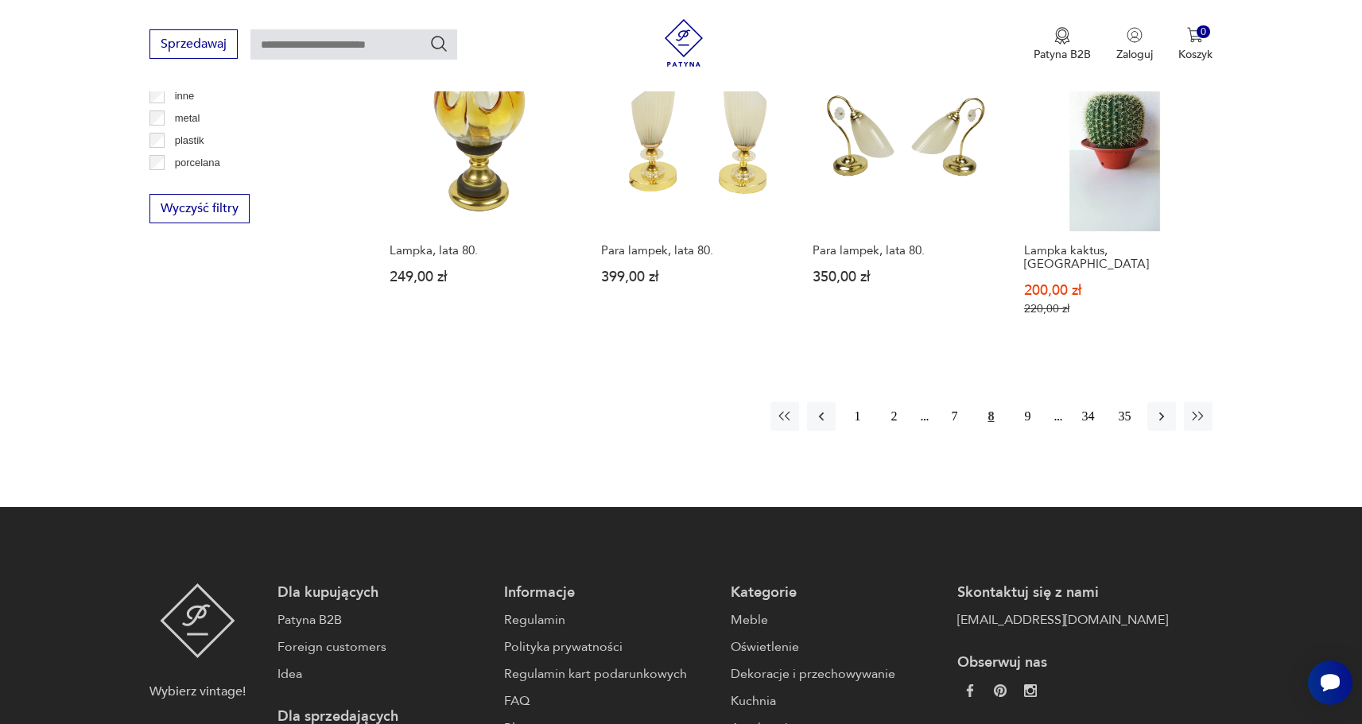
scroll to position [1591, 0]
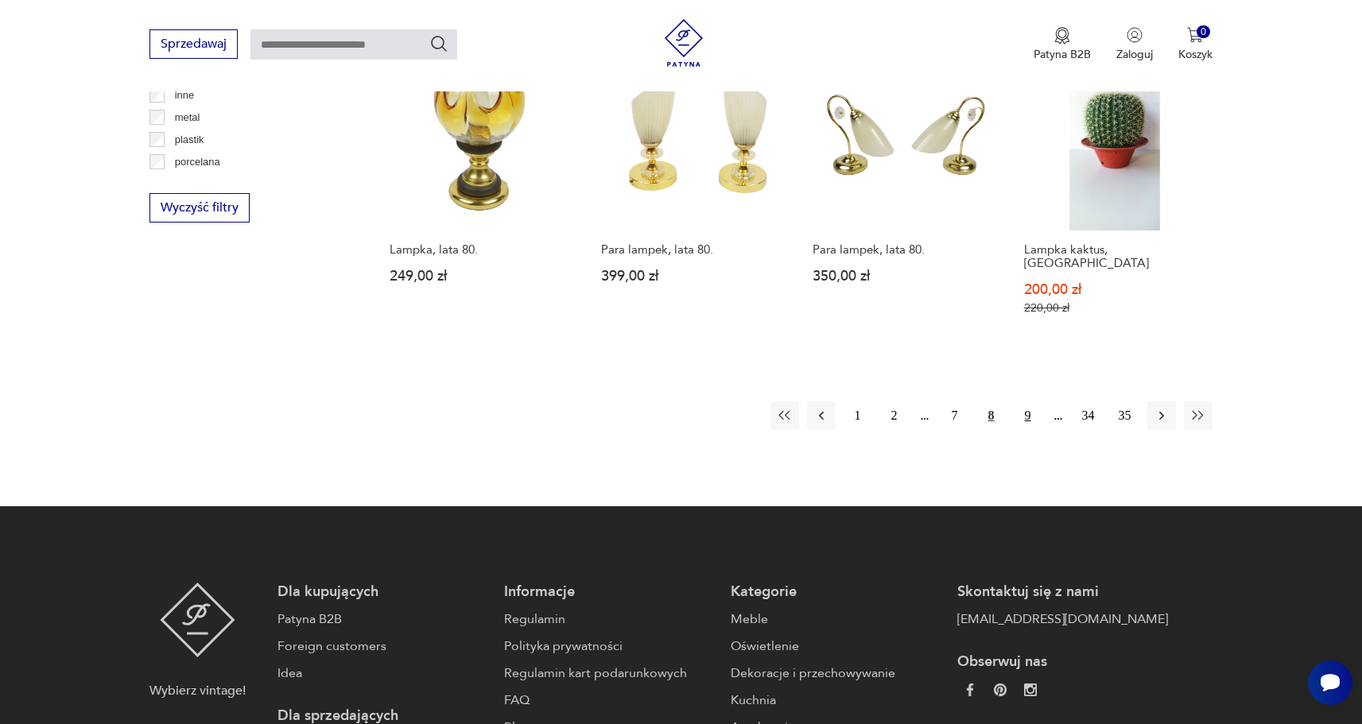
click at [1023, 402] on button "9" at bounding box center [1028, 416] width 29 height 29
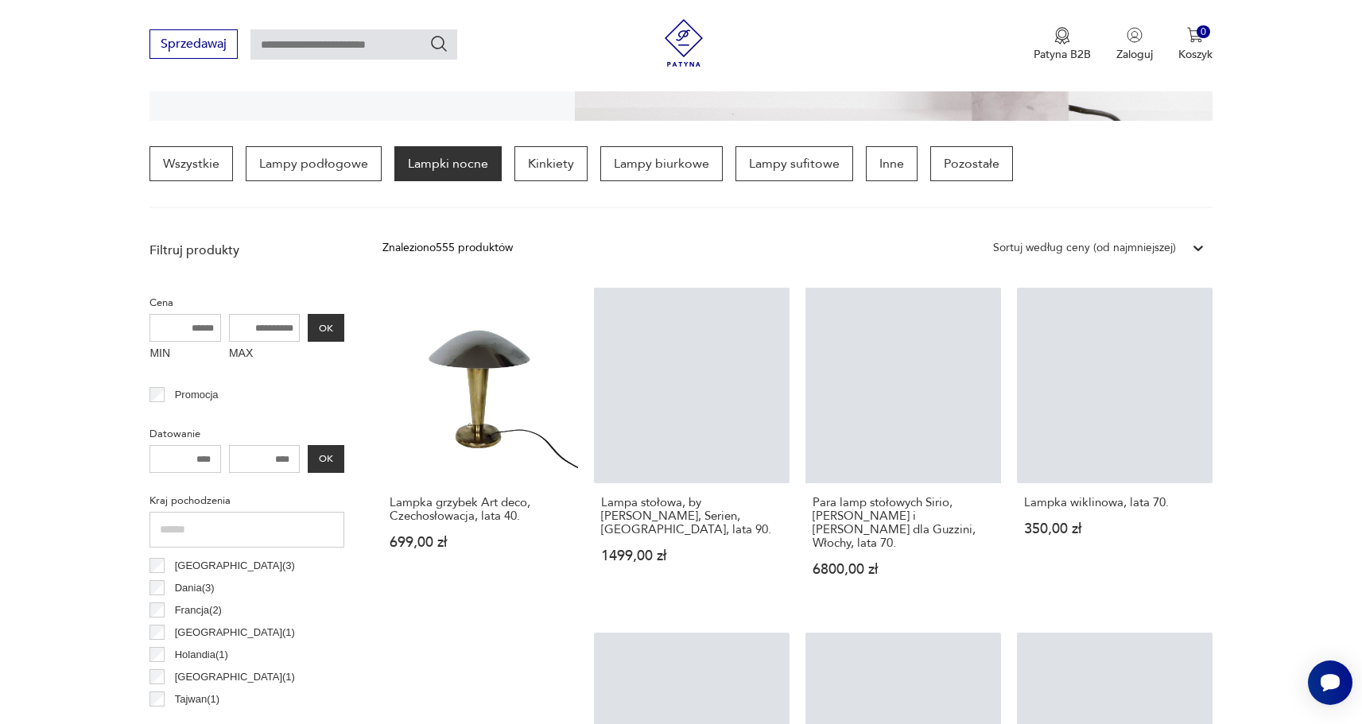
scroll to position [375, 0]
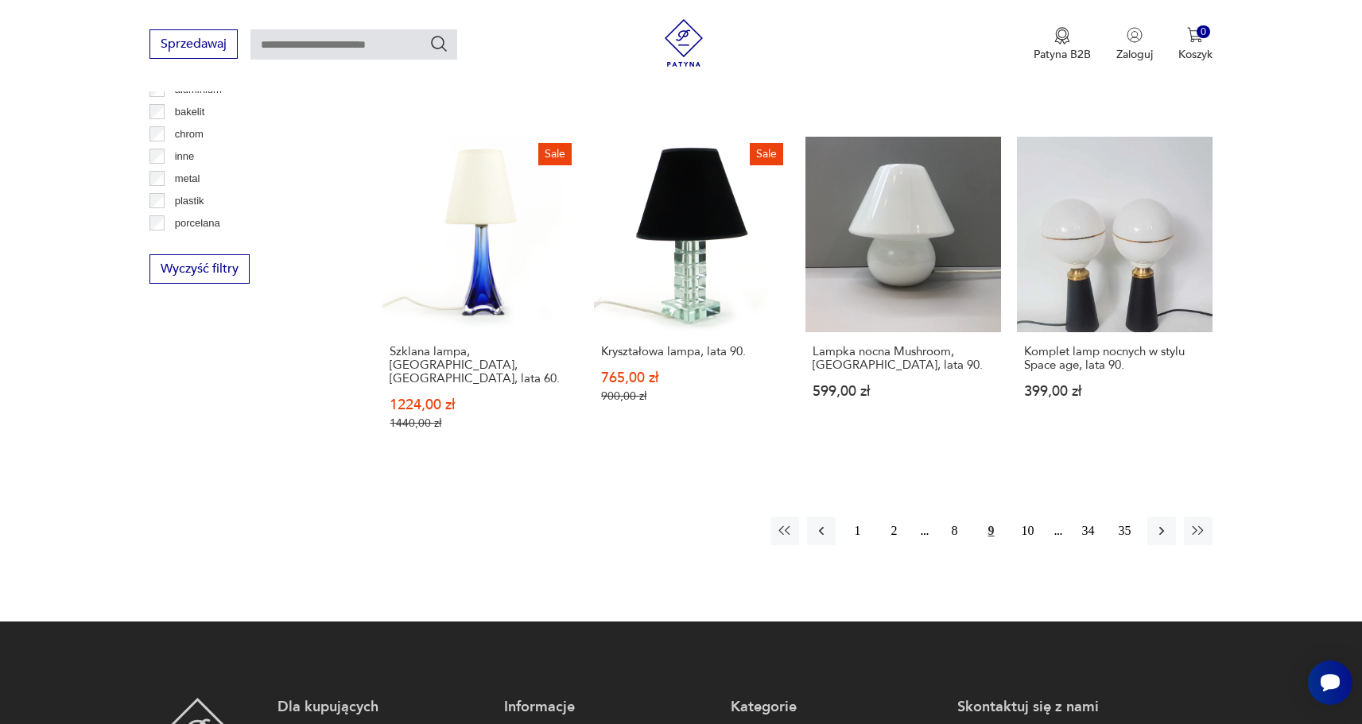
scroll to position [1574, 0]
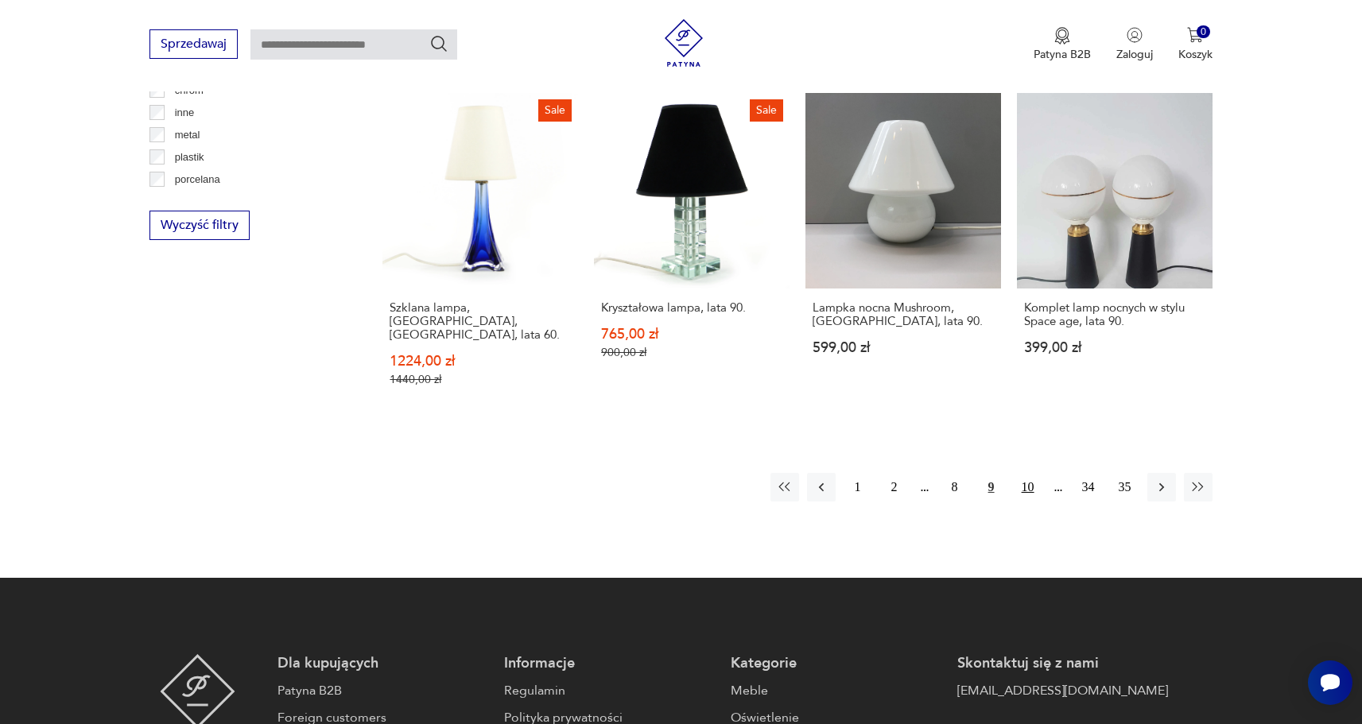
click at [1026, 473] on button "10" at bounding box center [1028, 487] width 29 height 29
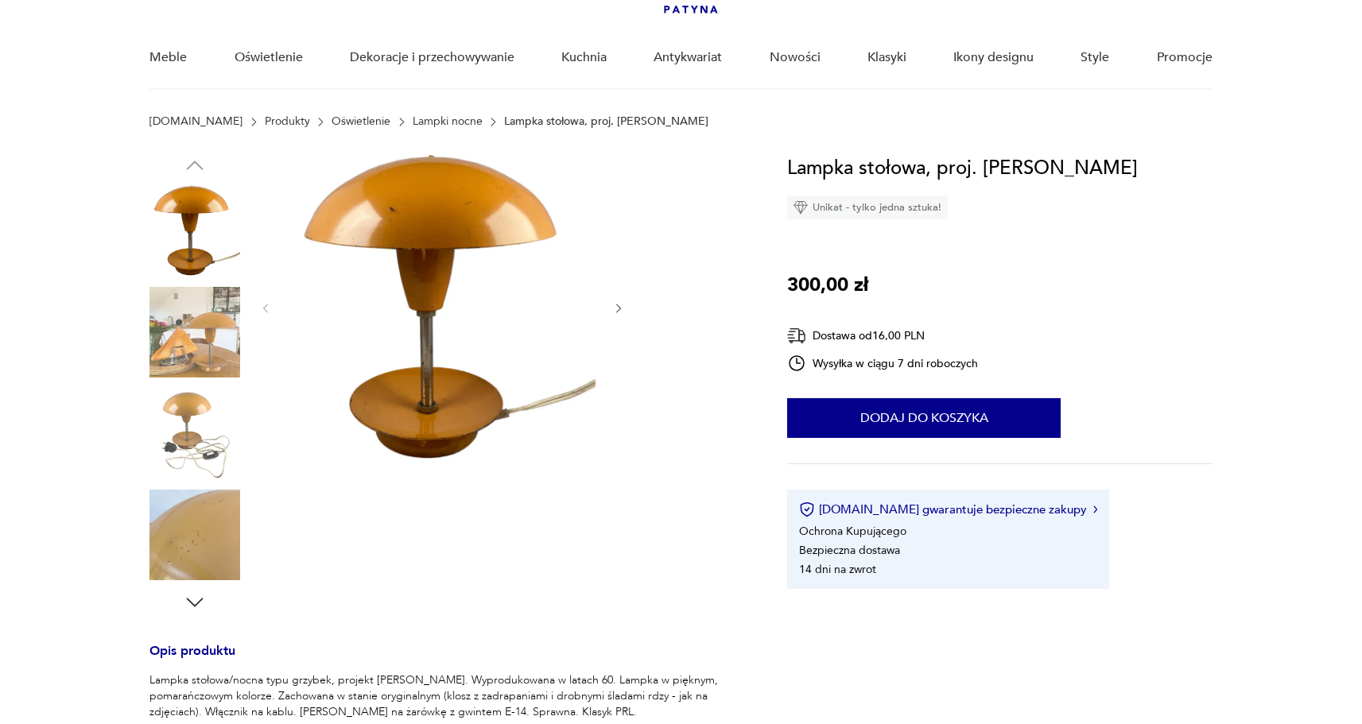
click at [188, 237] on img at bounding box center [194, 230] width 91 height 91
click at [177, 273] on img at bounding box center [194, 230] width 91 height 91
click at [186, 316] on img at bounding box center [194, 332] width 91 height 91
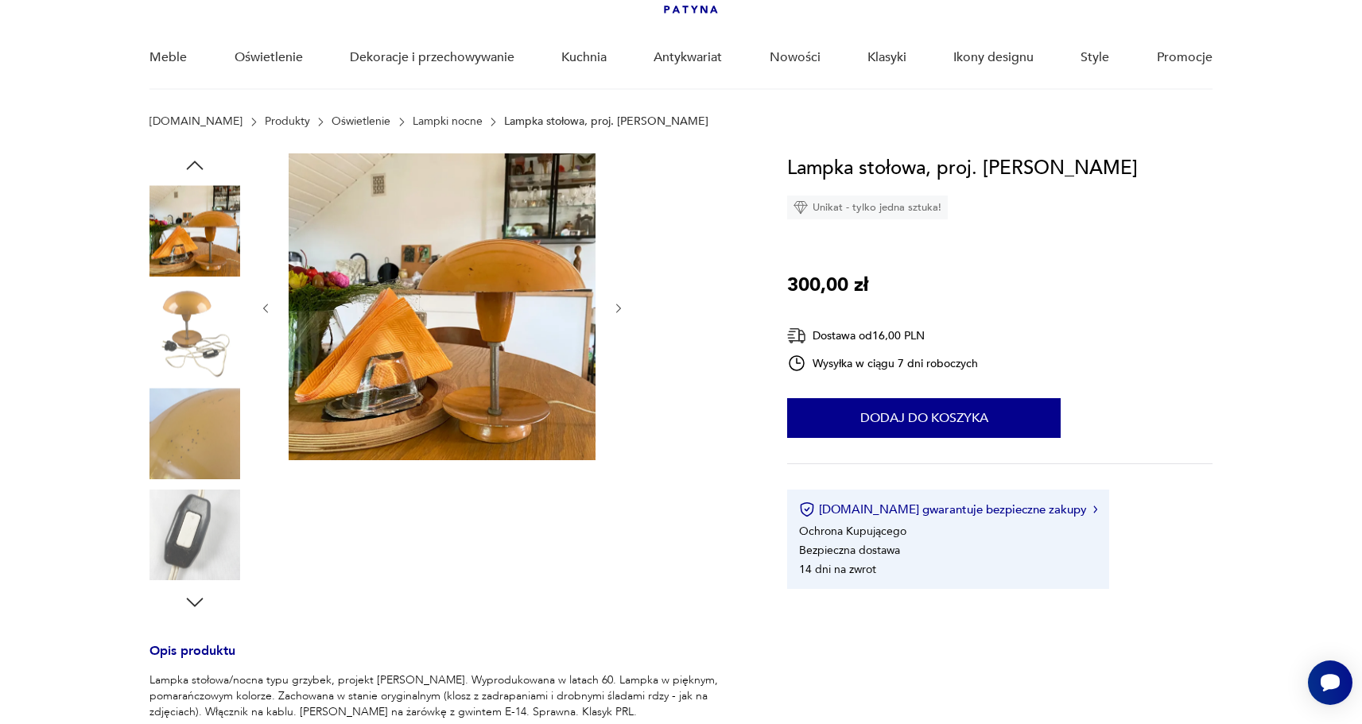
click at [203, 394] on img at bounding box center [194, 433] width 91 height 91
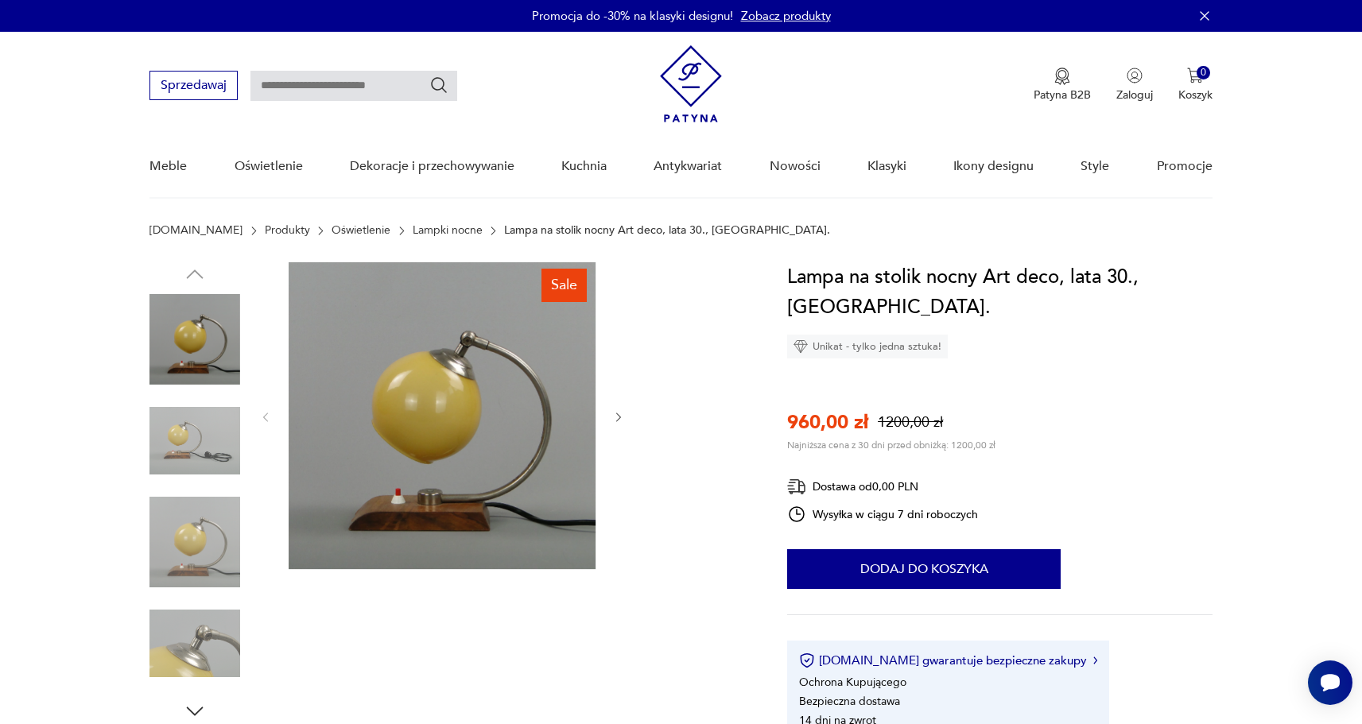
click at [180, 432] on img at bounding box center [194, 441] width 91 height 91
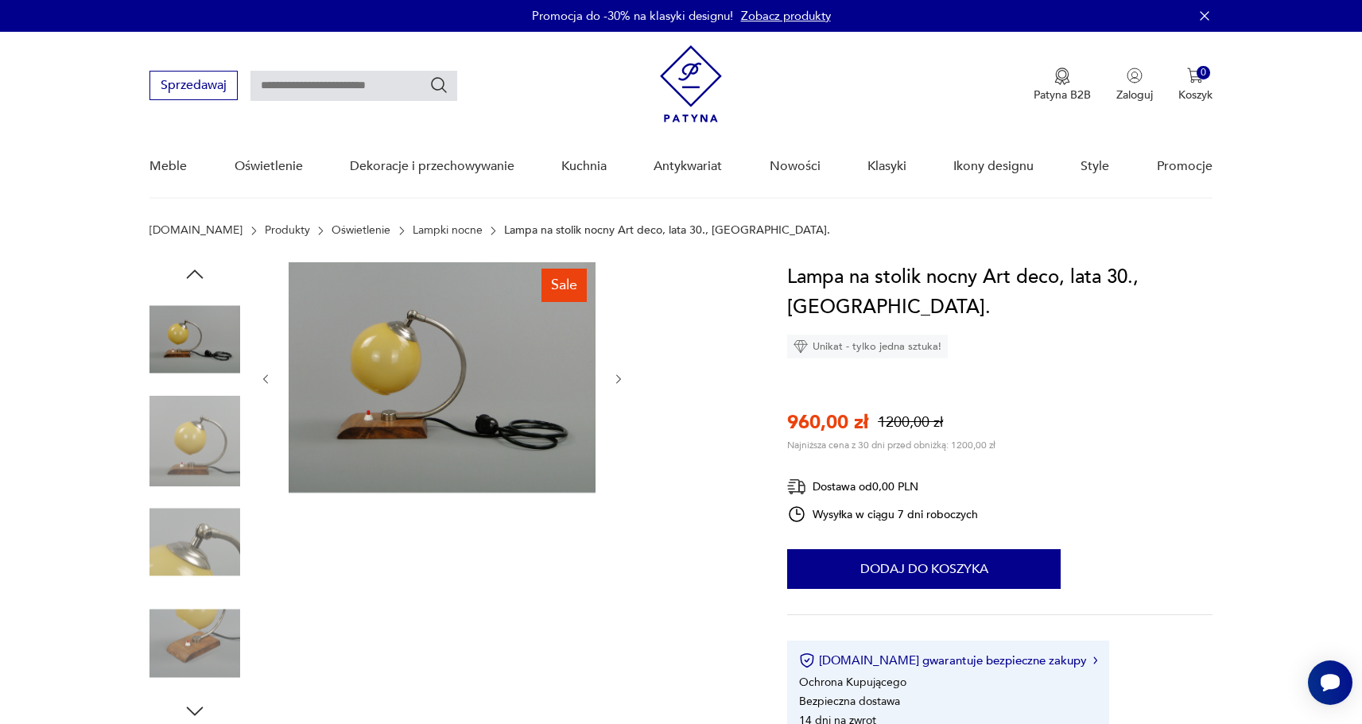
click at [207, 561] on img at bounding box center [194, 542] width 91 height 91
